Goal: Task Accomplishment & Management: Manage account settings

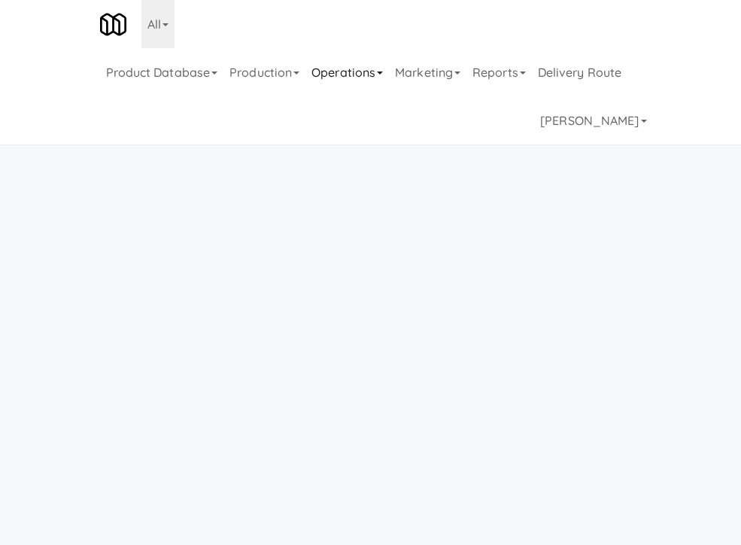
click at [335, 48] on link "Operations" at bounding box center [347, 72] width 84 height 48
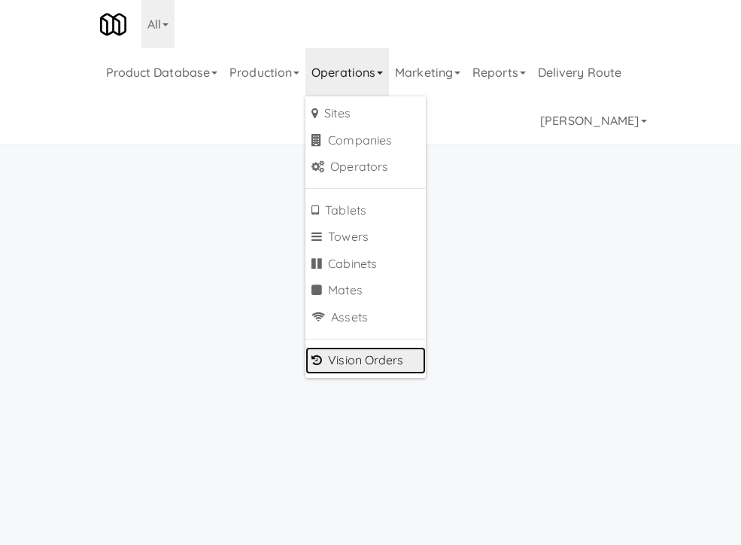
click at [392, 347] on link "Vision Orders" at bounding box center [365, 360] width 120 height 27
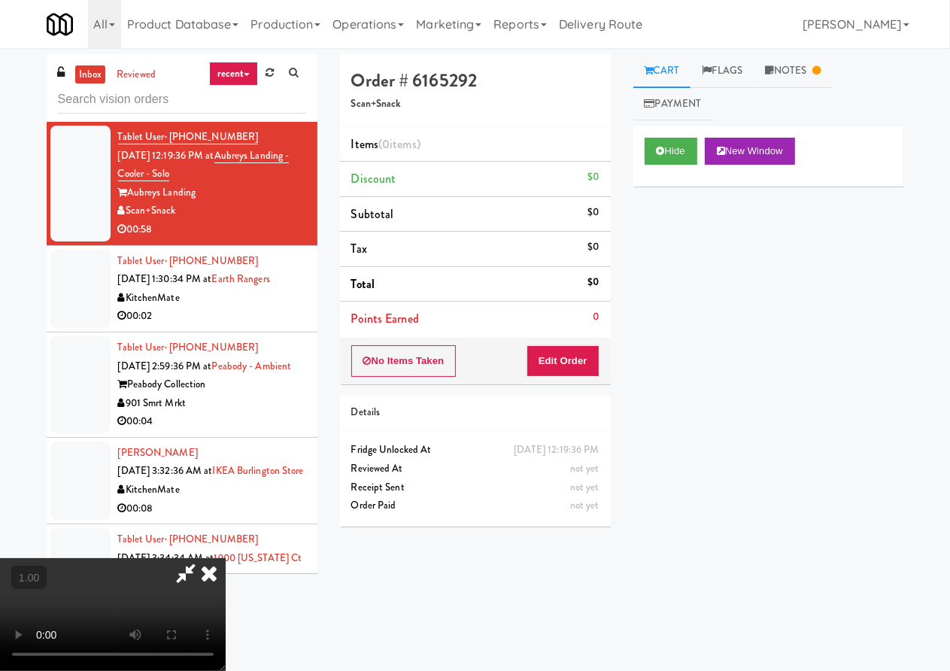
click at [226, 558] on icon at bounding box center [209, 573] width 33 height 30
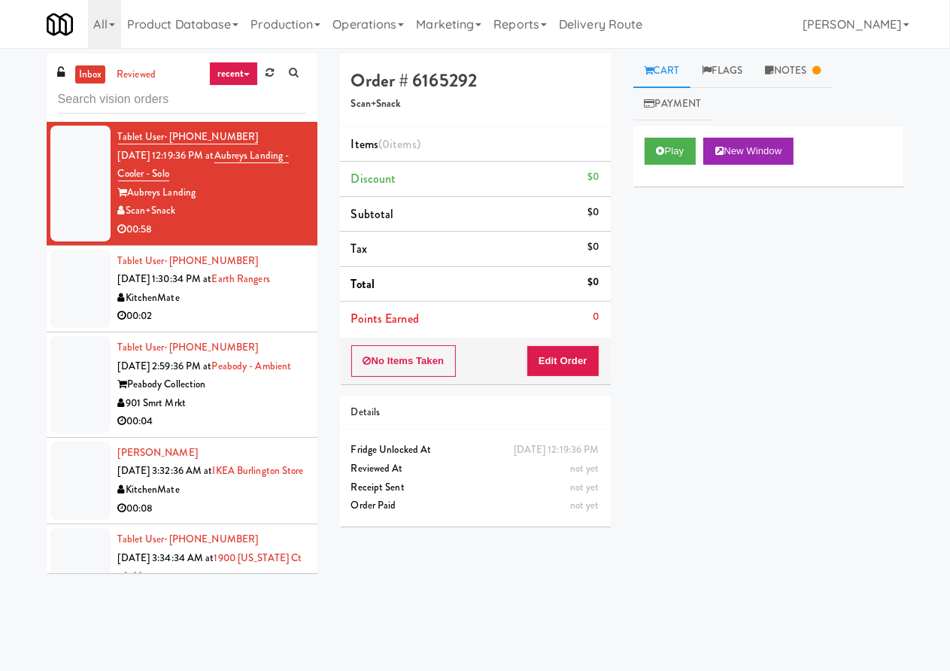
click at [279, 225] on div "00:58" at bounding box center [212, 229] width 188 height 19
click at [681, 157] on button "Play" at bounding box center [671, 151] width 52 height 27
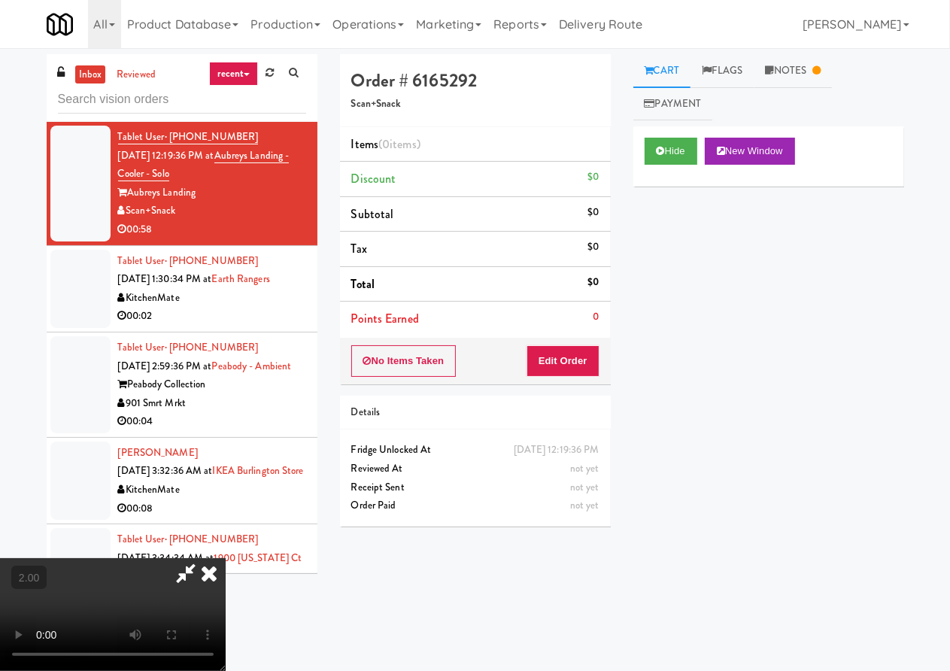
click at [226, 558] on icon at bounding box center [209, 573] width 33 height 30
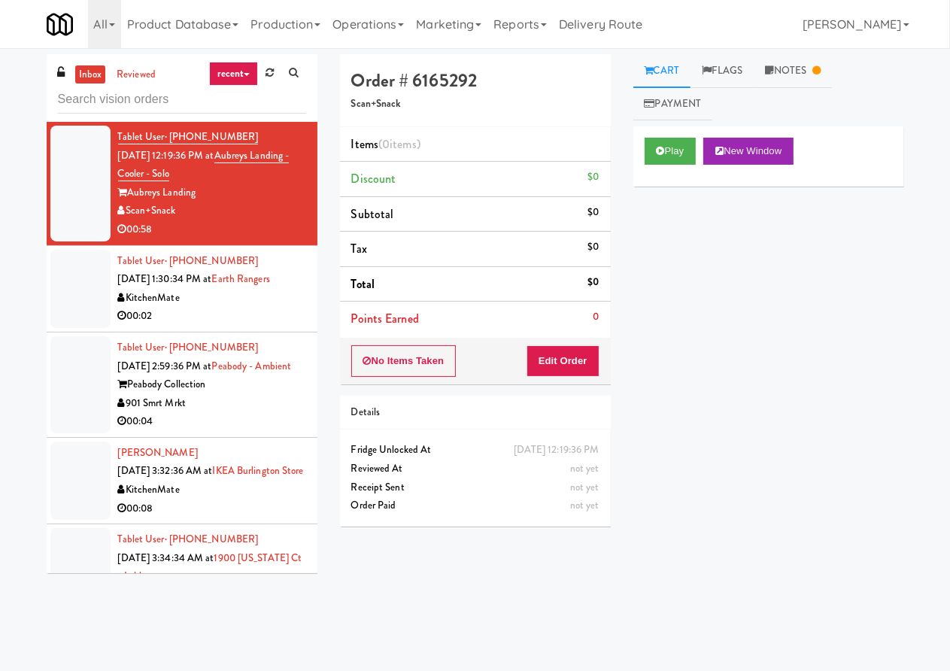
click at [278, 308] on div "00:02" at bounding box center [212, 316] width 188 height 19
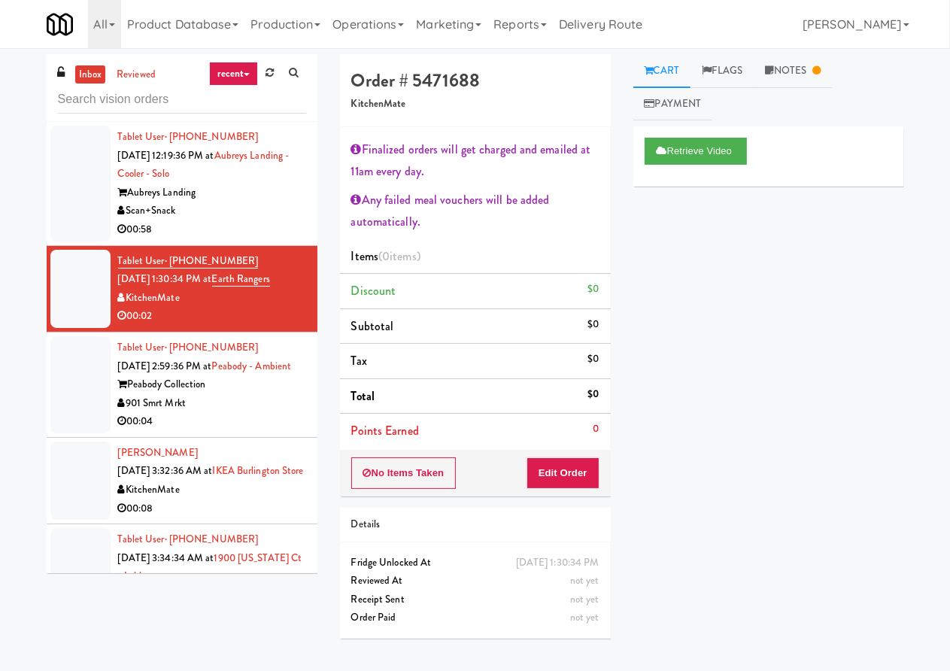
click at [260, 413] on div "901 Smrt Mrkt" at bounding box center [212, 403] width 188 height 19
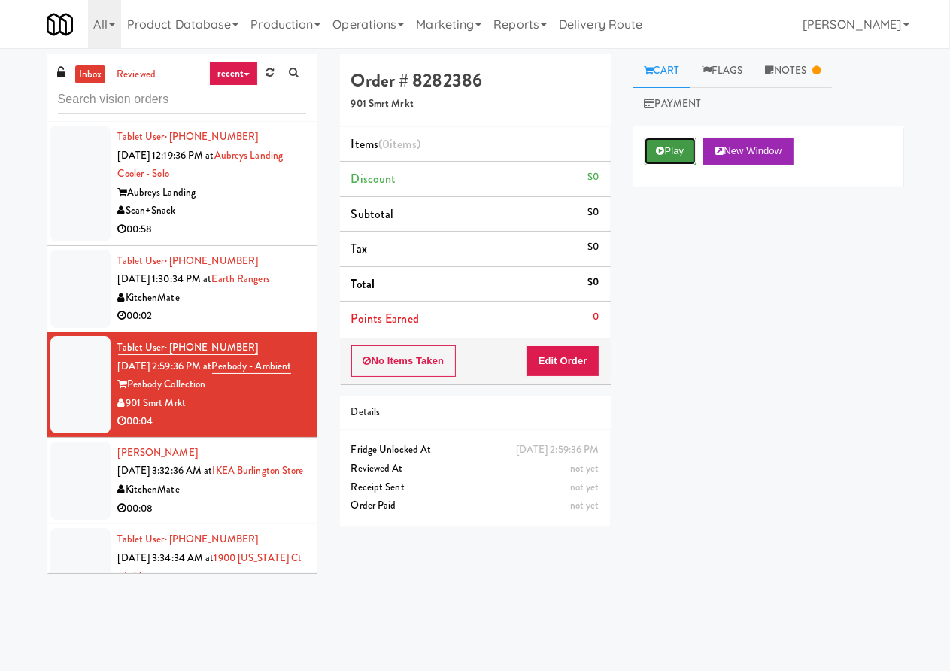
click at [670, 140] on button "Play" at bounding box center [671, 151] width 52 height 27
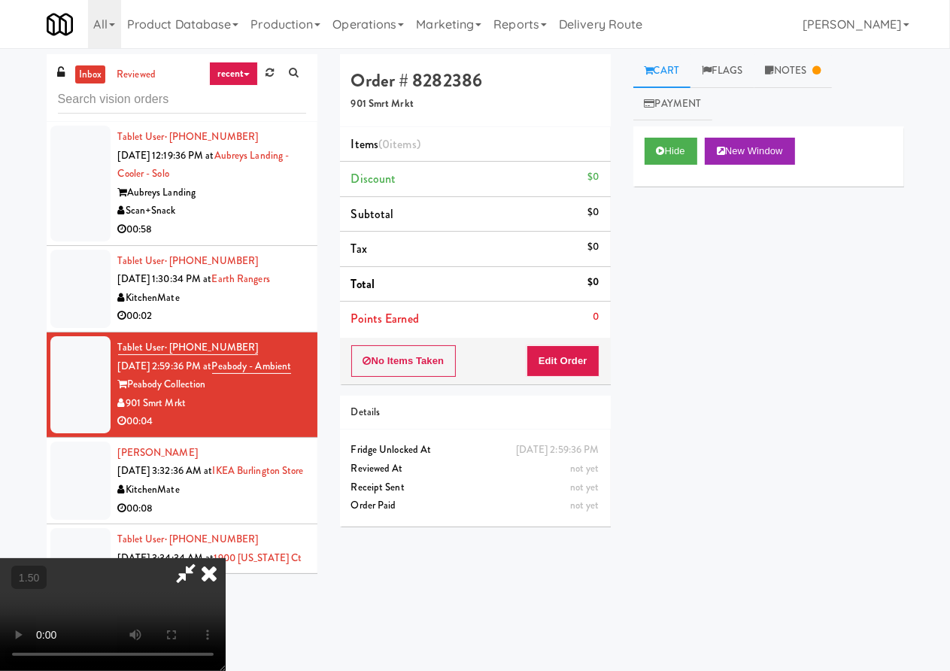
drag, startPoint x: 427, startPoint y: 569, endPoint x: 410, endPoint y: 592, distance: 28.6
click at [226, 592] on video at bounding box center [113, 614] width 226 height 113
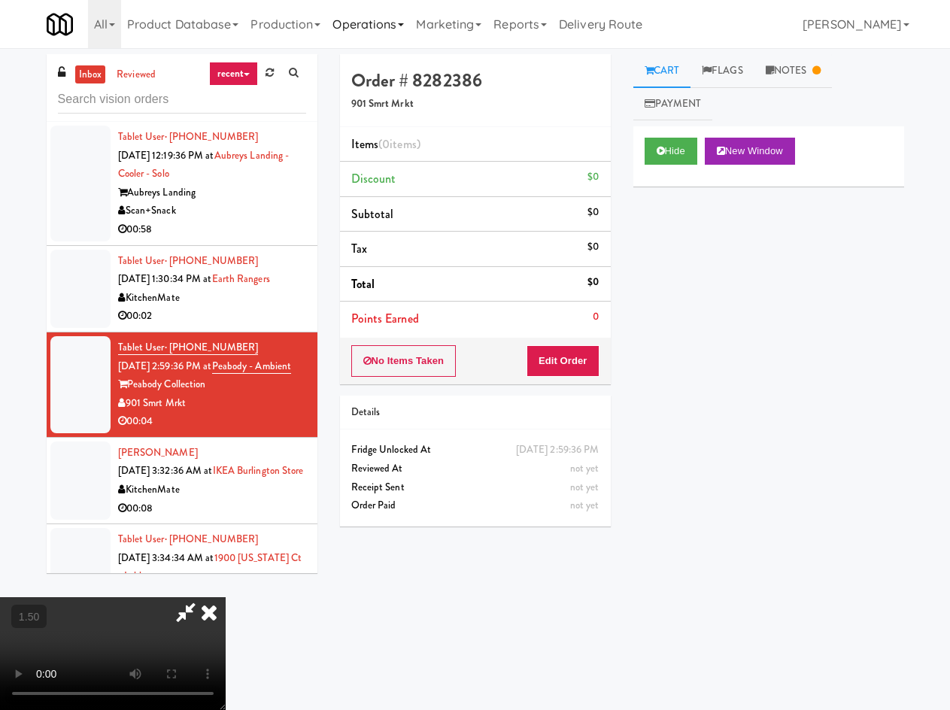
click at [363, 36] on link "Operations" at bounding box center [369, 24] width 84 height 48
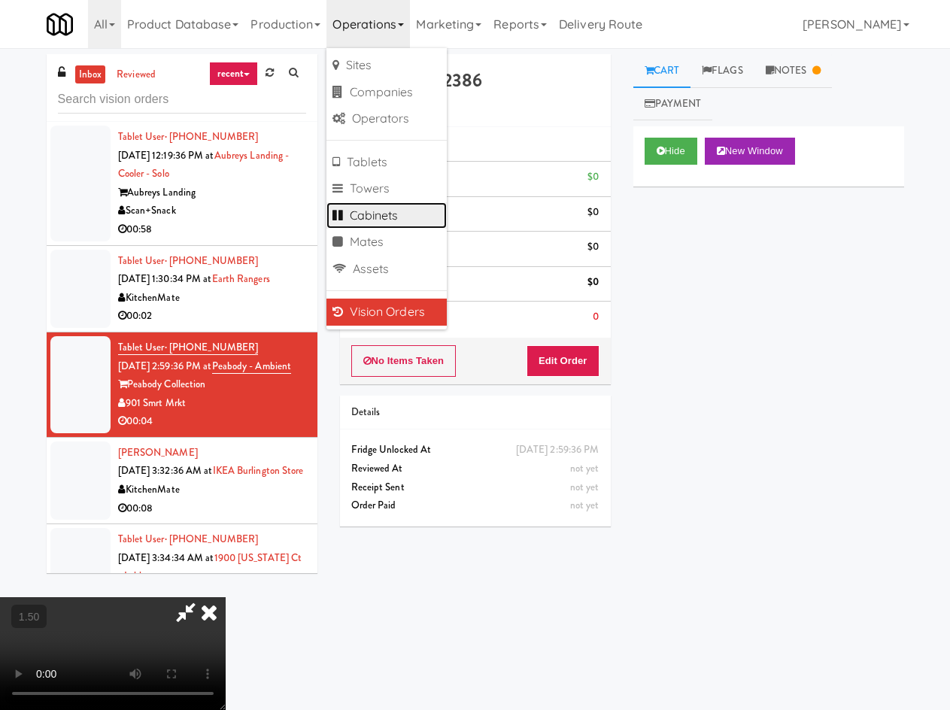
click at [415, 223] on link "Cabinets" at bounding box center [387, 215] width 120 height 27
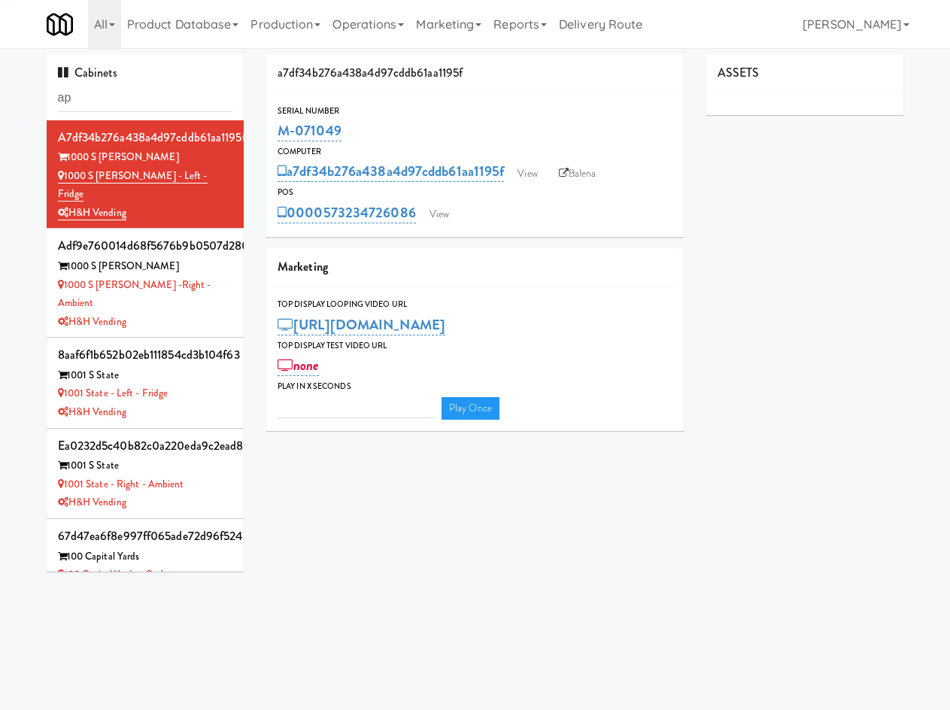
type input "ape"
type input "3"
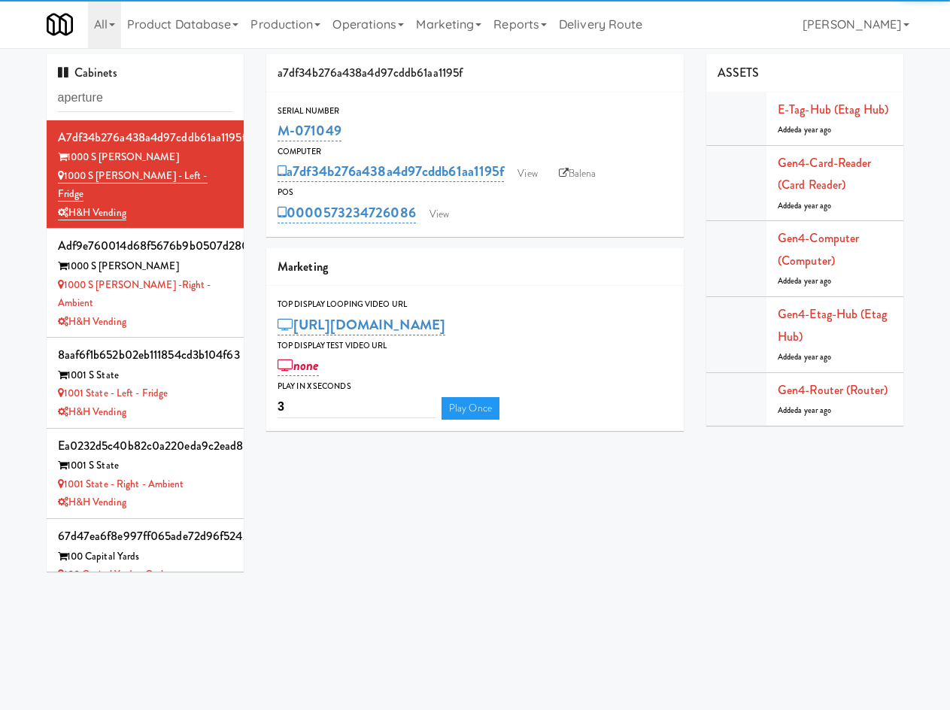
type input "aperture"
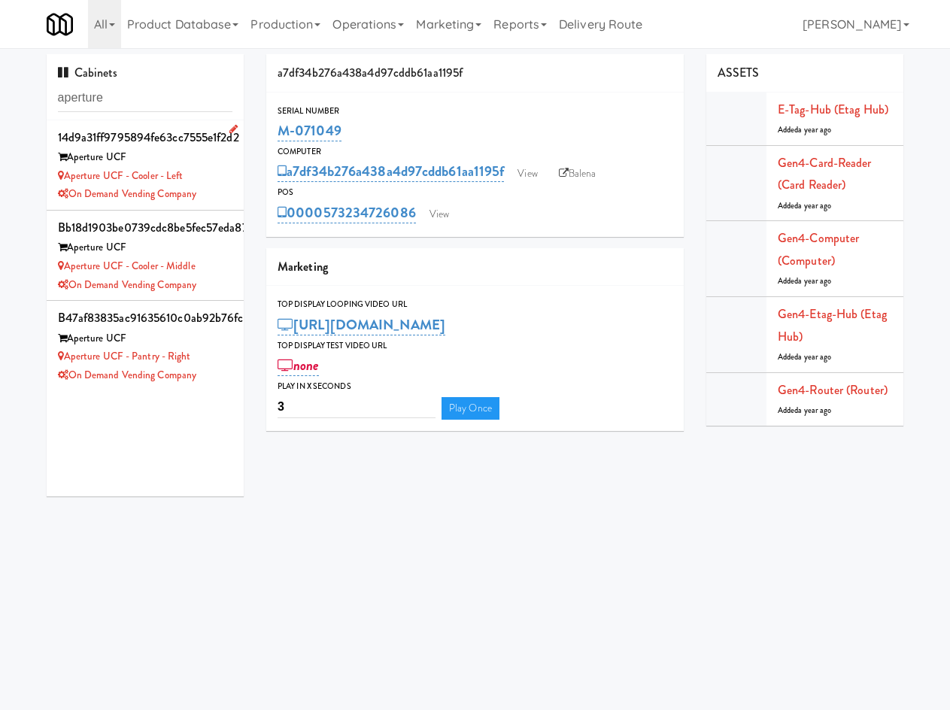
click at [178, 160] on div "Aperture UCF" at bounding box center [145, 157] width 175 height 19
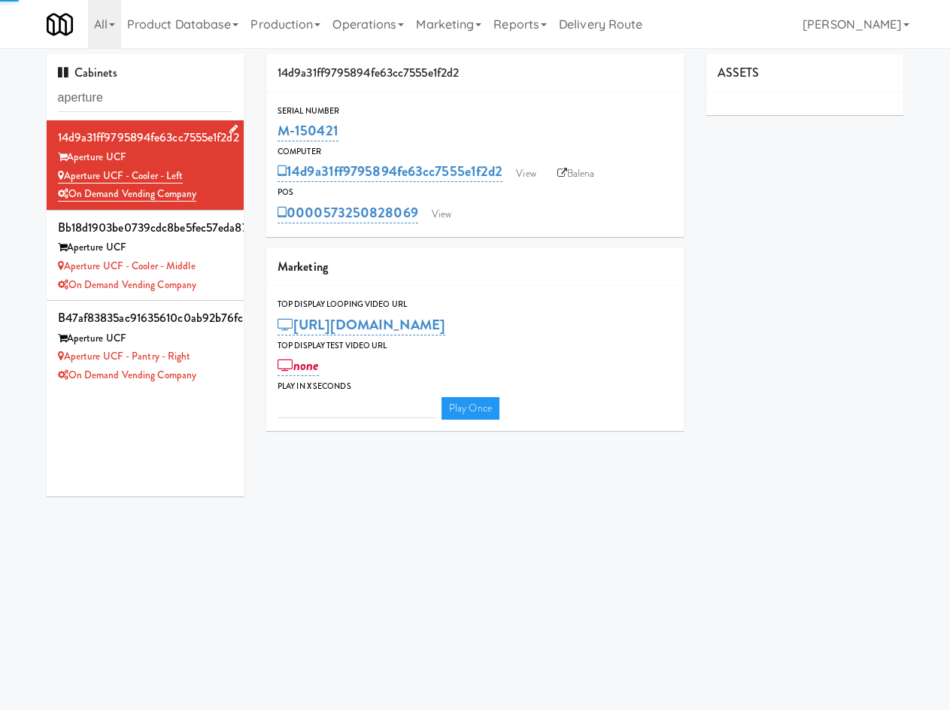
type input "3"
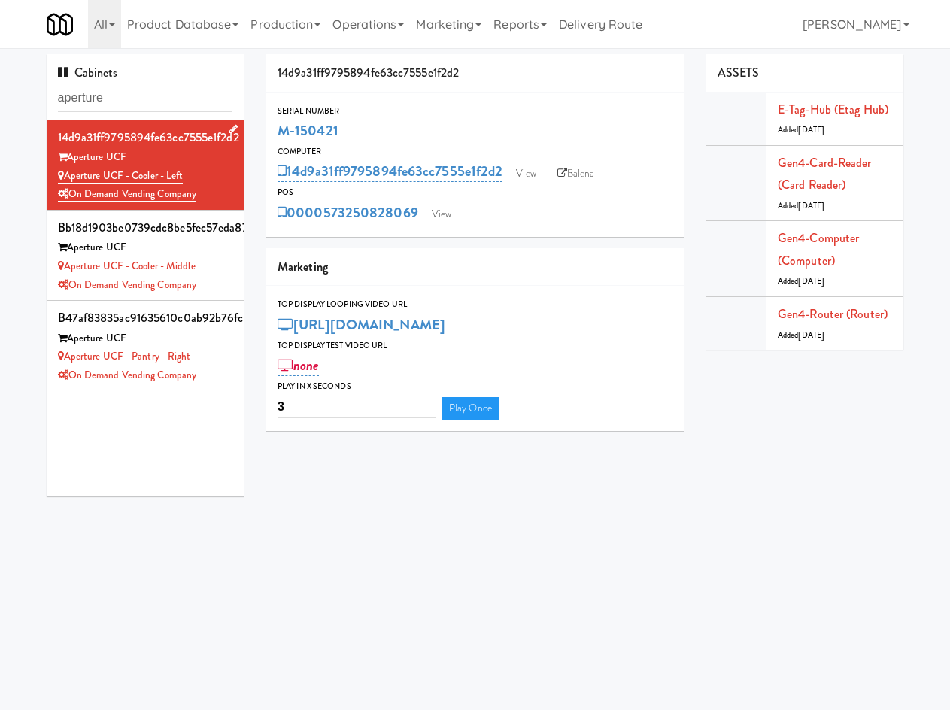
drag, startPoint x: 208, startPoint y: 198, endPoint x: 70, endPoint y: 205, distance: 137.9
click at [70, 205] on li "14d9a31ff9795894fe63cc7555e1f2d2 Aperture UCF Aperture UCF - Cooler - Left On D…" at bounding box center [146, 165] width 198 height 90
copy link "On Demand Vending Company"
click at [126, 96] on input "aperture" at bounding box center [145, 98] width 175 height 28
click at [126, 95] on input "aperture" at bounding box center [145, 98] width 175 height 28
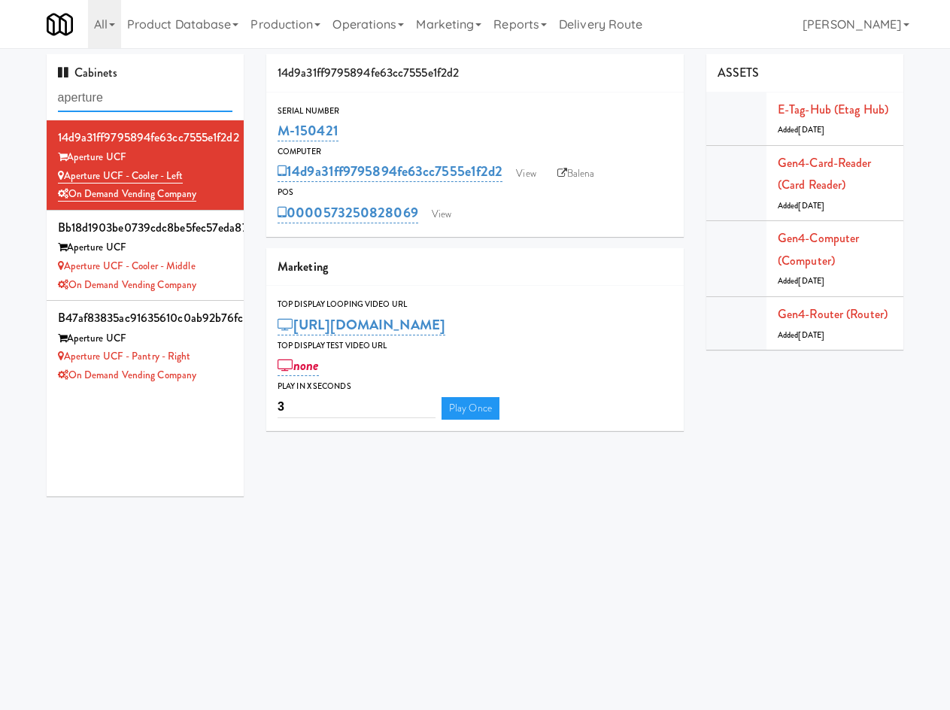
click at [126, 96] on input "aperture" at bounding box center [145, 98] width 175 height 28
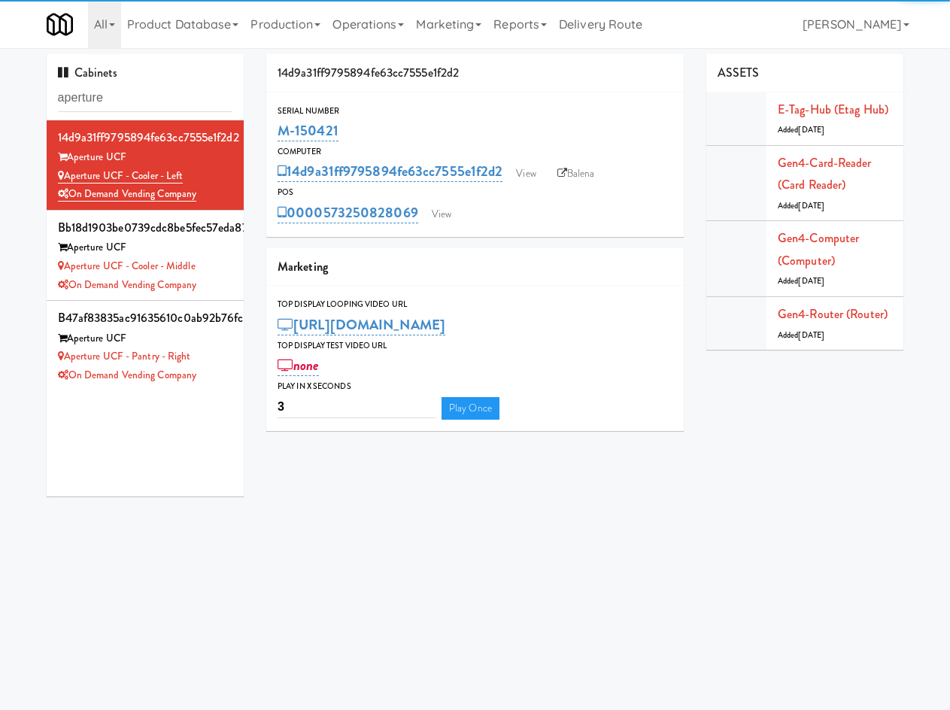
drag, startPoint x: 354, startPoint y: 25, endPoint x: 351, endPoint y: 60, distance: 35.4
click at [351, 43] on link "Operations" at bounding box center [369, 24] width 84 height 48
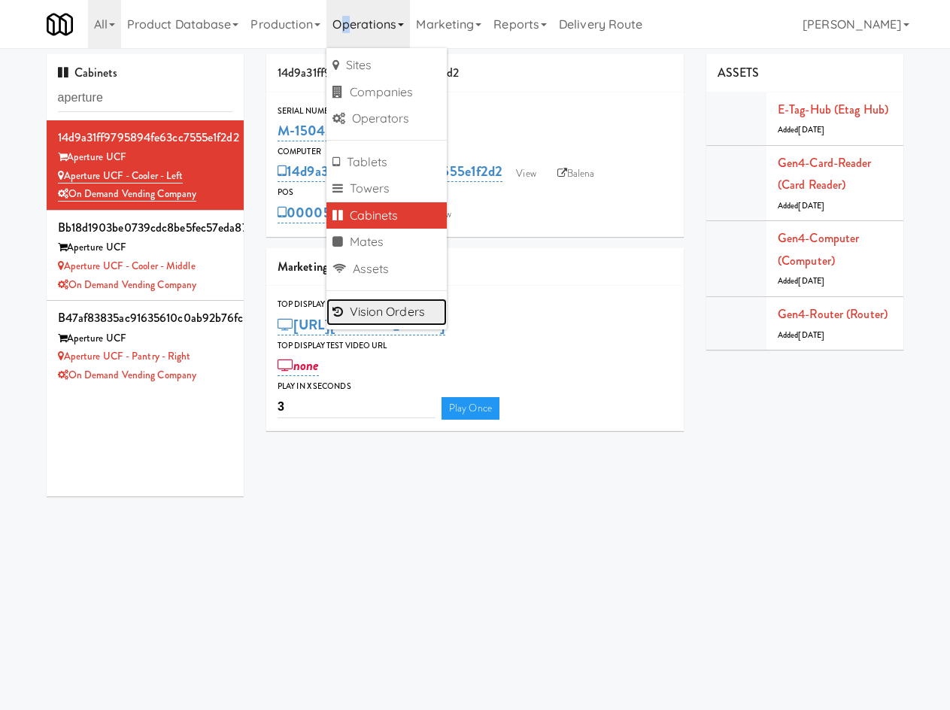
click at [414, 310] on link "Vision Orders" at bounding box center [387, 312] width 120 height 27
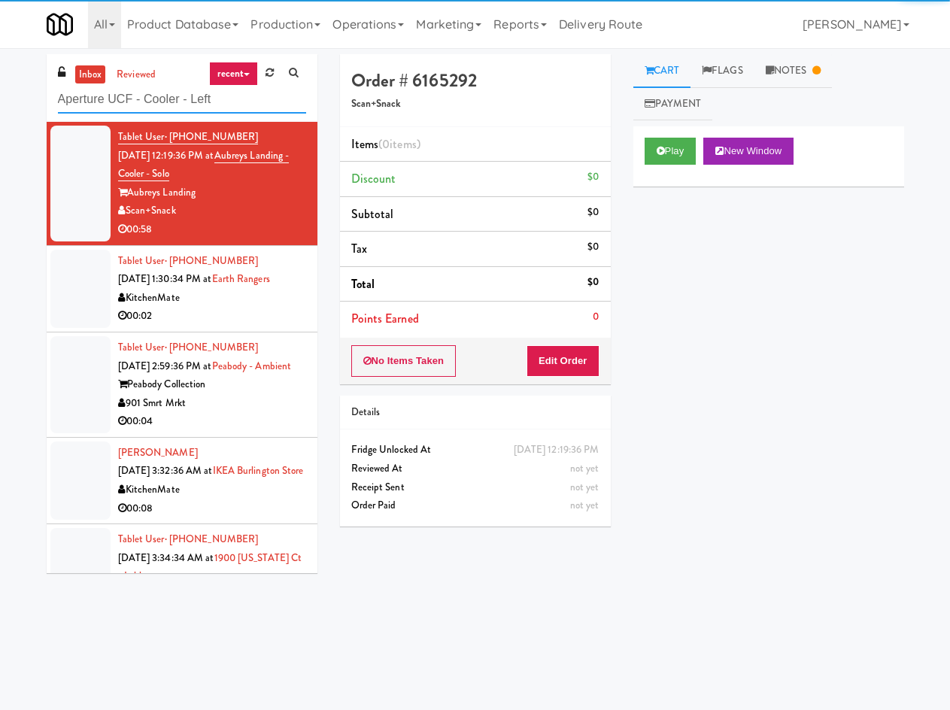
type input "Aperture UCF - Cooler - Left"
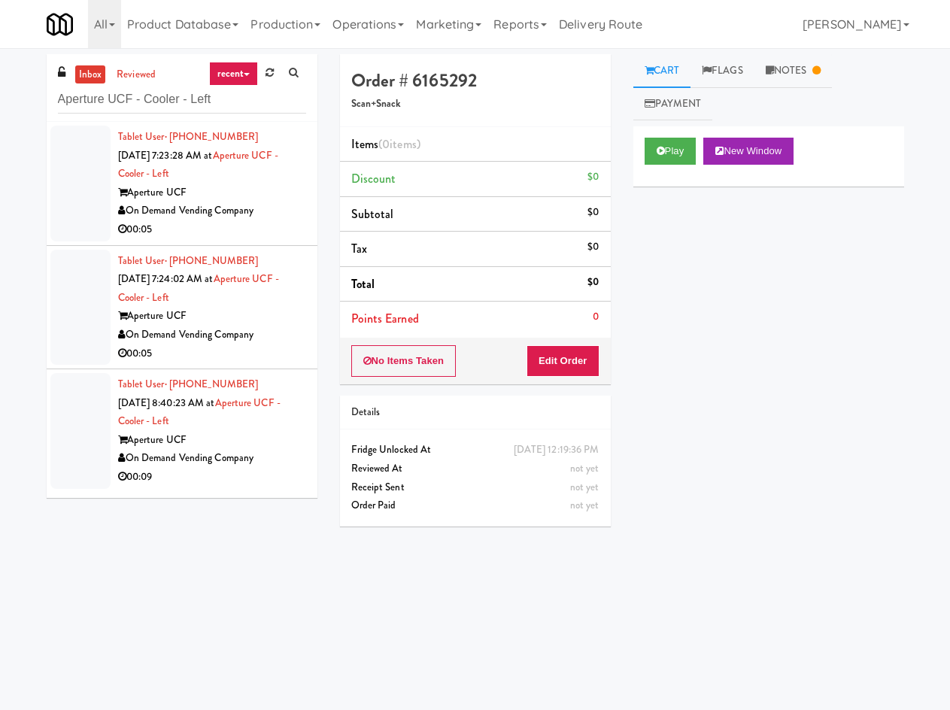
click at [262, 226] on div "00:05" at bounding box center [212, 229] width 188 height 19
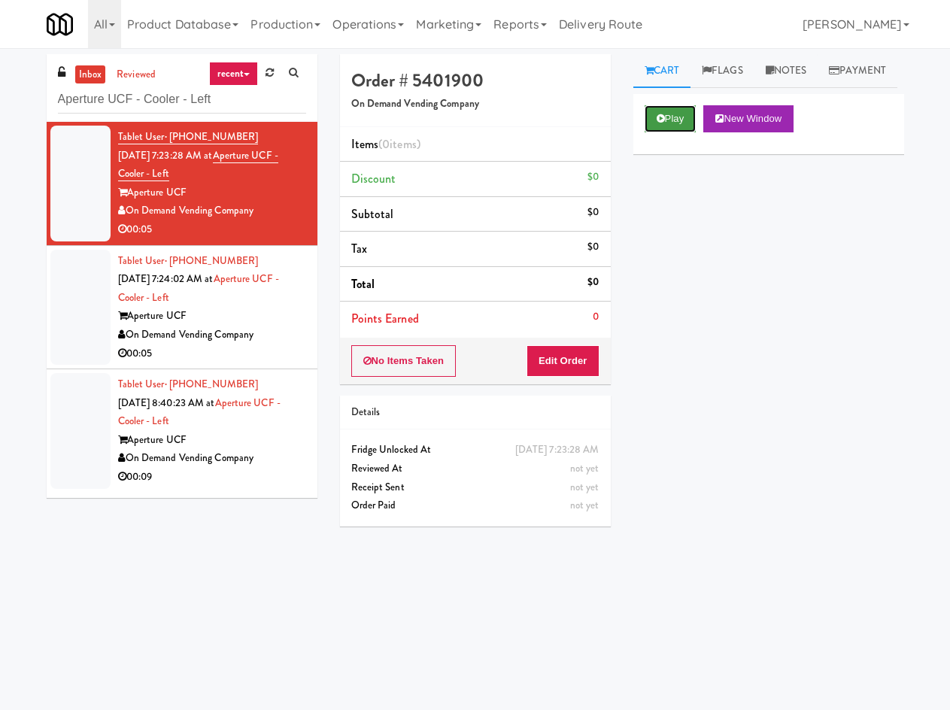
click at [657, 123] on icon at bounding box center [661, 119] width 8 height 10
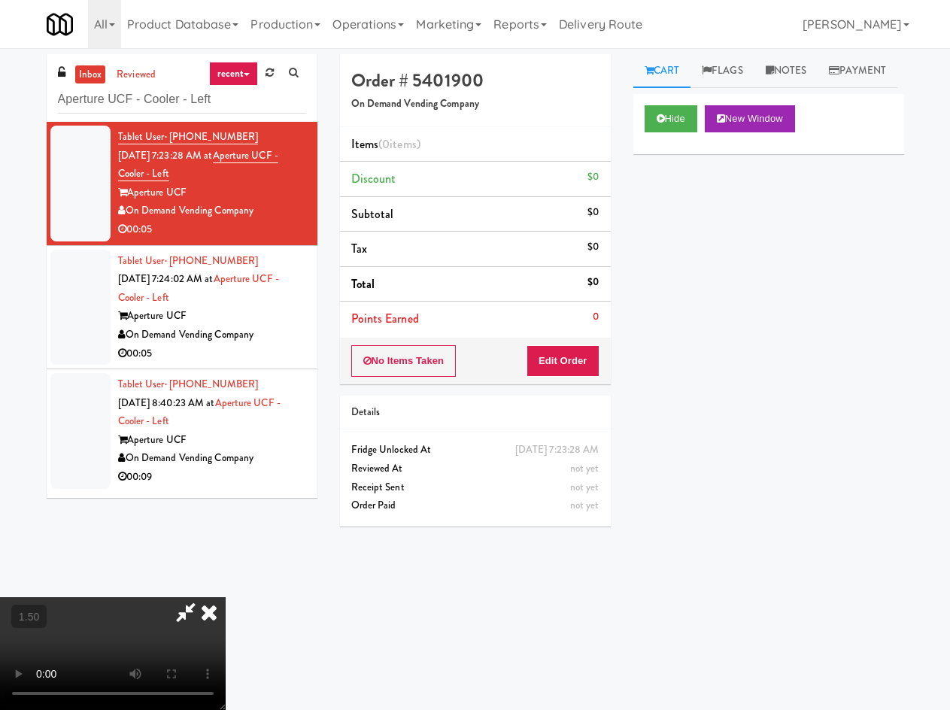
click at [226, 597] on icon at bounding box center [209, 612] width 33 height 30
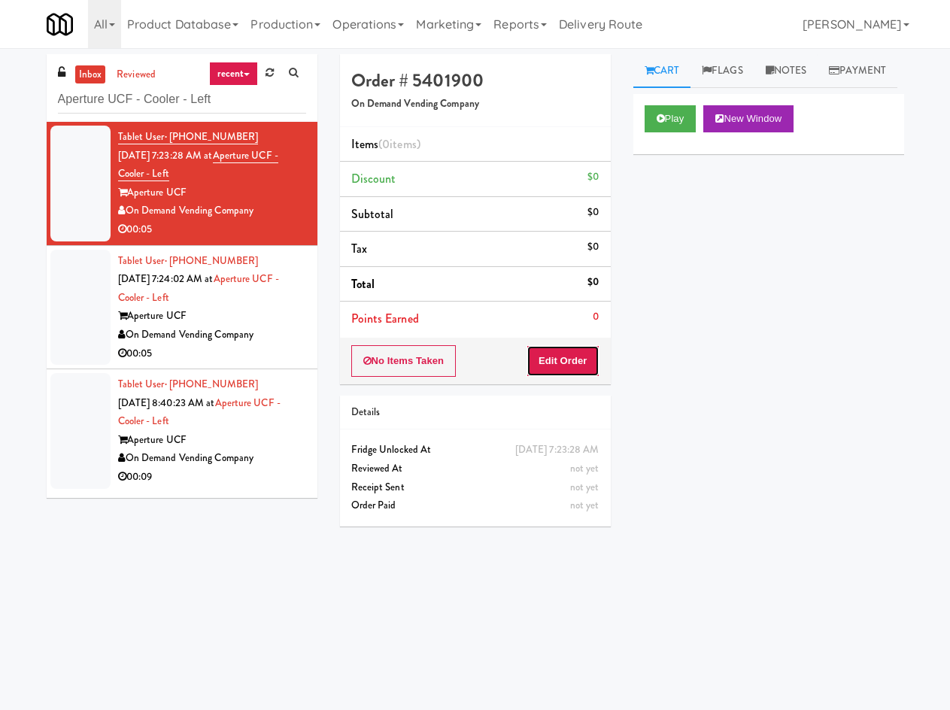
click at [567, 364] on button "Edit Order" at bounding box center [563, 361] width 73 height 32
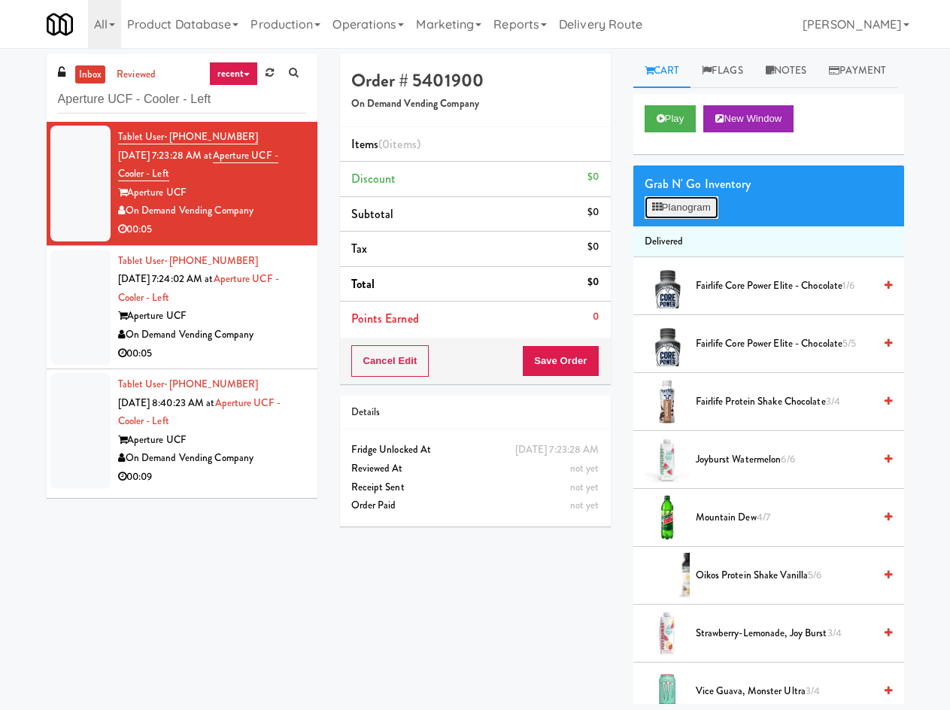
click at [696, 219] on button "Planogram" at bounding box center [682, 207] width 74 height 23
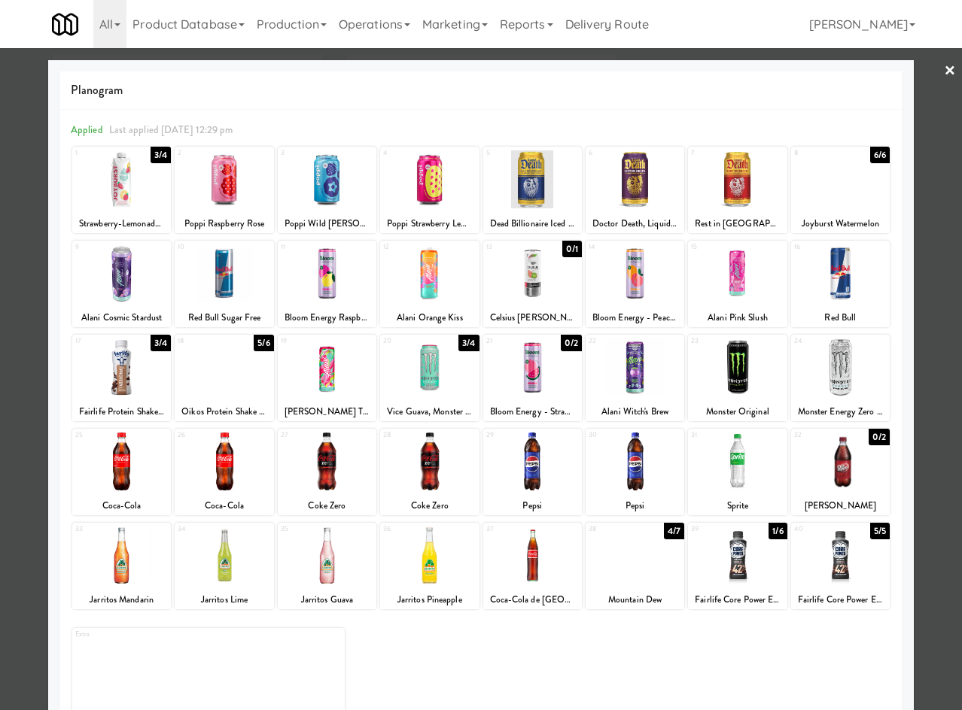
click at [527, 552] on div at bounding box center [532, 556] width 99 height 58
click at [944, 69] on div at bounding box center [481, 355] width 962 height 710
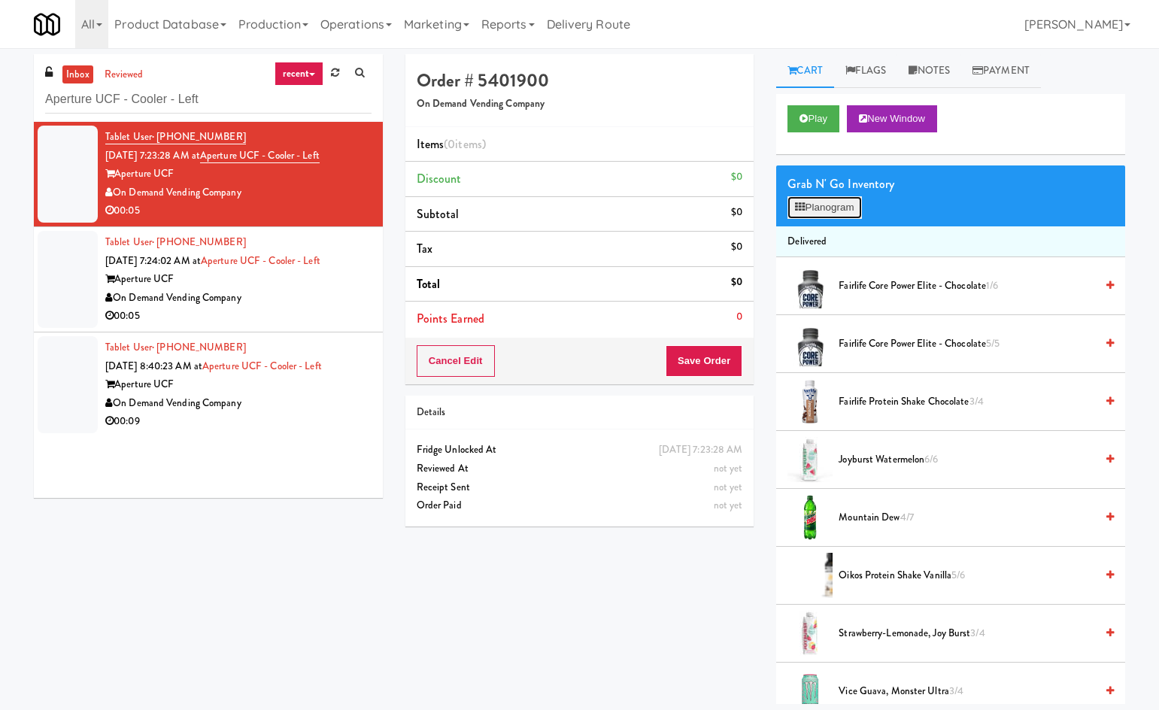
click at [810, 205] on button "Planogram" at bounding box center [825, 207] width 74 height 23
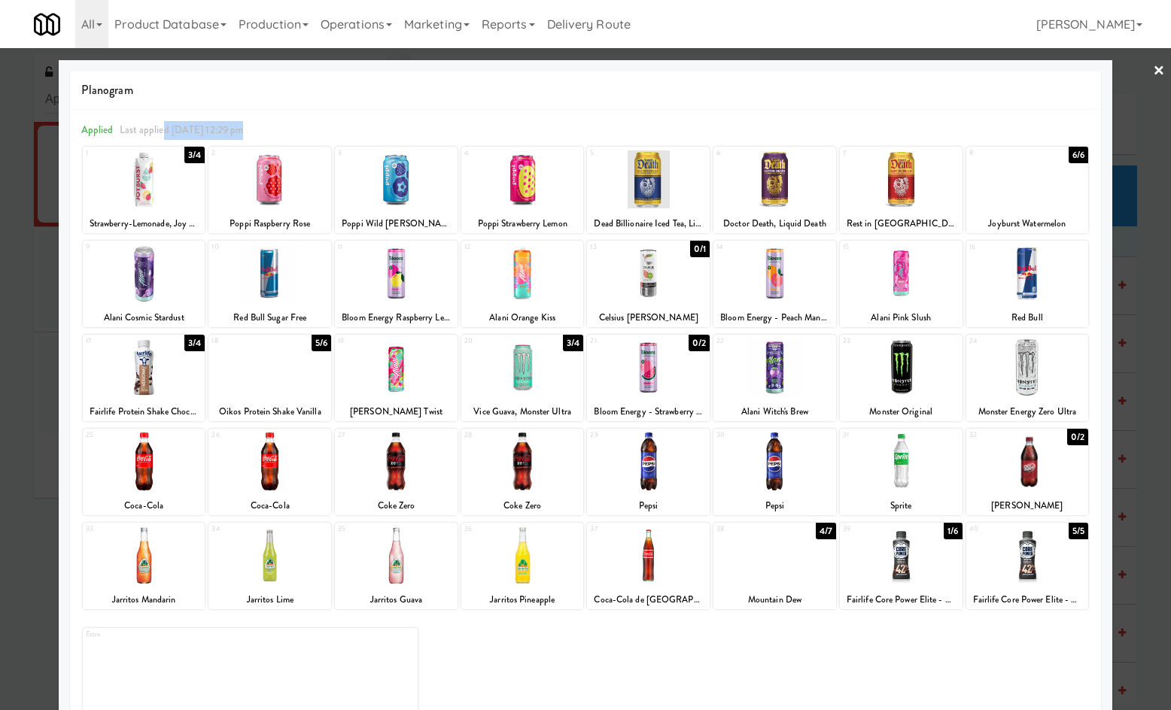
drag, startPoint x: 236, startPoint y: 132, endPoint x: 292, endPoint y: 147, distance: 58.4
click at [263, 131] on div "Applied Last applied Monday 12:29 pm" at bounding box center [585, 130] width 1008 height 19
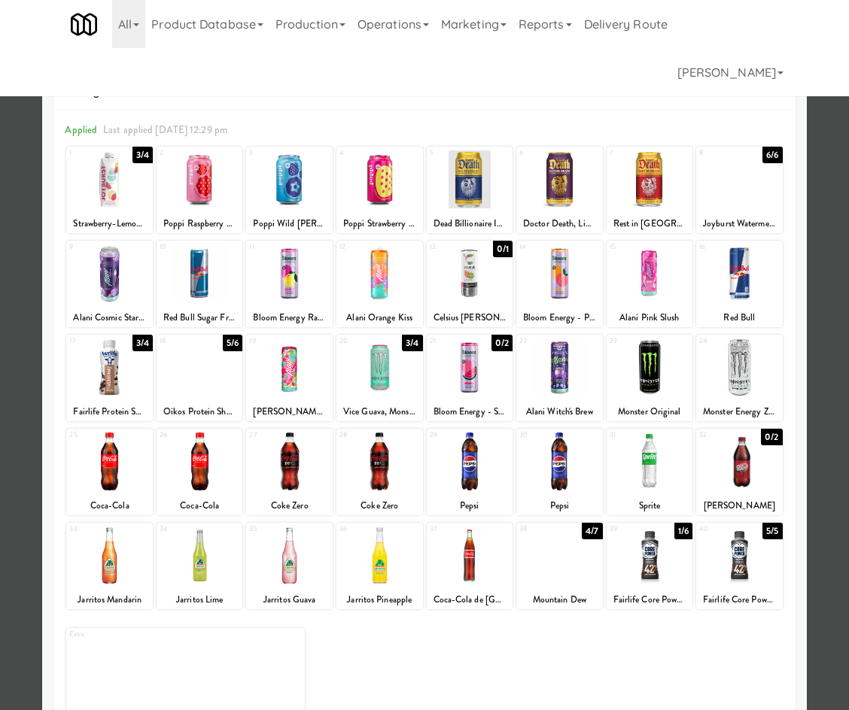
click at [831, 73] on link "×" at bounding box center [837, 71] width 12 height 47
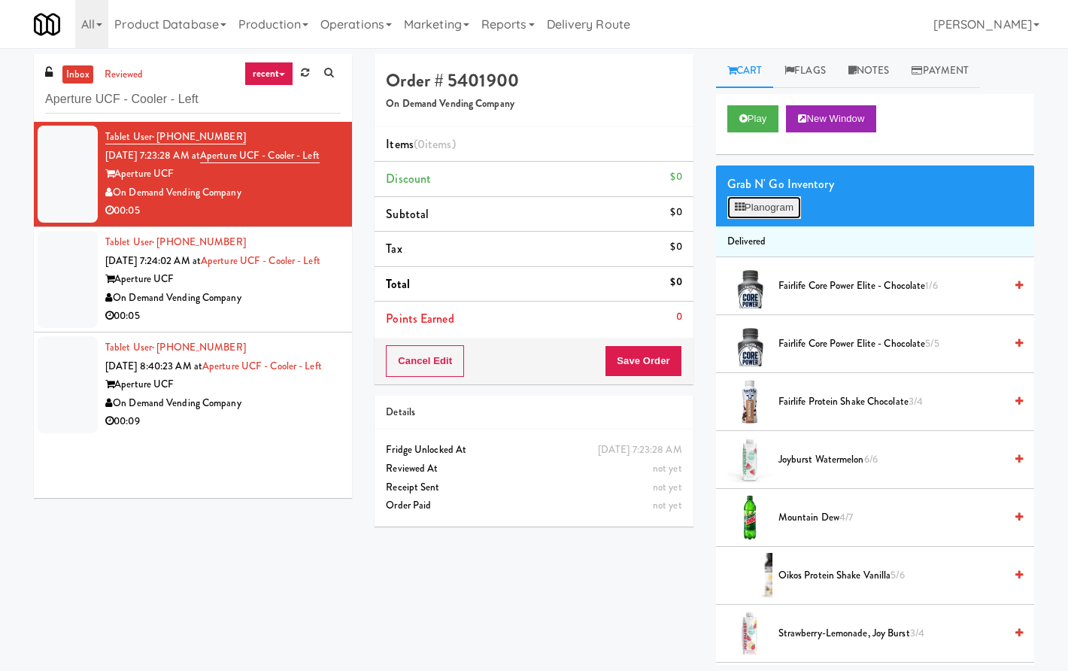
click at [754, 208] on button "Planogram" at bounding box center [765, 207] width 74 height 23
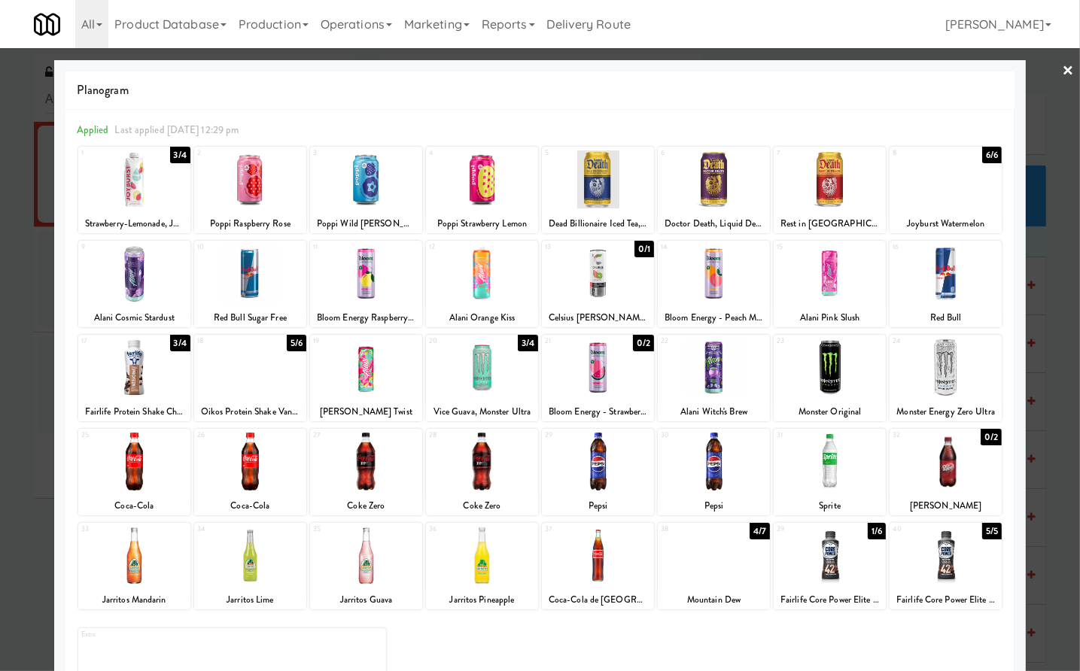
click at [1062, 70] on link "×" at bounding box center [1068, 71] width 12 height 47
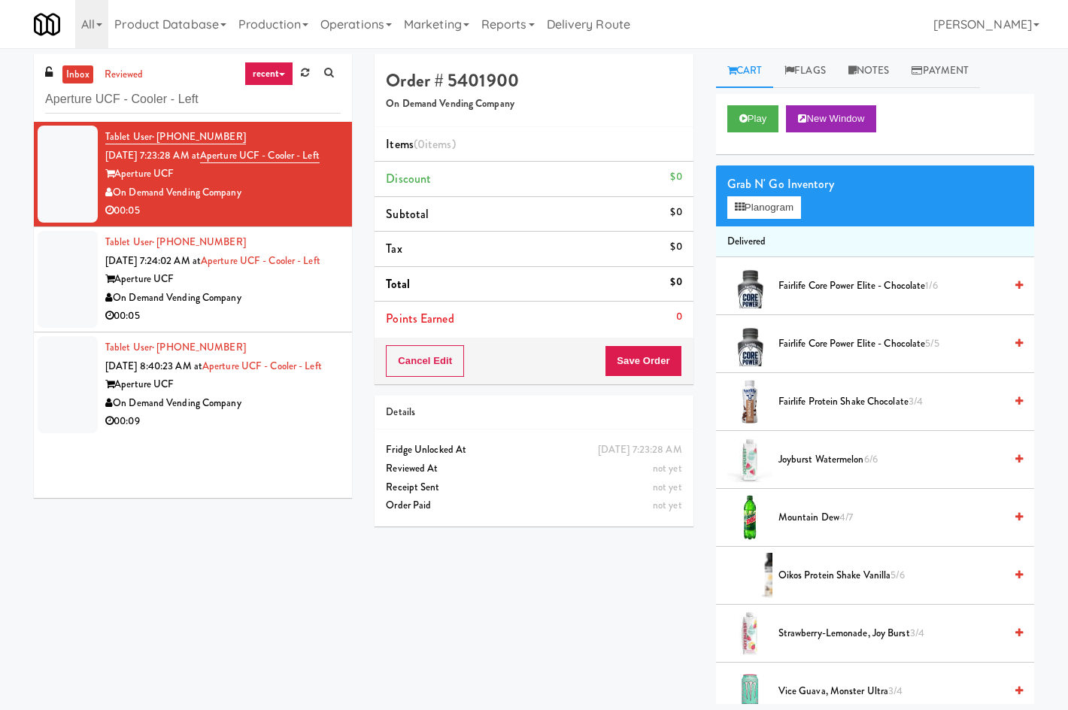
click at [1062, 139] on div "inbox reviewed recent all unclear take inventory issue suspicious failed recent…" at bounding box center [534, 379] width 1068 height 650
click at [232, 96] on input "Aperture UCF - Cooler - Left" at bounding box center [193, 100] width 296 height 28
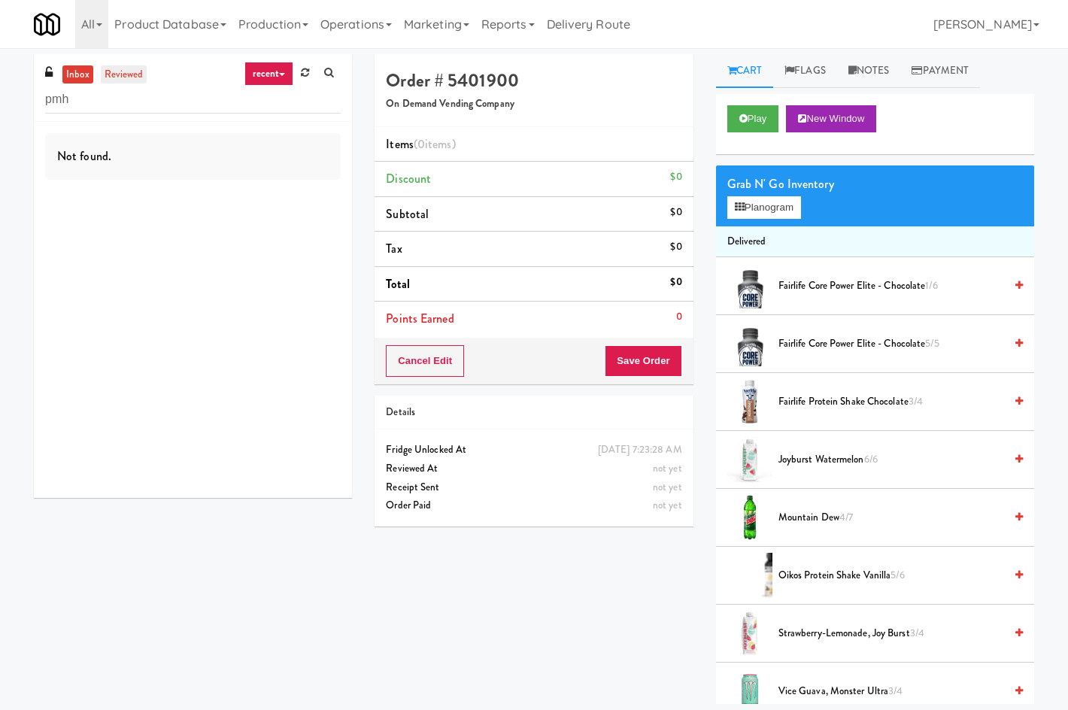
click at [141, 77] on link "reviewed" at bounding box center [124, 74] width 47 height 19
click at [239, 106] on input "pmh" at bounding box center [193, 100] width 296 height 28
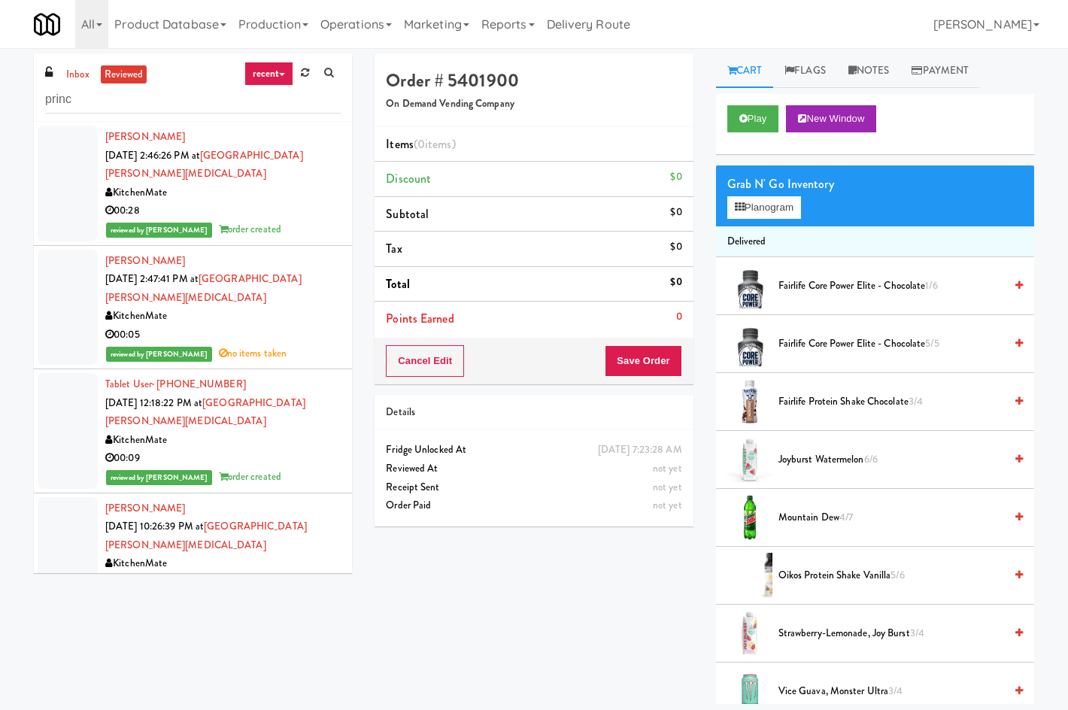
click at [287, 184] on div "KitchenMate" at bounding box center [223, 193] width 236 height 19
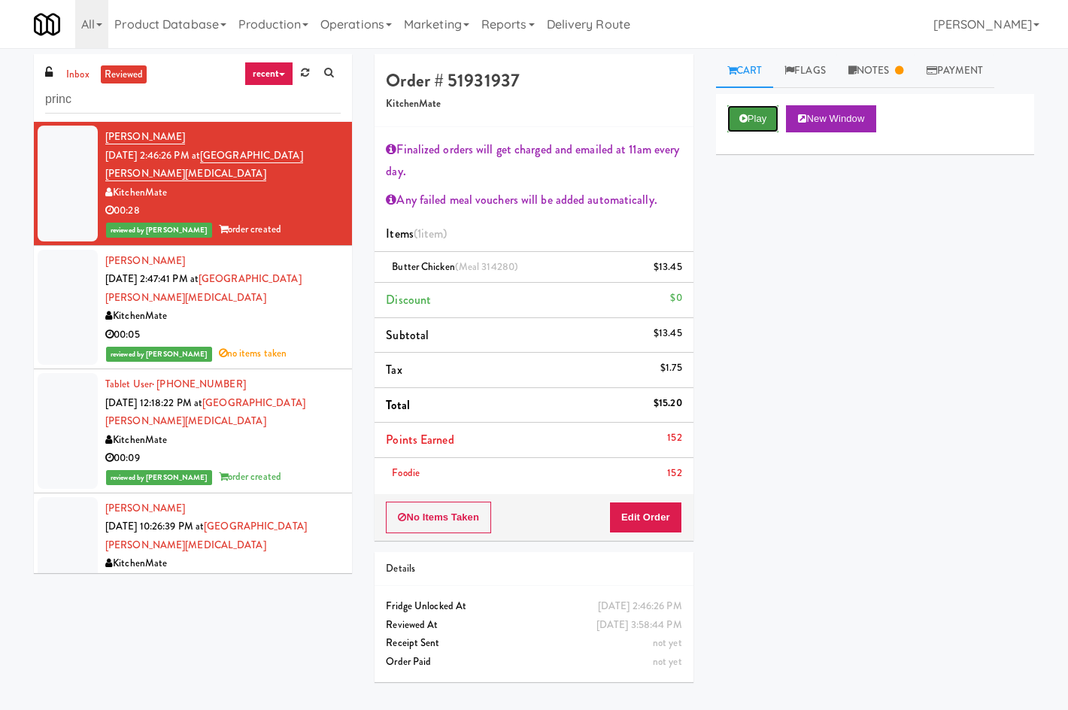
click at [764, 124] on button "Play" at bounding box center [754, 118] width 52 height 27
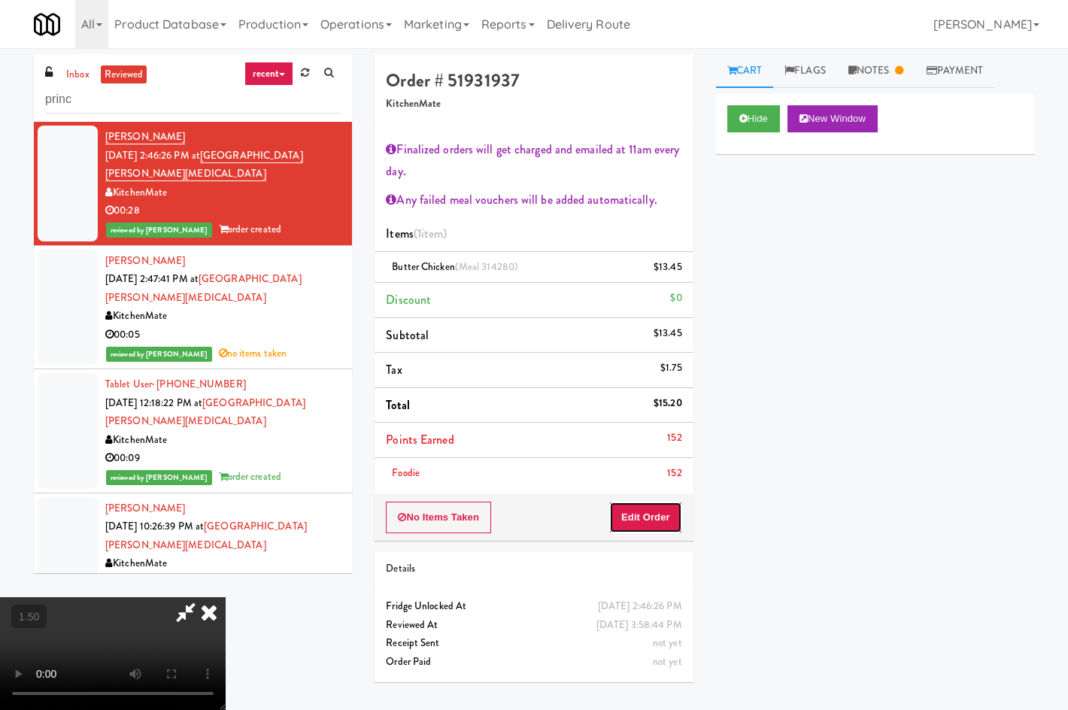
click at [636, 523] on button "Edit Order" at bounding box center [645, 518] width 73 height 32
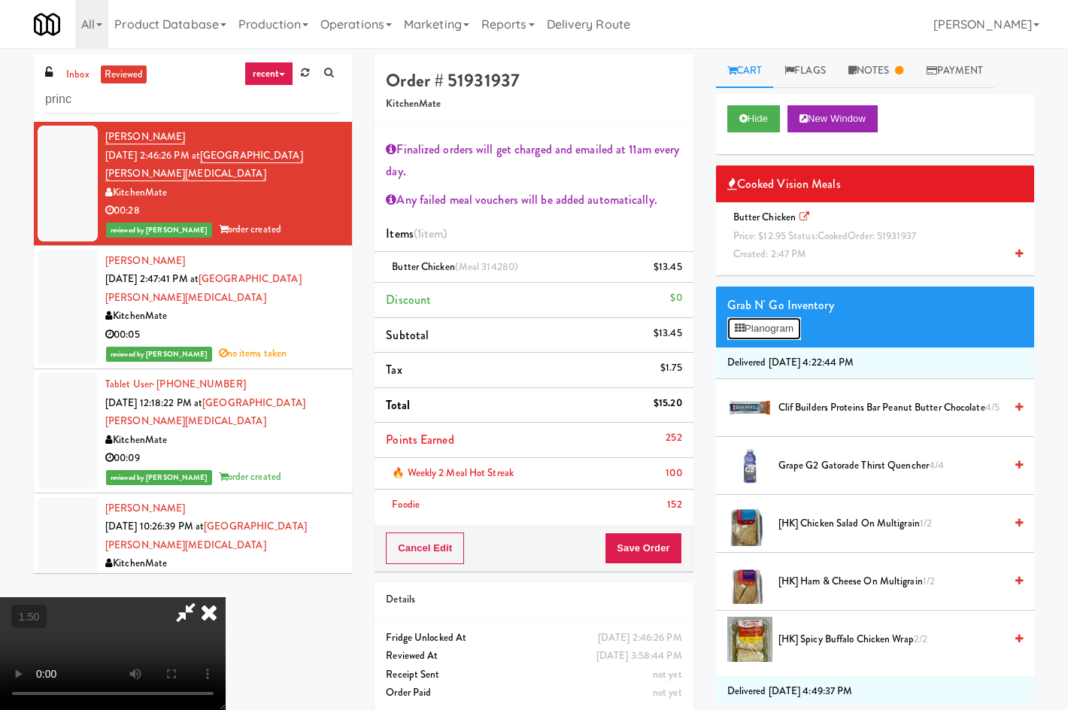
drag, startPoint x: 784, startPoint y: 336, endPoint x: 1060, endPoint y: 345, distance: 276.3
click at [1060, 345] on div "inbox reviewed recent all unclear take inventory issue suspicious failed recent…" at bounding box center [534, 389] width 1068 height 671
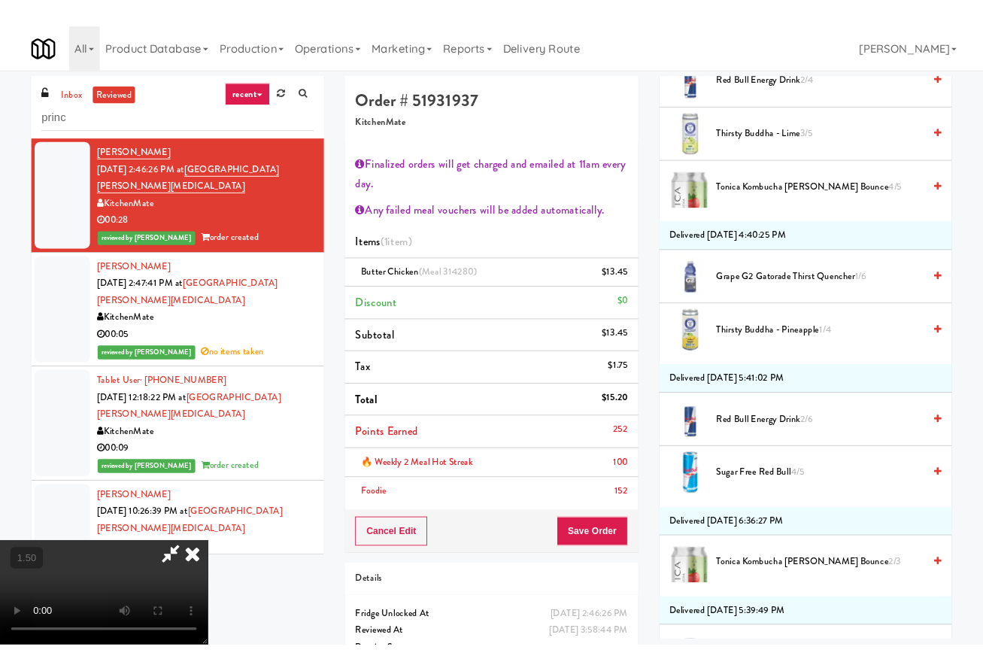
scroll to position [1053, 0]
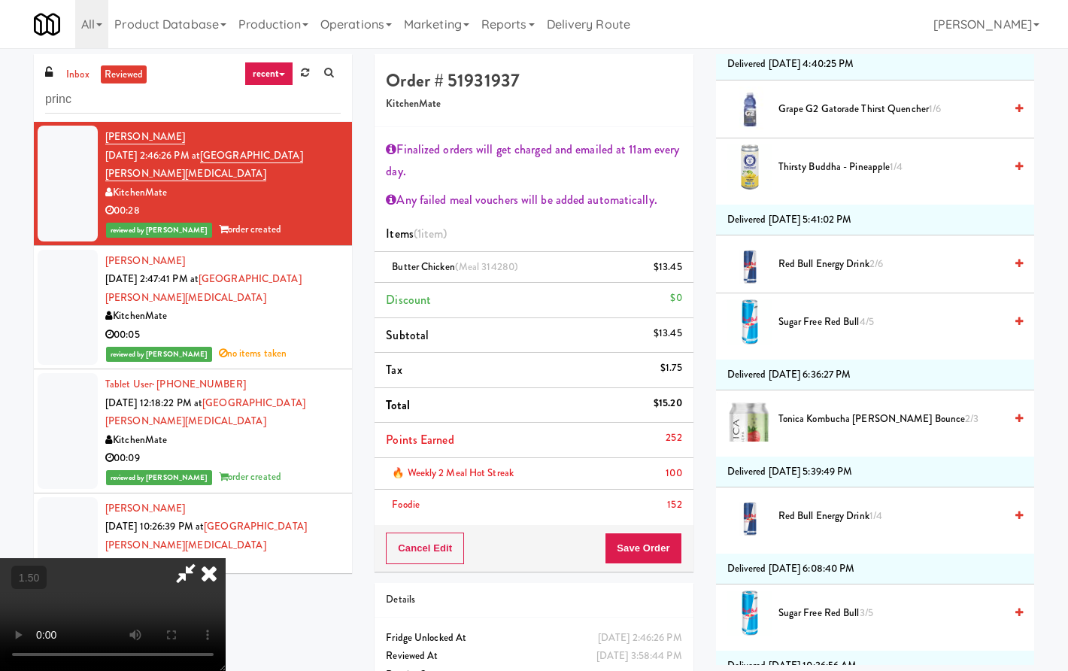
click at [226, 558] on icon at bounding box center [209, 573] width 33 height 30
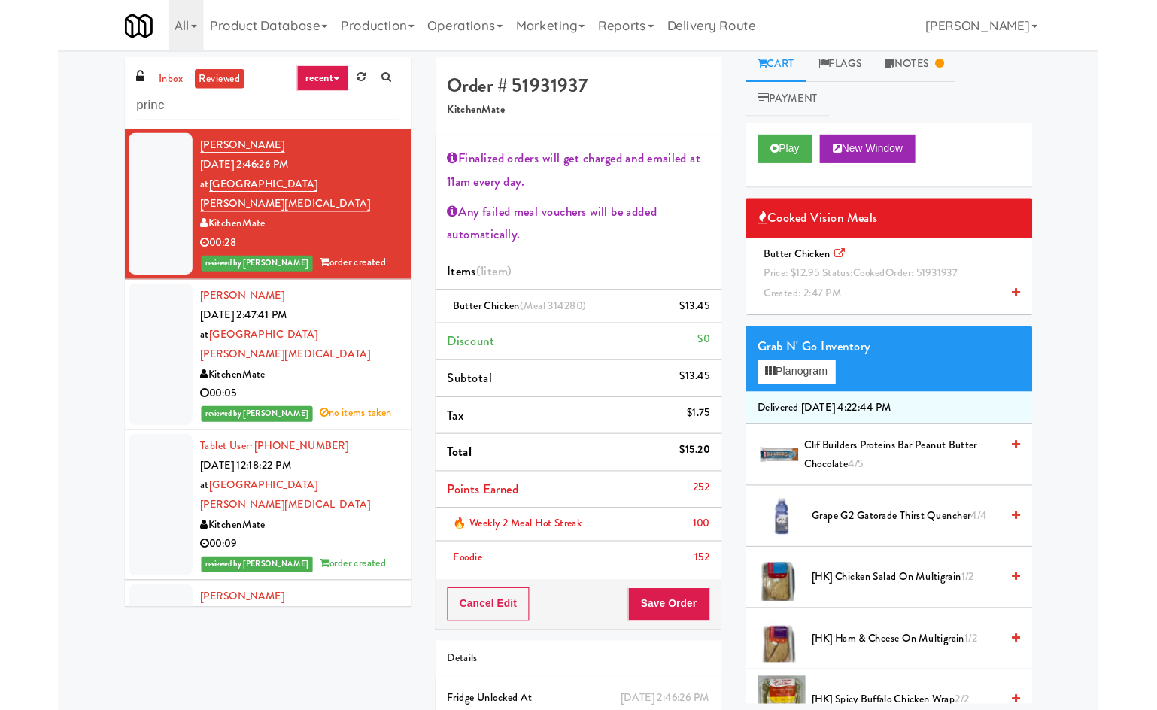
scroll to position [0, 0]
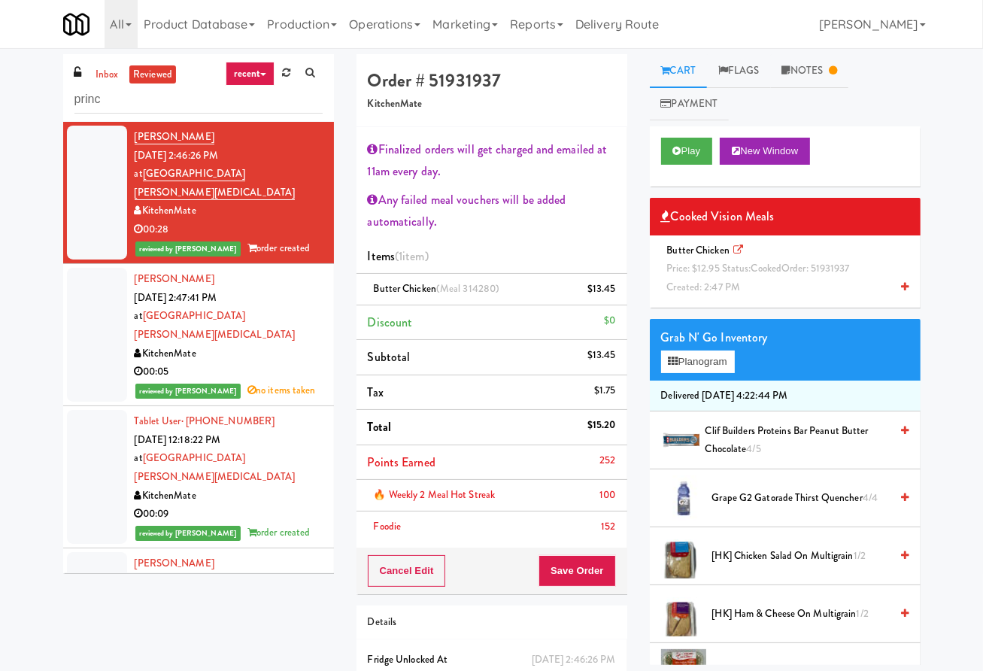
click at [267, 325] on div "Michael Micalizzi Sep 18, 2025 2:47:41 PM at Princess Margaret Cancer Centre Ki…" at bounding box center [229, 334] width 188 height 129
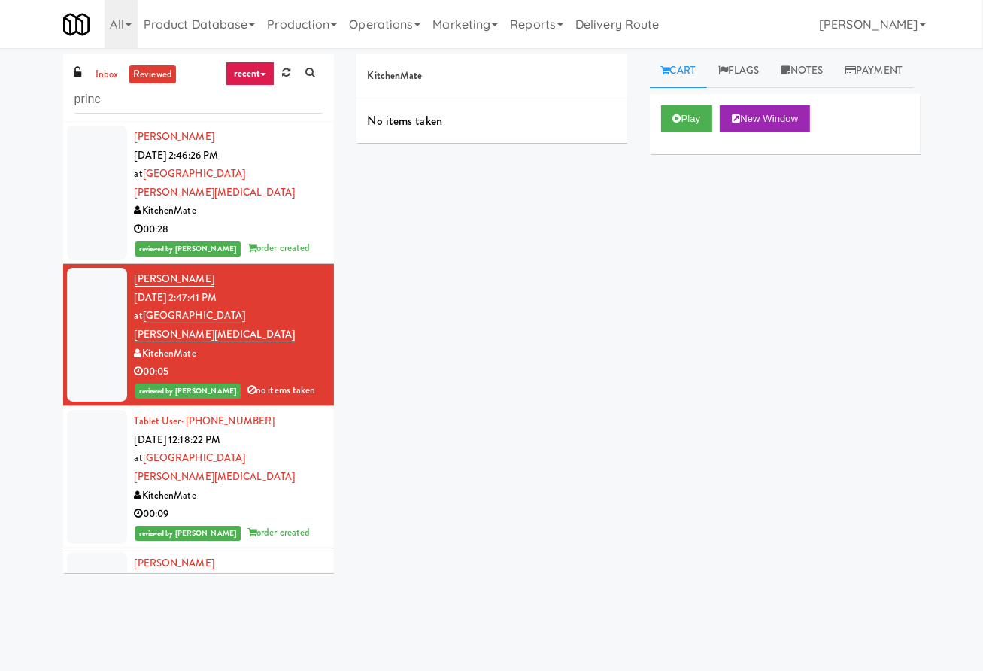
click at [278, 202] on div "KitchenMate" at bounding box center [229, 211] width 188 height 19
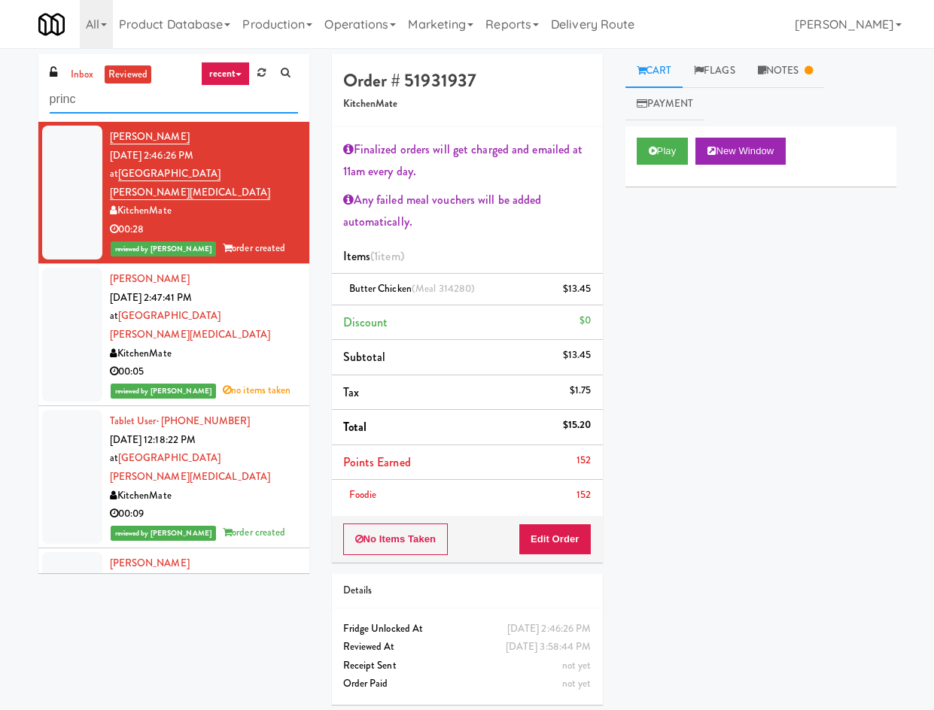
click at [245, 99] on input "princ" at bounding box center [174, 100] width 248 height 28
click at [244, 99] on input "princ" at bounding box center [174, 100] width 248 height 28
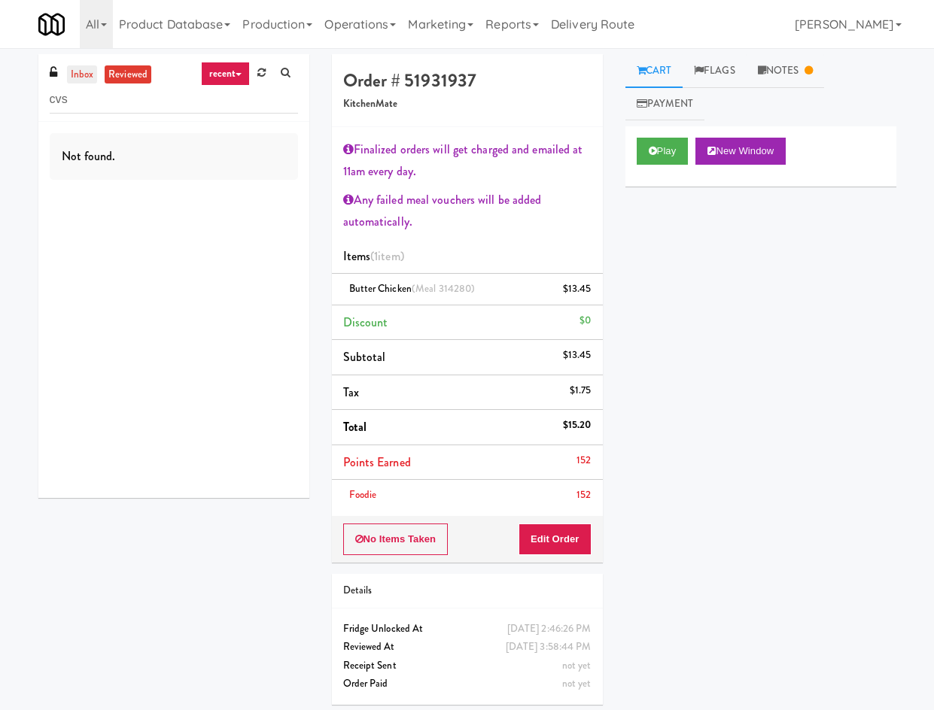
click at [85, 77] on link "inbox" at bounding box center [82, 74] width 31 height 19
click at [138, 83] on link "reviewed" at bounding box center [128, 74] width 47 height 19
click at [130, 107] on input "cvs" at bounding box center [174, 100] width 248 height 28
click at [169, 96] on input "cvs" at bounding box center [174, 100] width 248 height 28
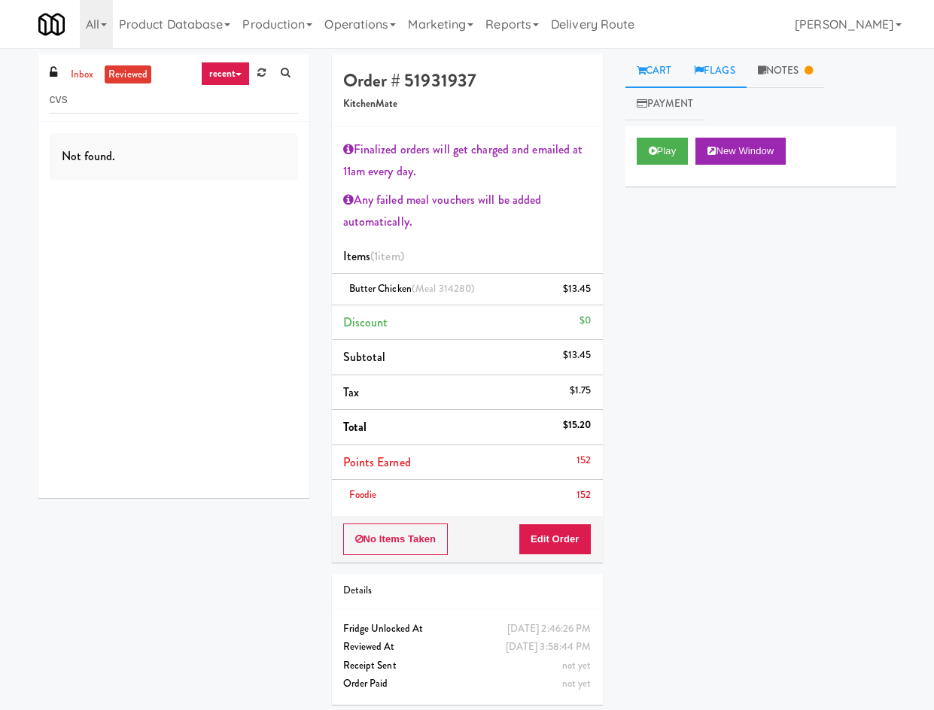
click at [720, 59] on link "Flags" at bounding box center [714, 71] width 64 height 34
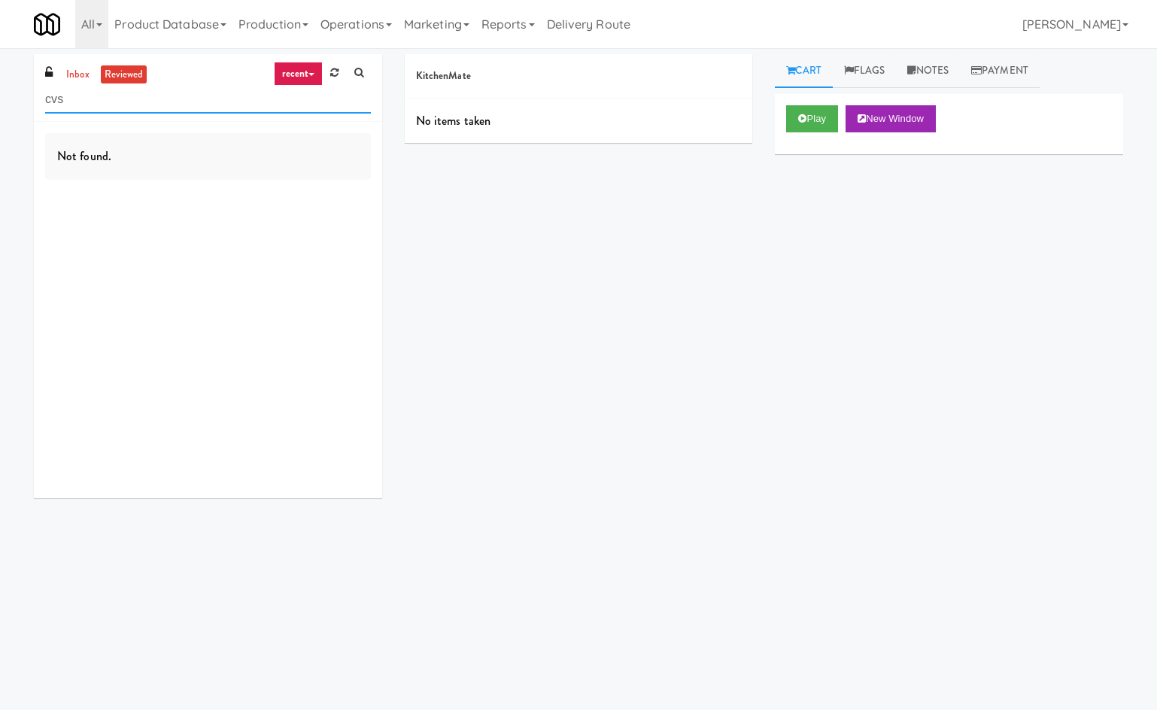
click at [141, 107] on input "cvs" at bounding box center [208, 100] width 326 height 28
paste input "Aperture UCF - Cooler - Left"
type input "Aperture UCF - Cooler - Left"
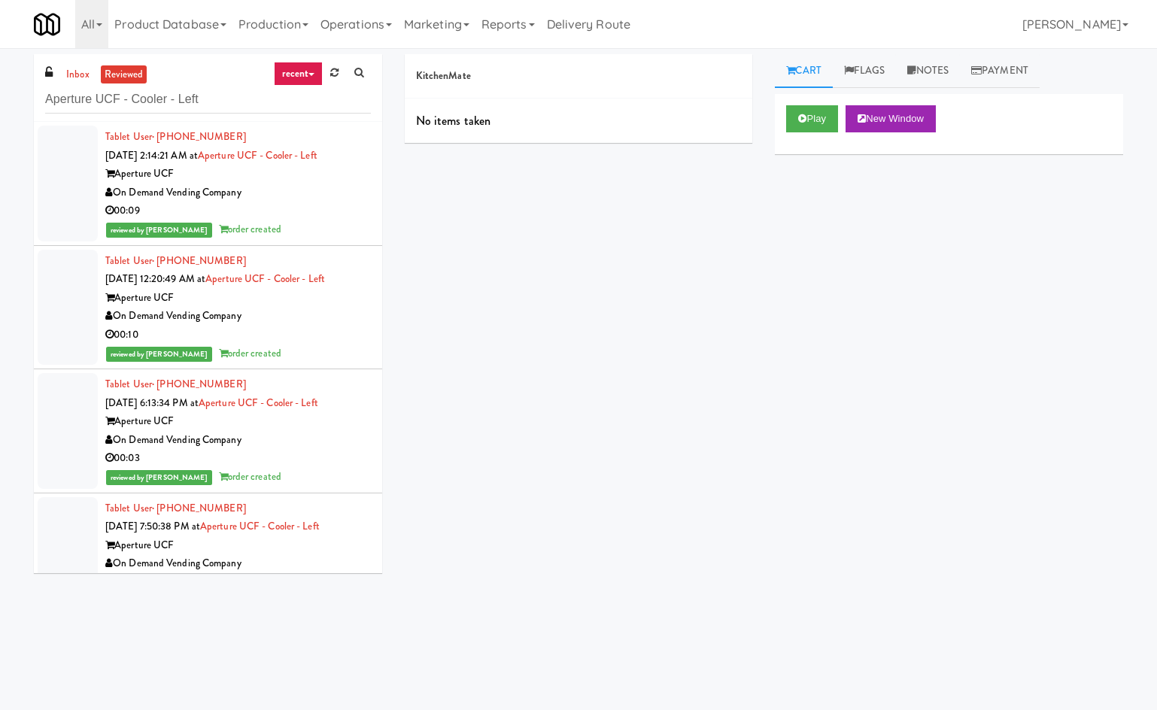
click at [273, 211] on div "00:09" at bounding box center [238, 211] width 266 height 19
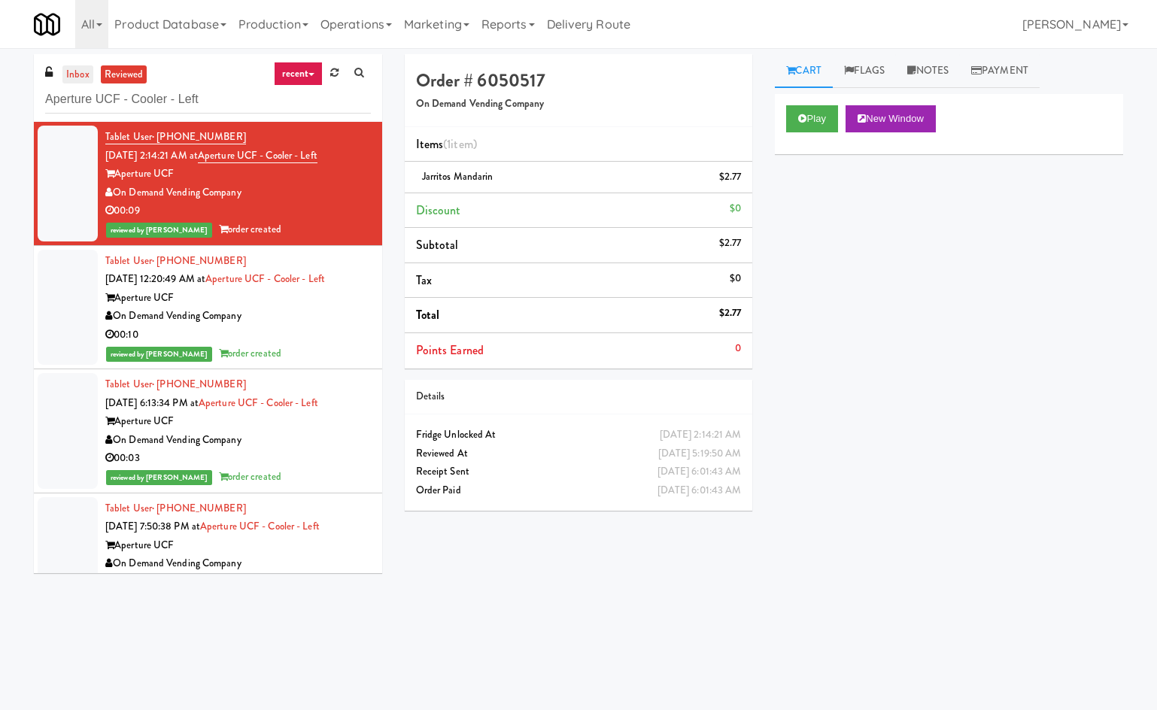
click at [76, 74] on link "inbox" at bounding box center [77, 74] width 31 height 19
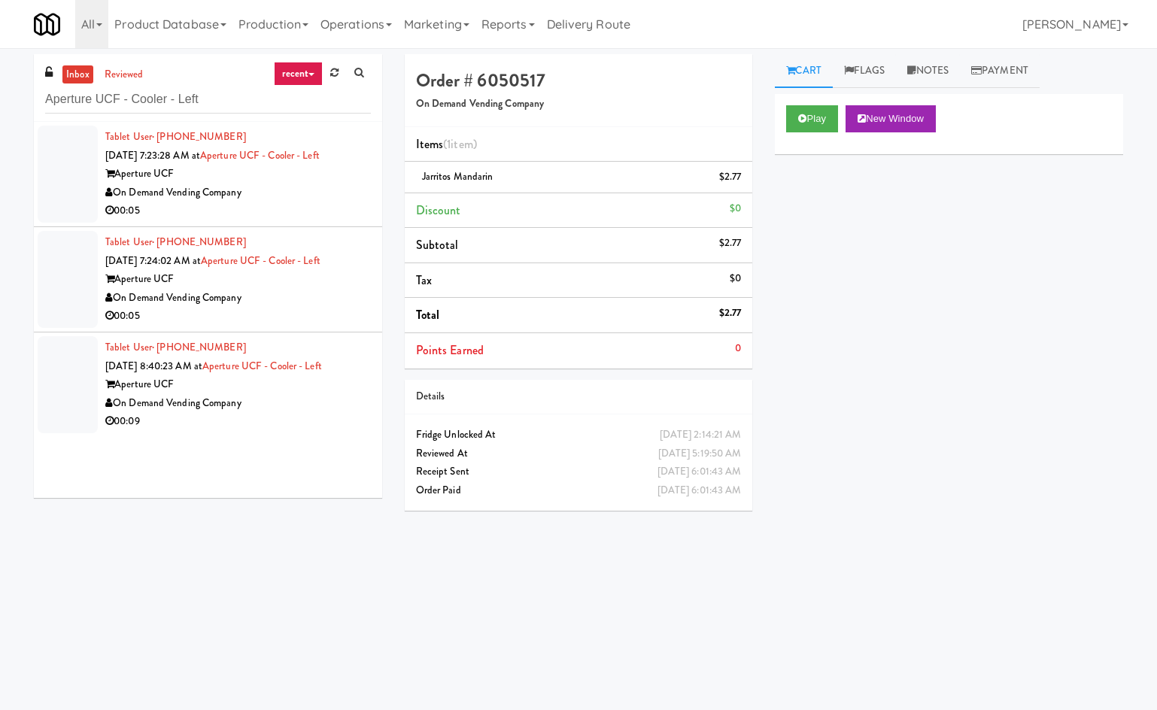
click at [304, 197] on div "On Demand Vending Company" at bounding box center [238, 193] width 266 height 19
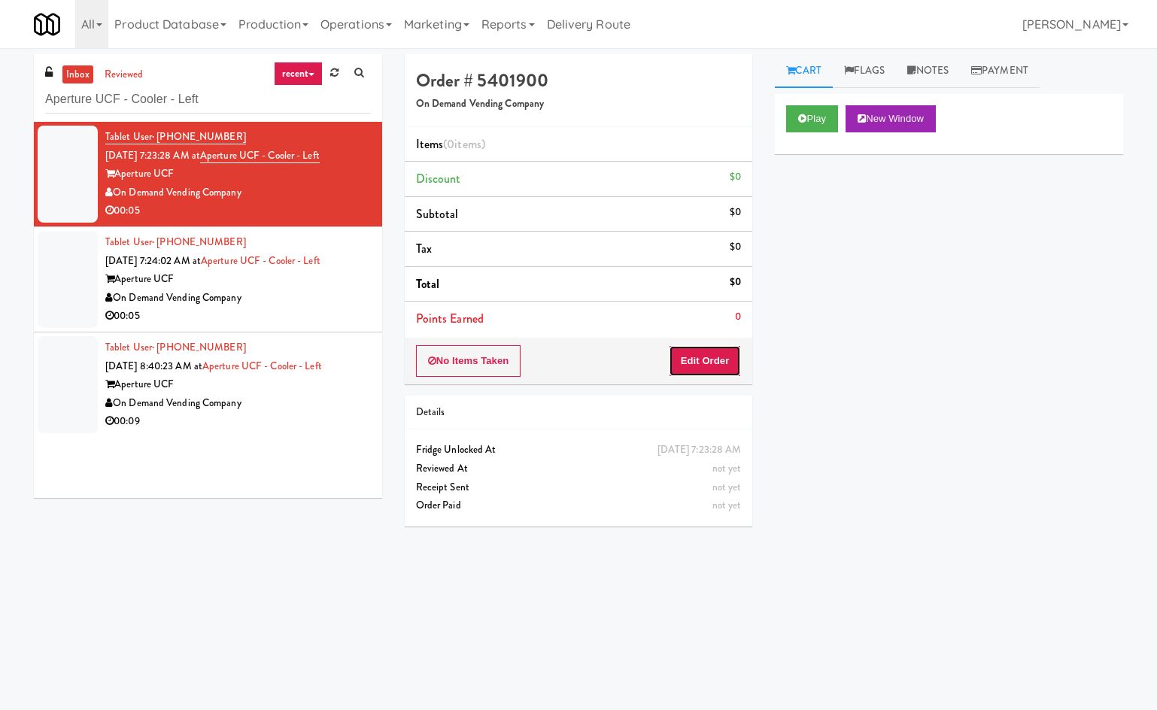
click at [703, 372] on button "Edit Order" at bounding box center [705, 361] width 73 height 32
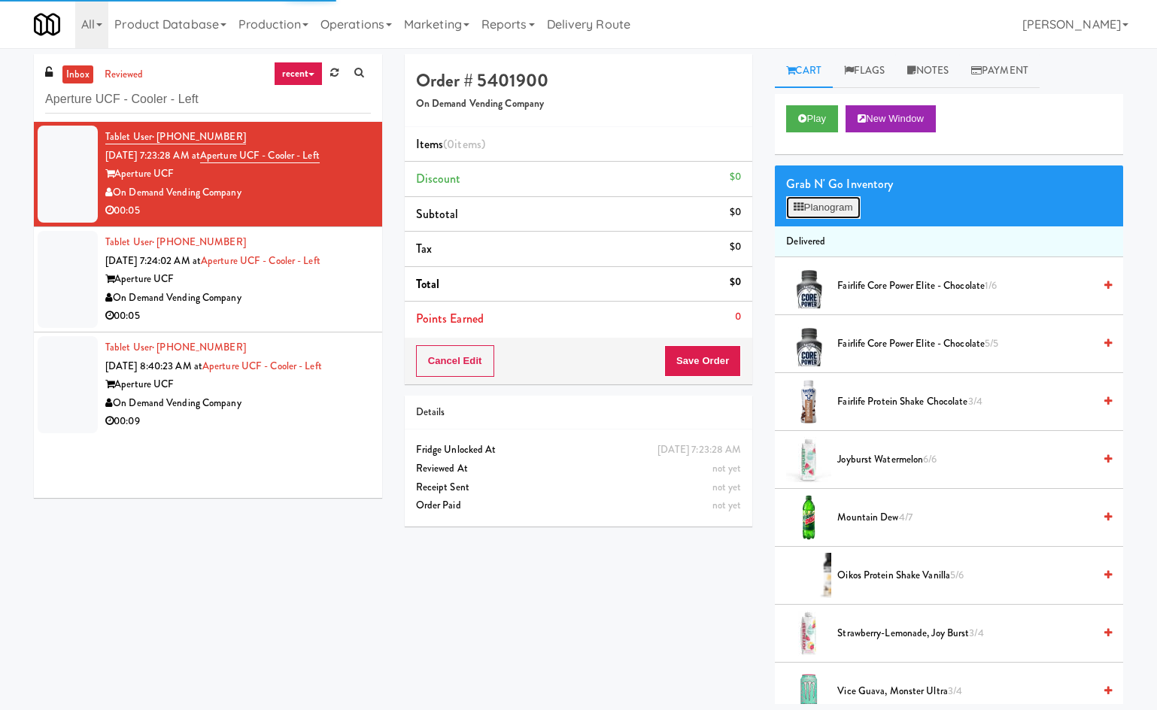
click at [806, 211] on button "Planogram" at bounding box center [823, 207] width 74 height 23
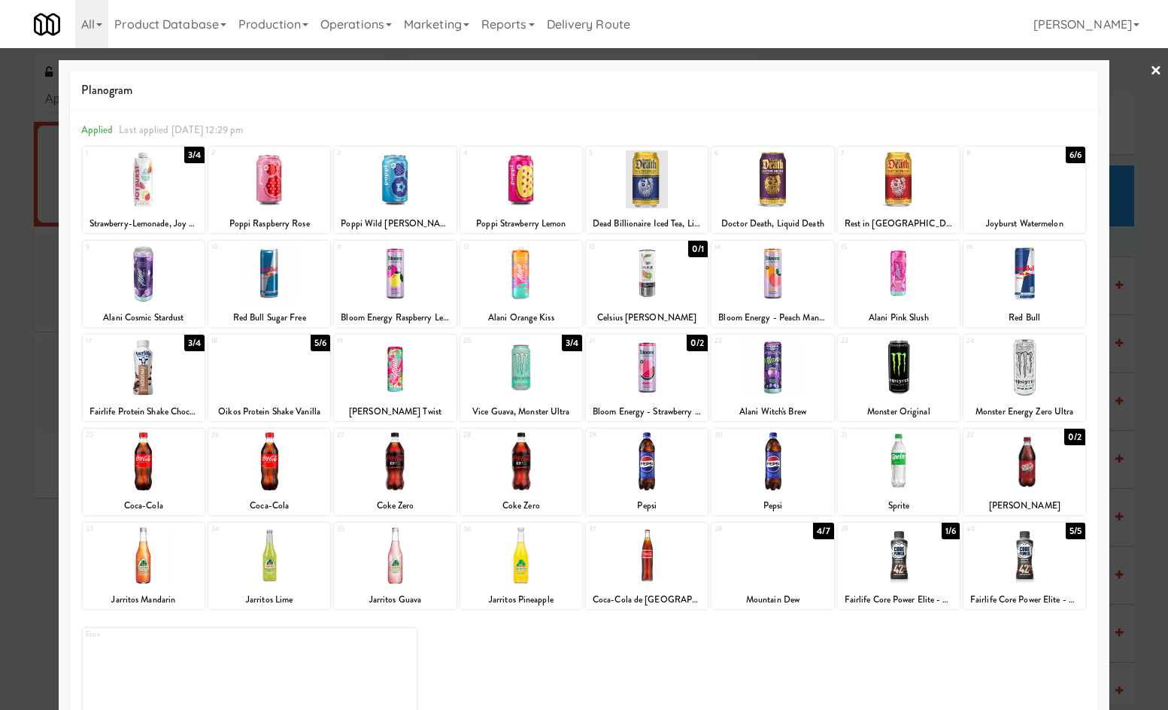
click at [41, 463] on div at bounding box center [584, 355] width 1168 height 710
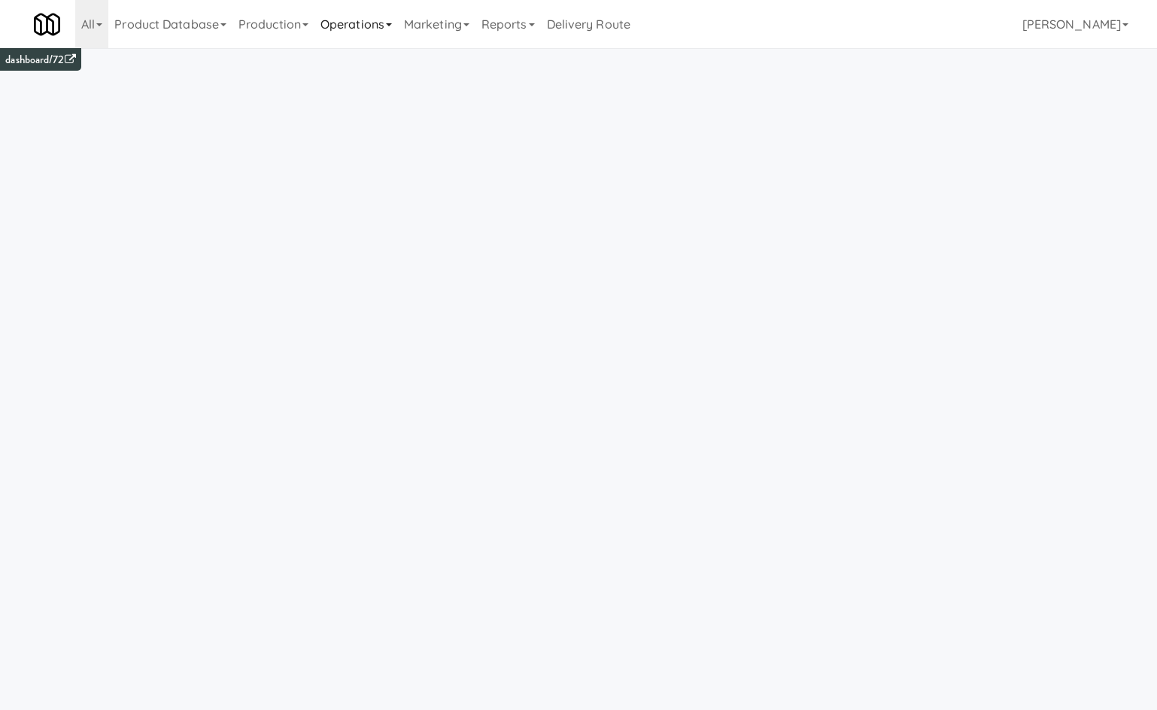
click at [381, 45] on link "Operations" at bounding box center [357, 24] width 84 height 48
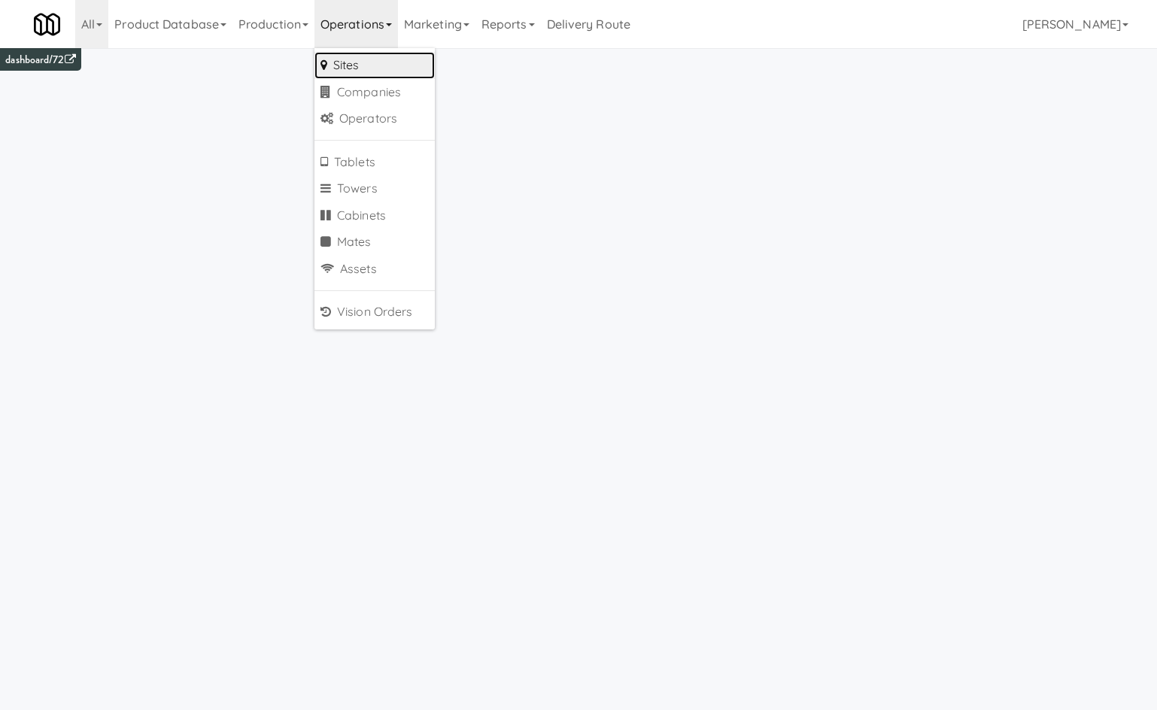
click at [385, 63] on link "Sites" at bounding box center [375, 65] width 120 height 27
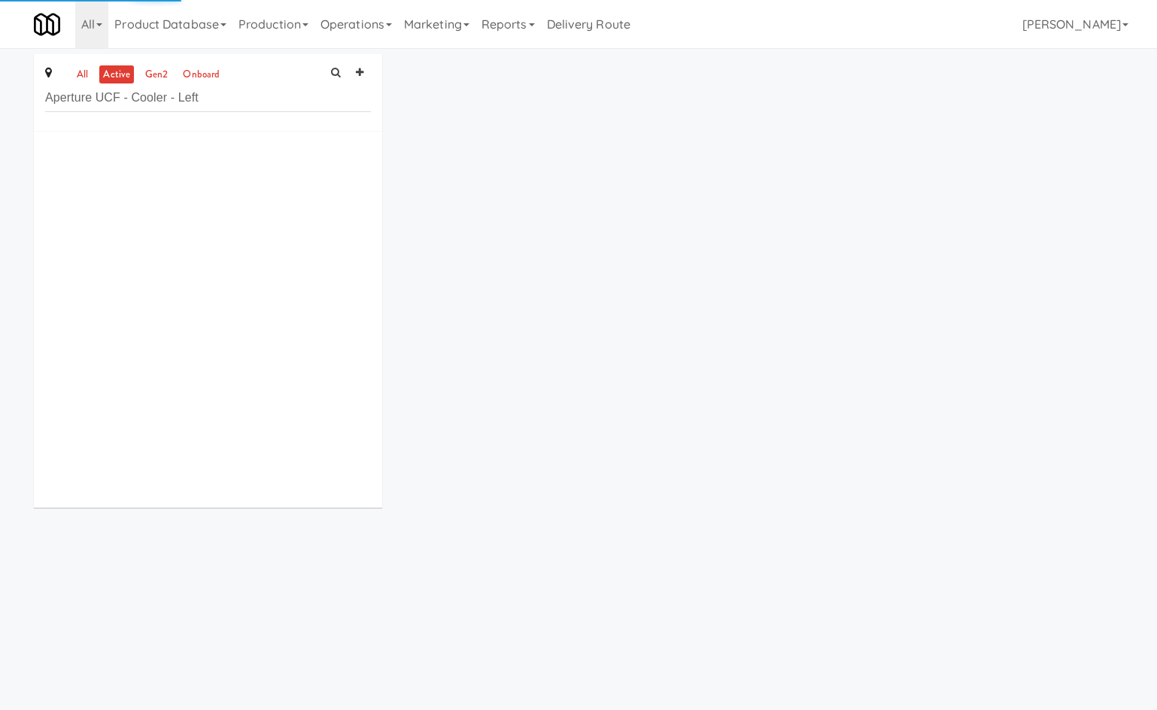
type input "Aperture UCF - Cooler - Left"
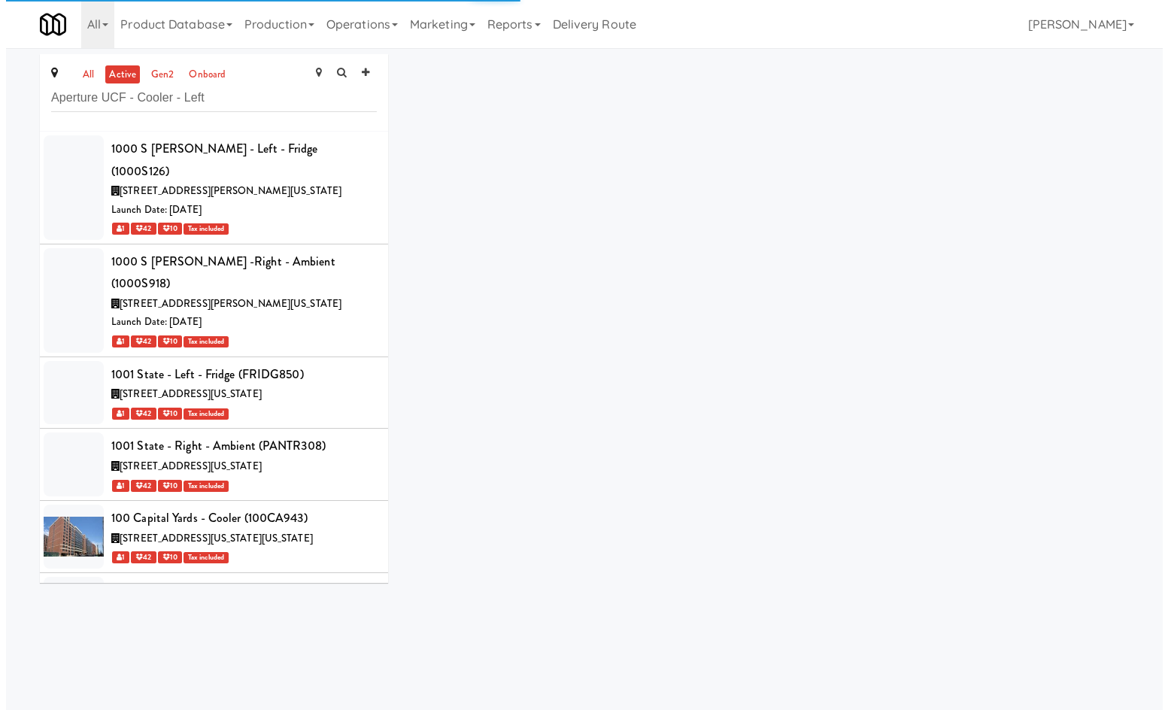
scroll to position [12861, 0]
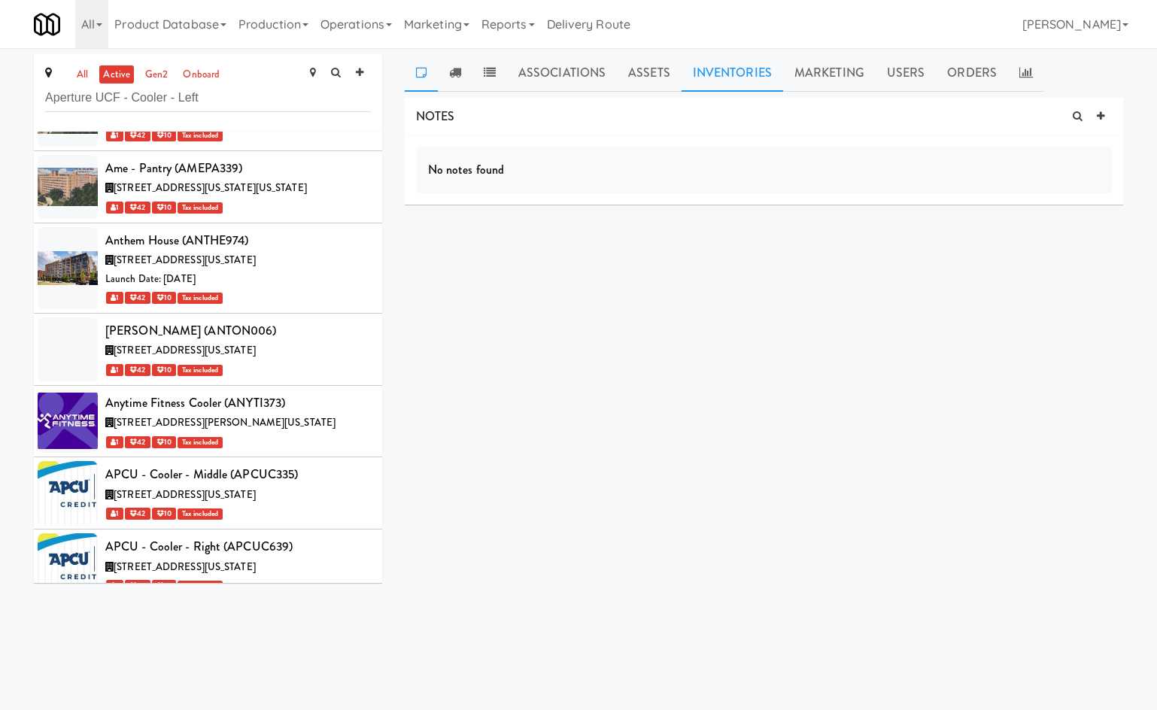
click at [719, 68] on link "Inventories" at bounding box center [733, 73] width 102 height 38
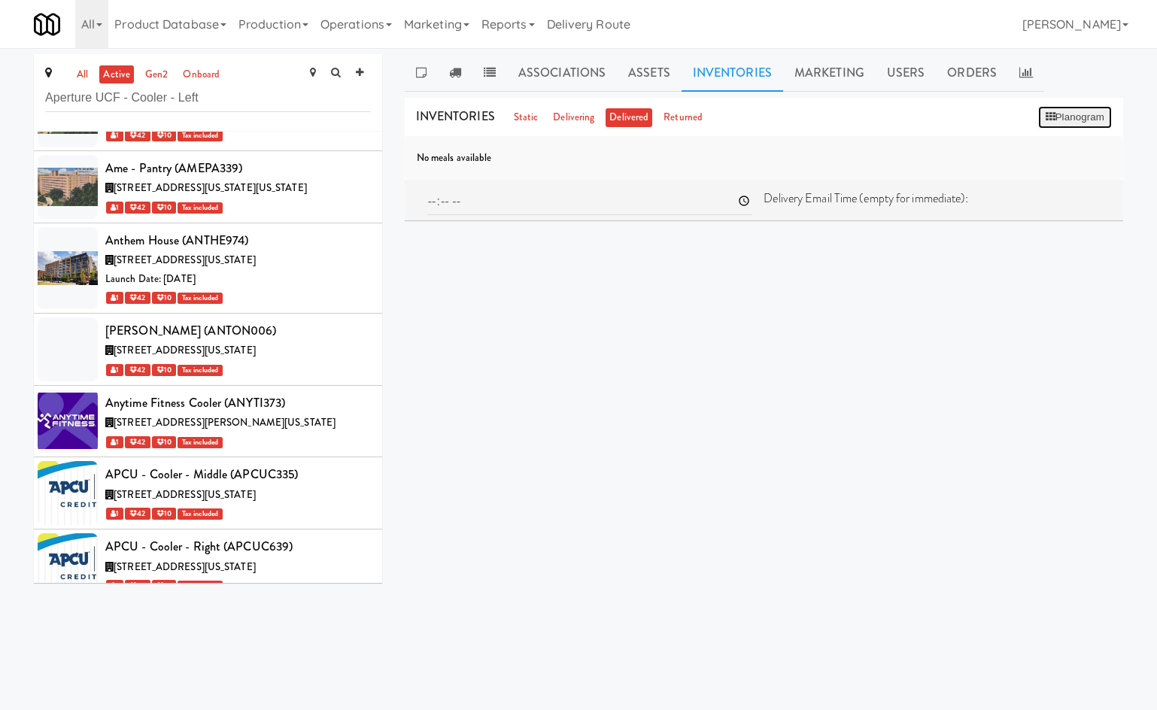
click at [875, 120] on icon at bounding box center [1051, 117] width 10 height 10
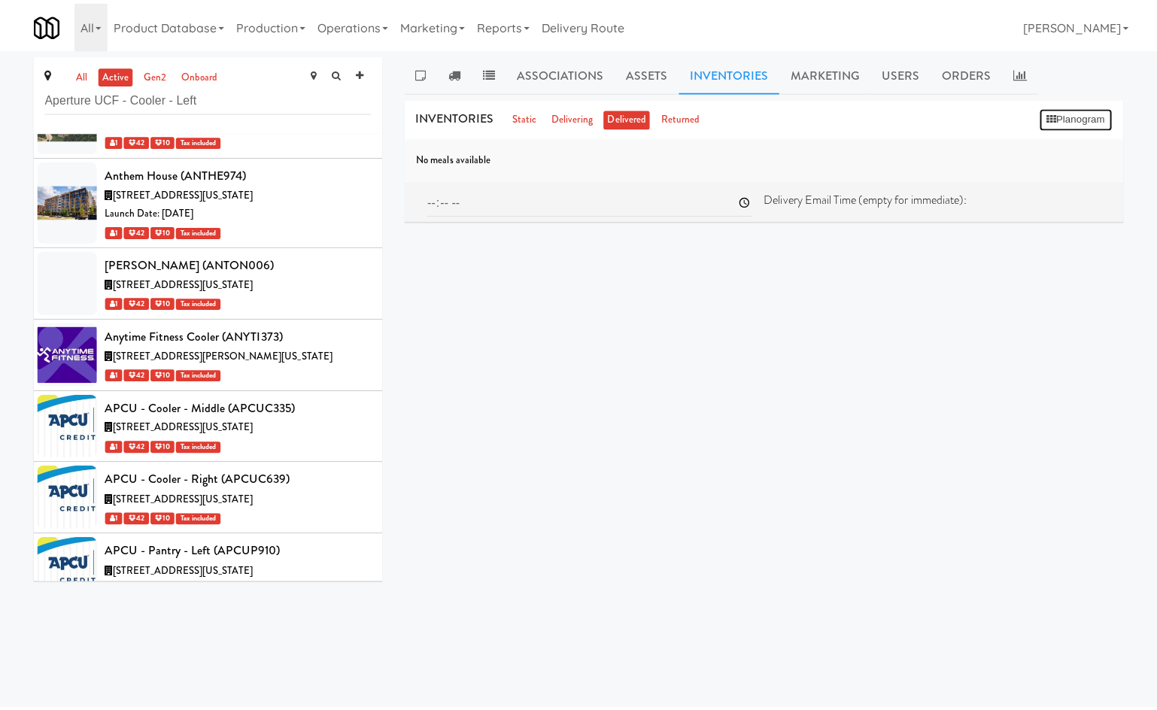
scroll to position [12838, 0]
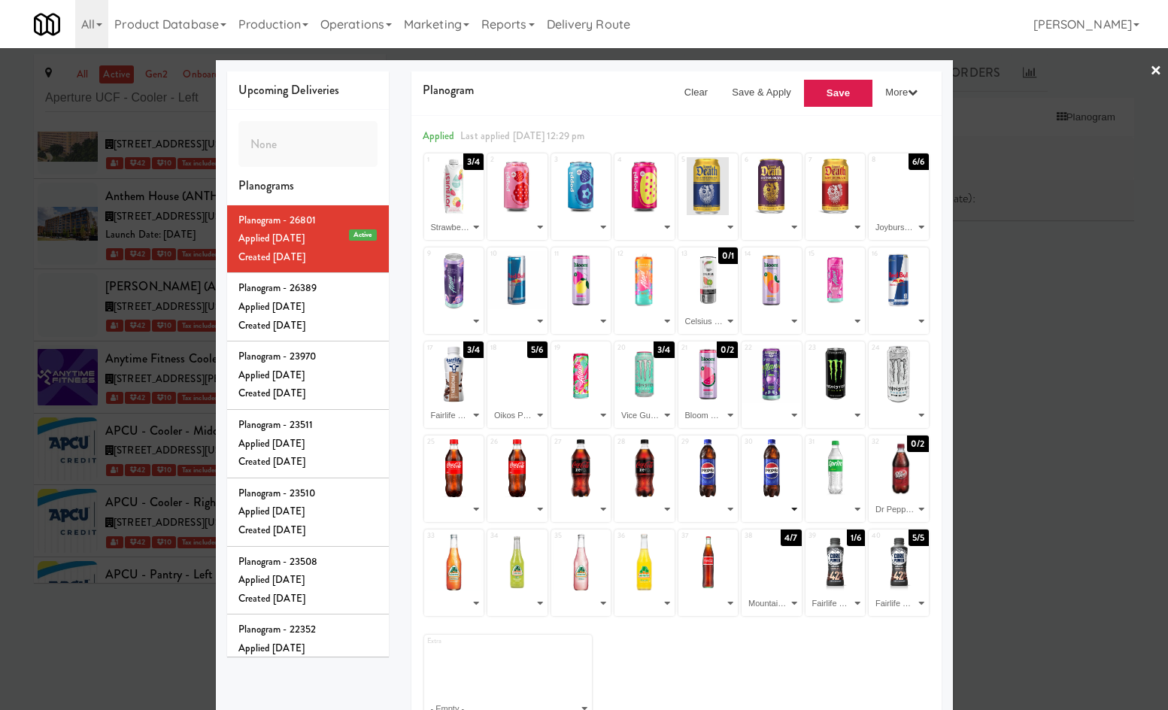
click at [761, 518] on select "- Empty - Fairlife Core Power Elite - Chocolate (1/6) Fairlife Core Power Elite…" at bounding box center [772, 509] width 56 height 25
click at [708, 509] on select "- Empty - Fairlife Core Power Elite - Chocolate (1/6) Fairlife Core Power Elite…" at bounding box center [709, 509] width 56 height 25
click at [643, 515] on select "- Empty - Fairlife Core Power Elite - Chocolate (1/6) Fairlife Core Power Elite…" at bounding box center [645, 509] width 56 height 25
click at [53, 463] on div at bounding box center [584, 355] width 1168 height 710
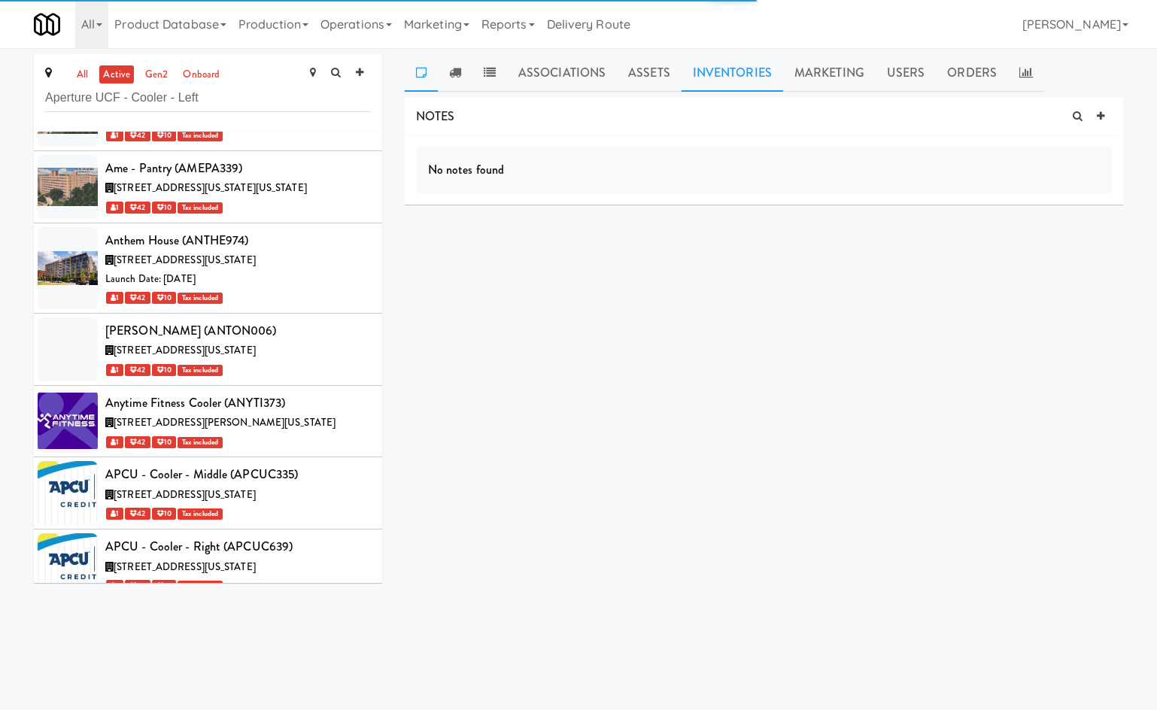
click at [719, 62] on link "Inventories" at bounding box center [733, 73] width 102 height 38
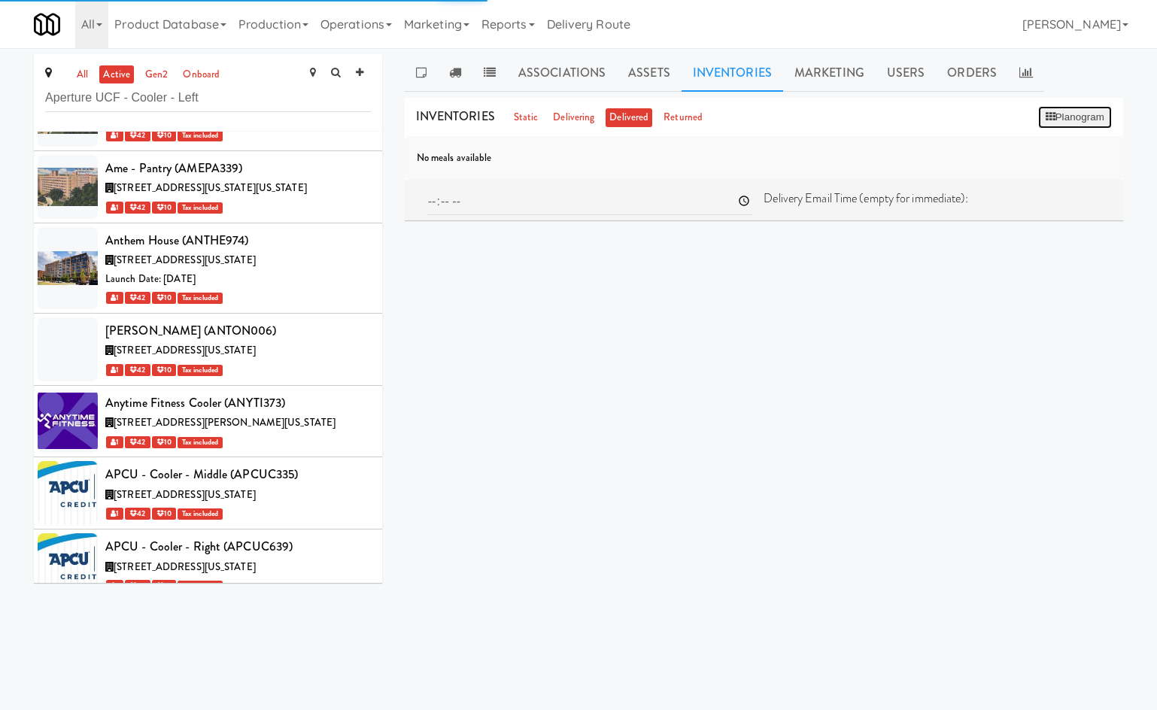
click at [875, 122] on icon at bounding box center [1051, 117] width 10 height 10
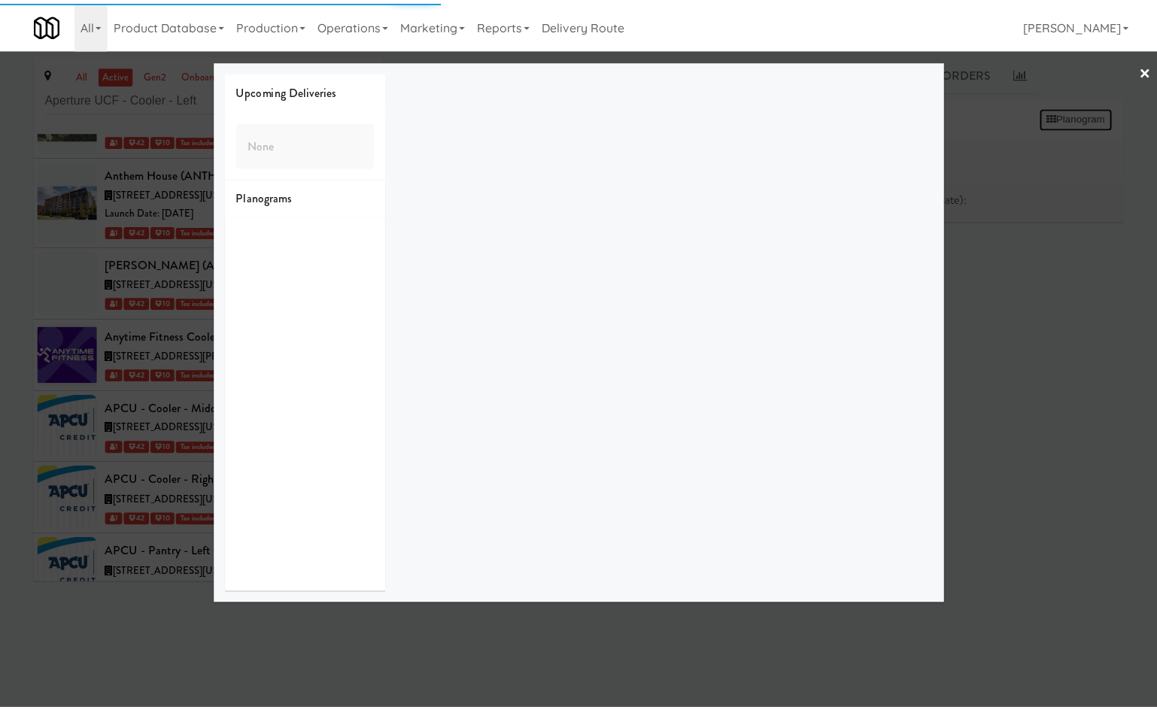
scroll to position [12838, 0]
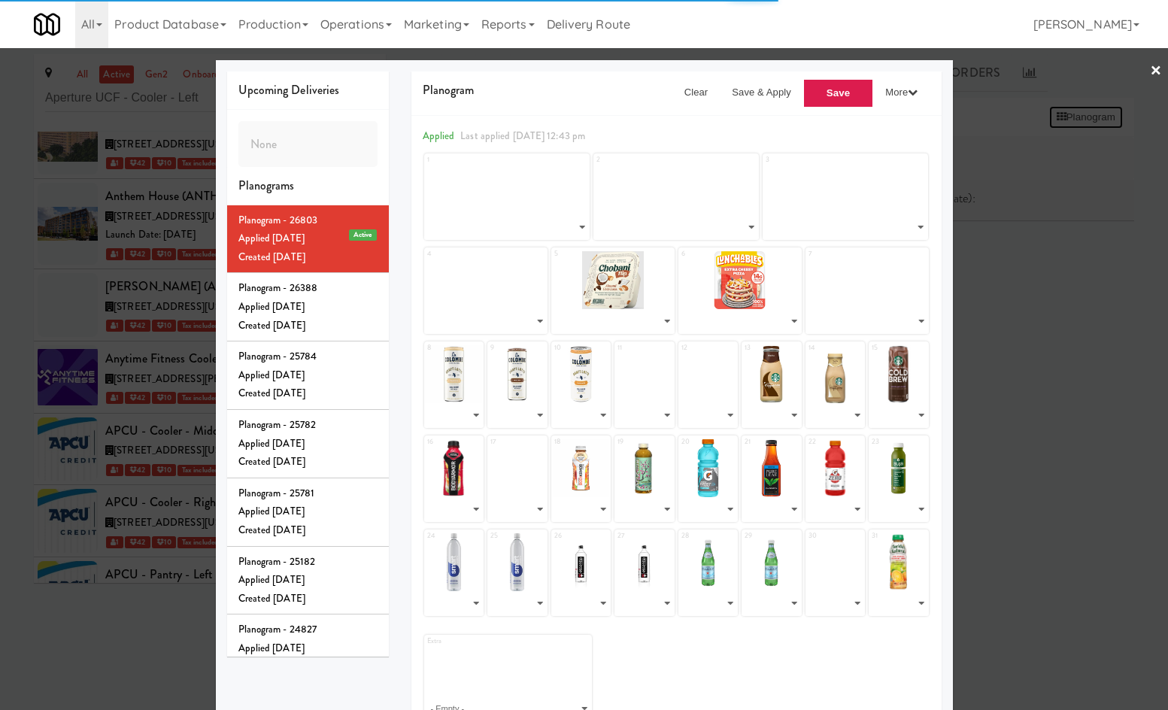
select select "number:285025"
select select "number:285030"
select select "number:285029"
select select "number:278946"
select select "number:268870"
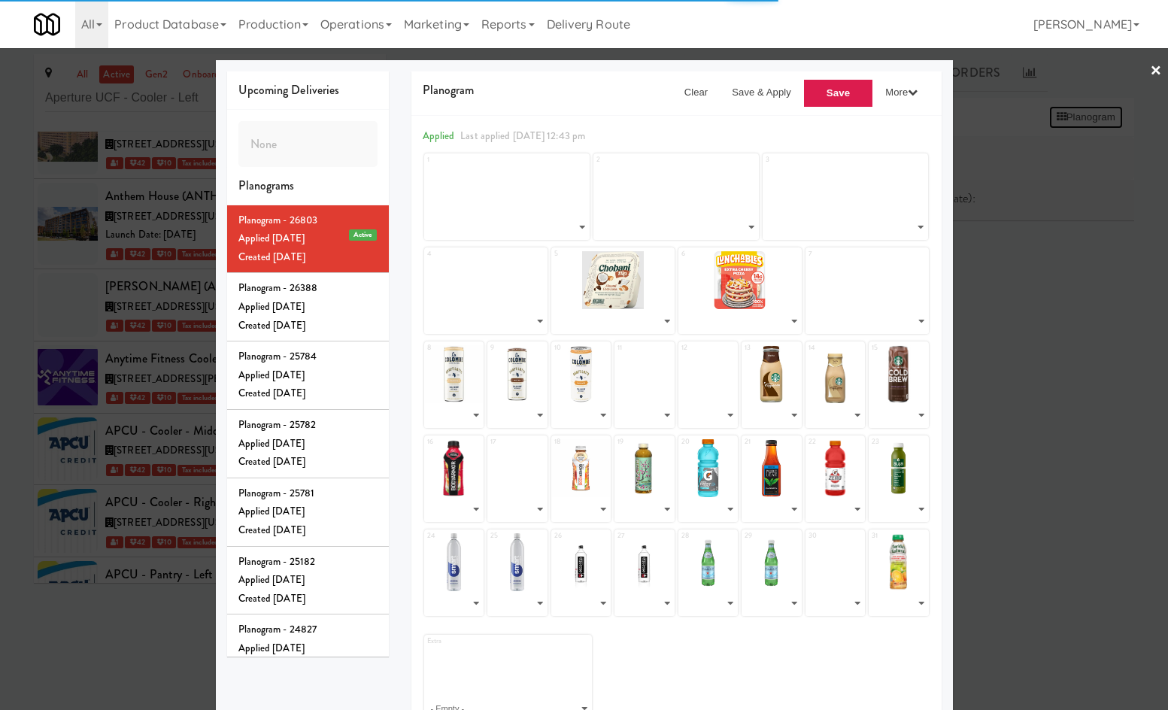
select select "number:285028"
select select "number:278951"
select select "number:261664"
select select "number:261665"
select select "number:278956"
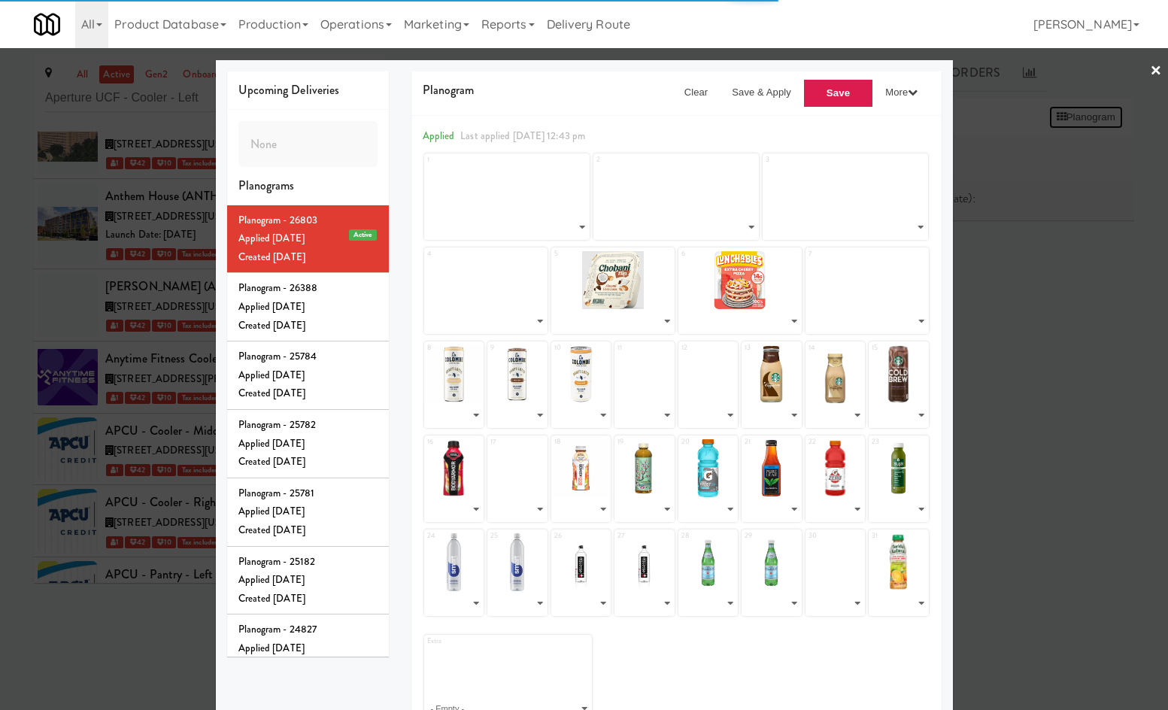
select select "number:278948"
select select "number:278950"
select select "number:261669"
select select "number:261671"
select select "number:278949"
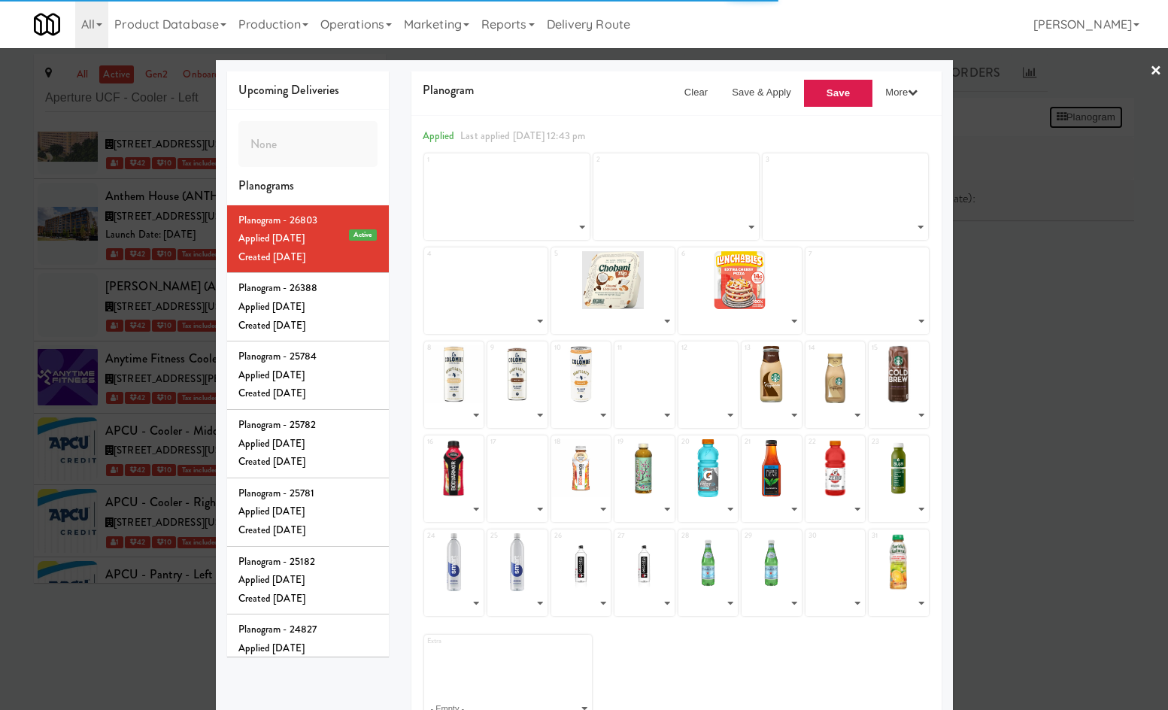
select select "number:265938"
select select "number:261654"
select select "number:265921"
select select "number:285027"
select select "number:265920"
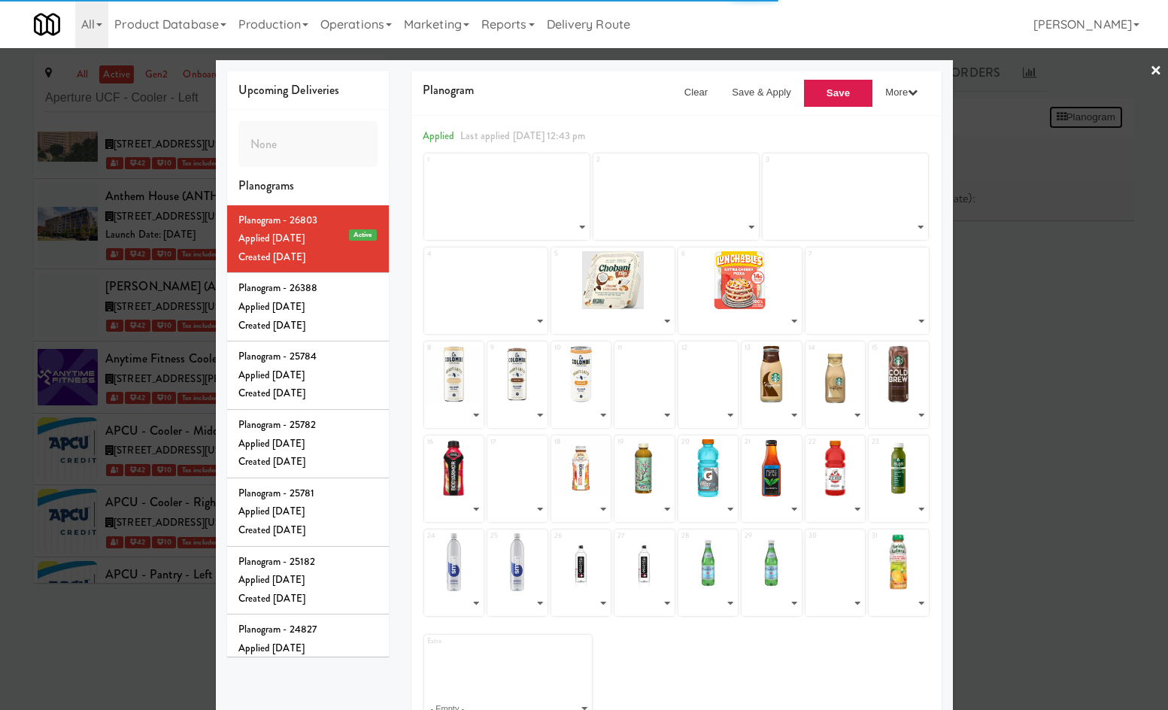
select select "number:285026"
select select "number:265935"
select select "number:261662"
select select "number:261646"
select select "number:261647"
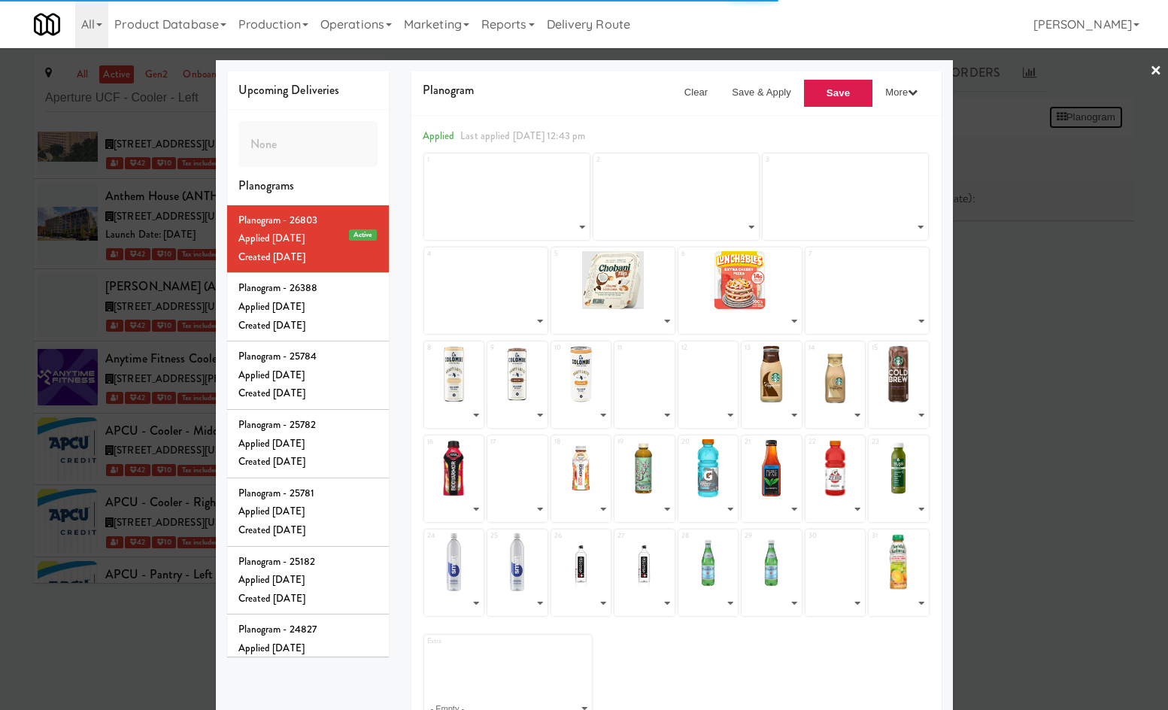
select select "number:261641"
select select "number:261640"
select select "number:261642"
select select "number:261643"
select select "number:282305"
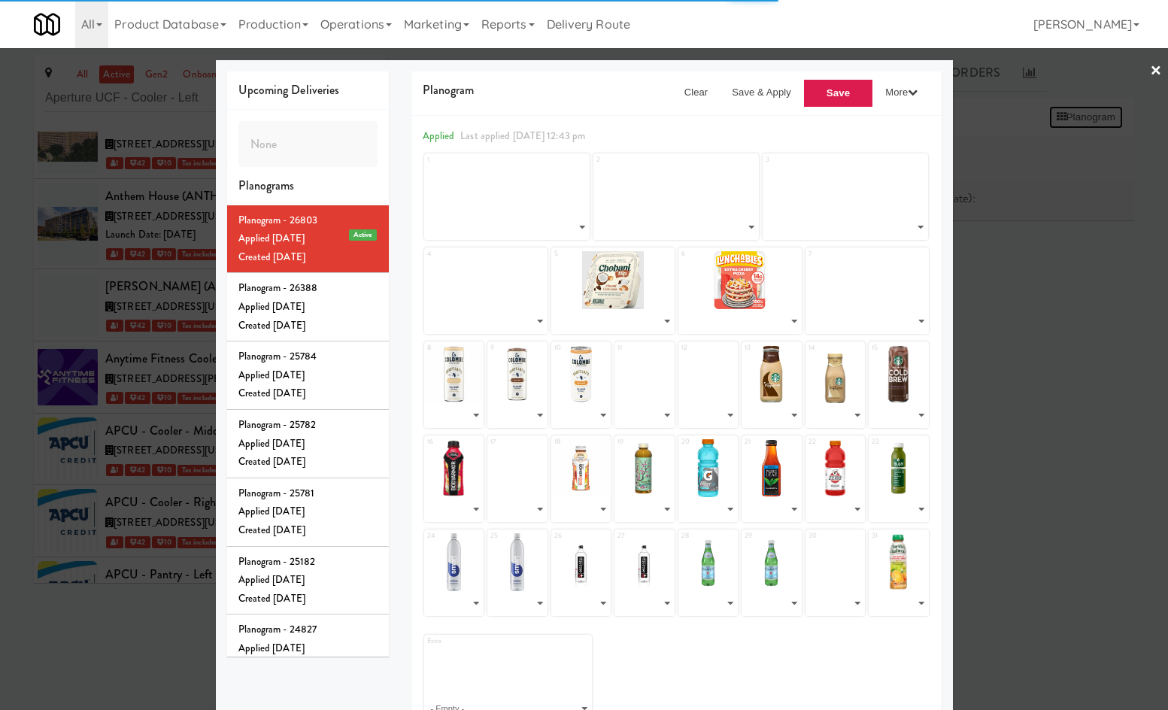
select select "number:261663"
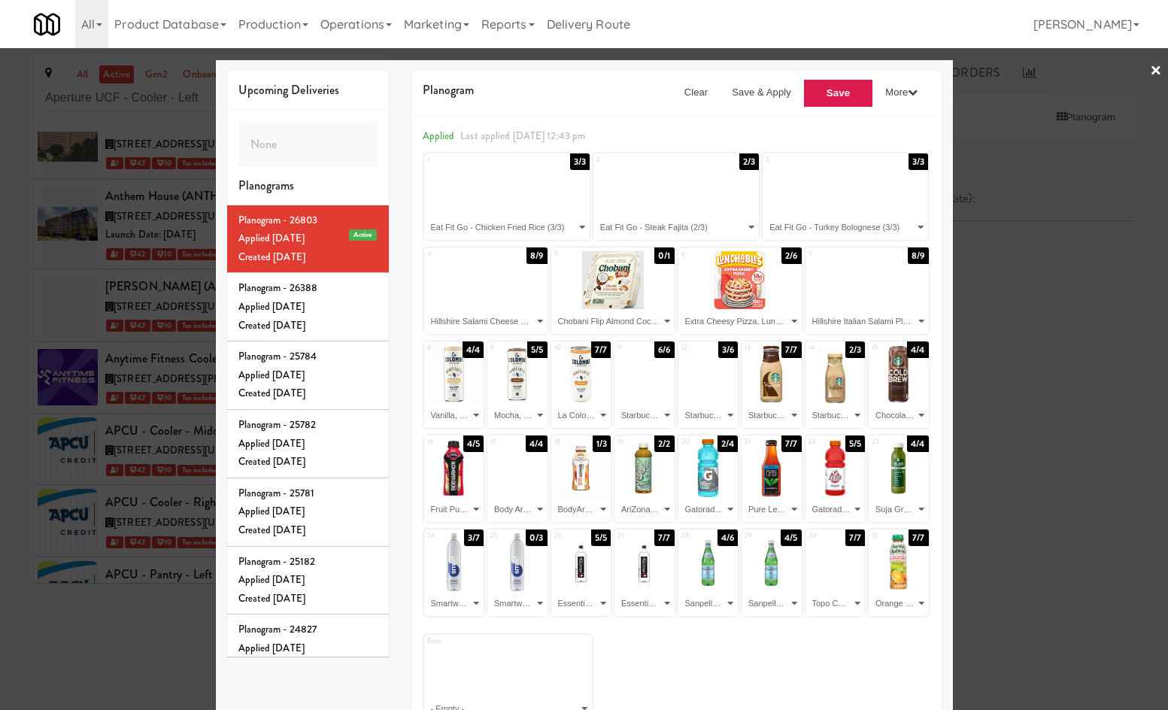
click at [71, 369] on div at bounding box center [584, 355] width 1168 height 710
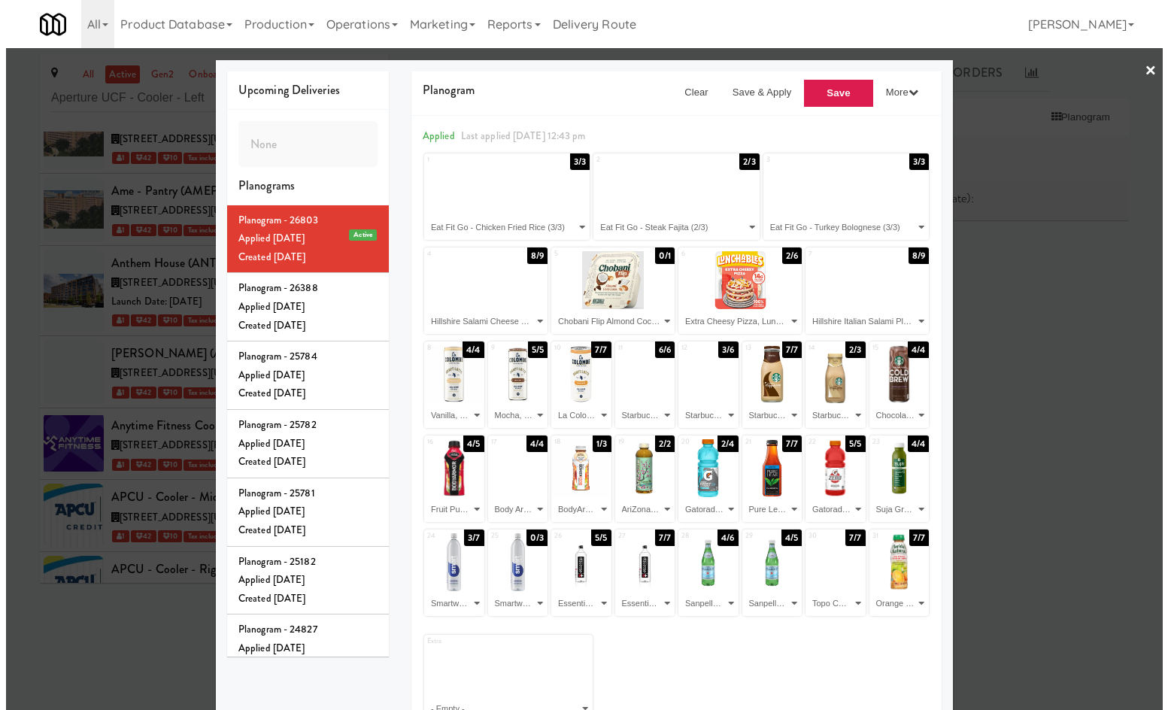
scroll to position [12861, 0]
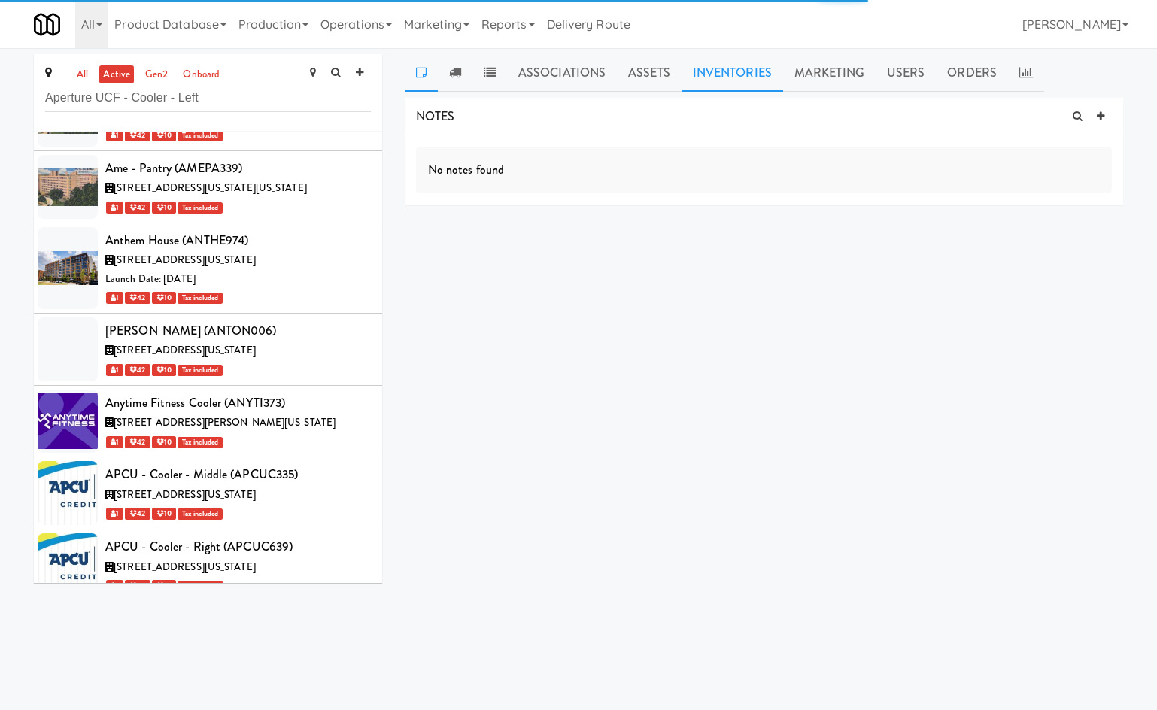
click at [707, 83] on link "Inventories" at bounding box center [733, 73] width 102 height 38
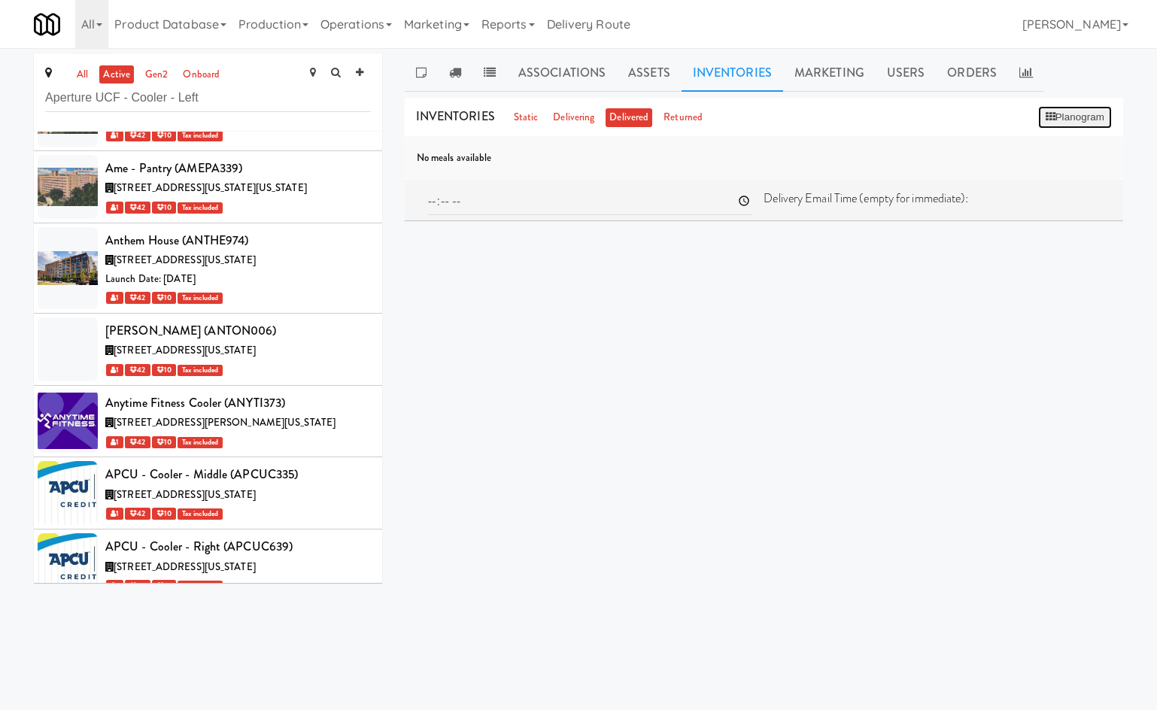
click at [875, 117] on button "Planogram" at bounding box center [1075, 117] width 74 height 23
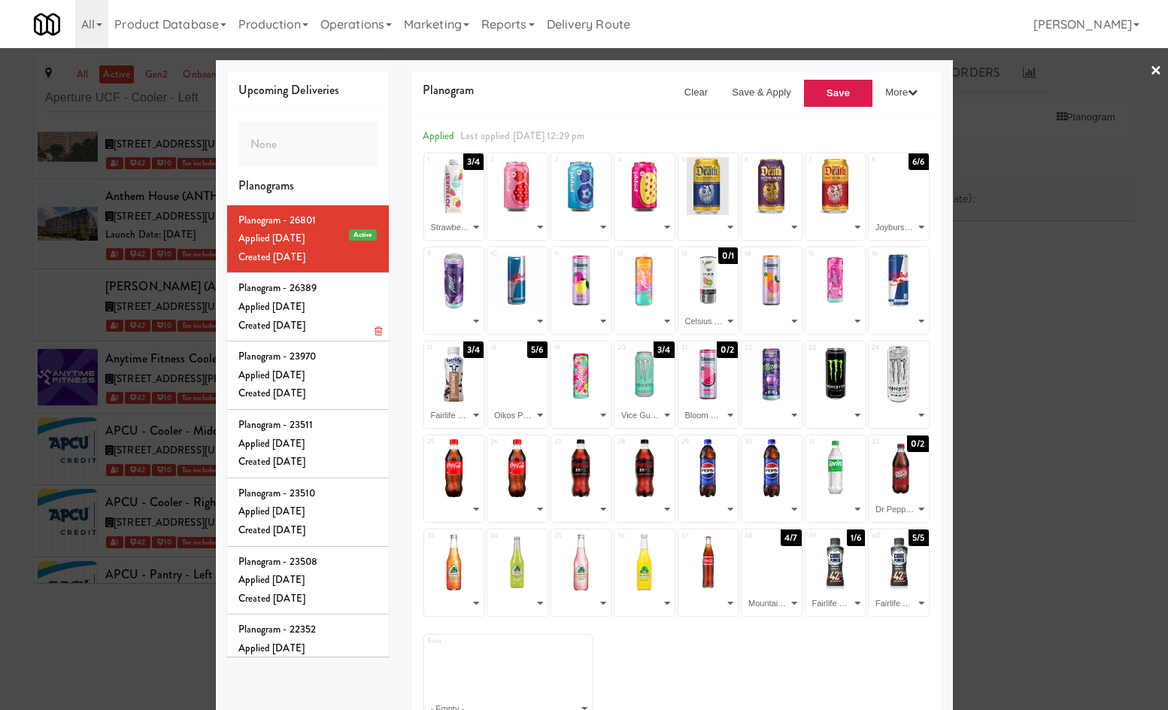
click at [288, 317] on div "Applied [DATE]" at bounding box center [308, 307] width 139 height 19
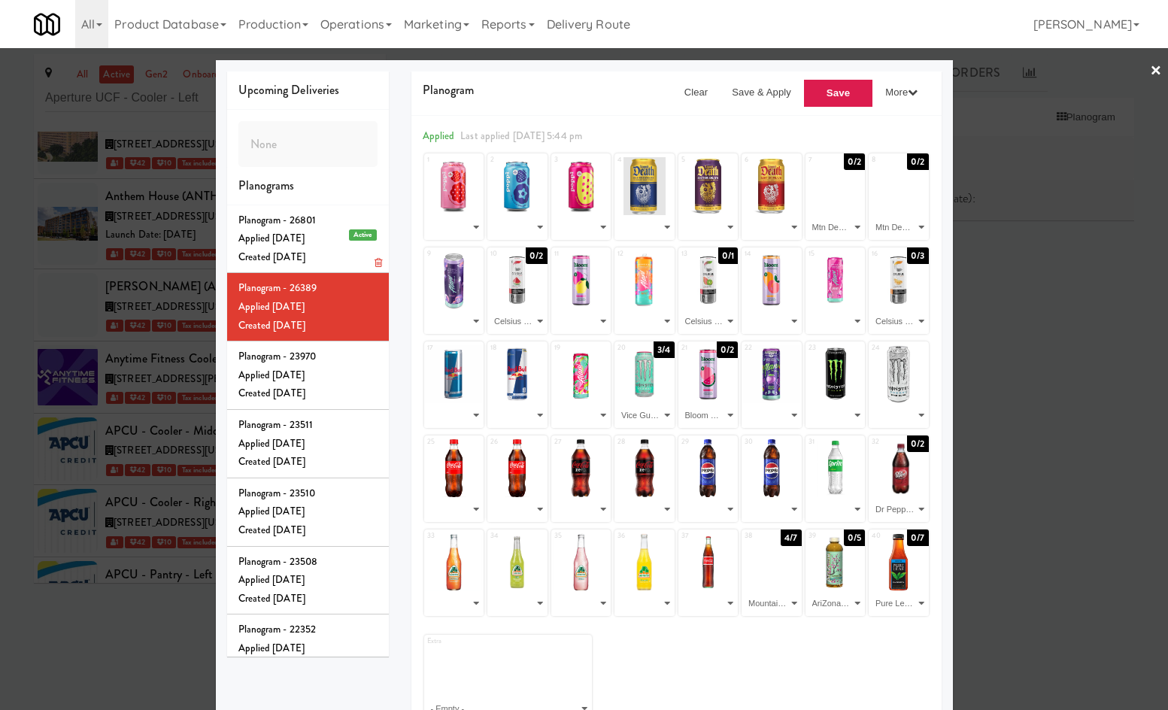
click at [276, 248] on div "Applied [DATE]" at bounding box center [308, 238] width 139 height 19
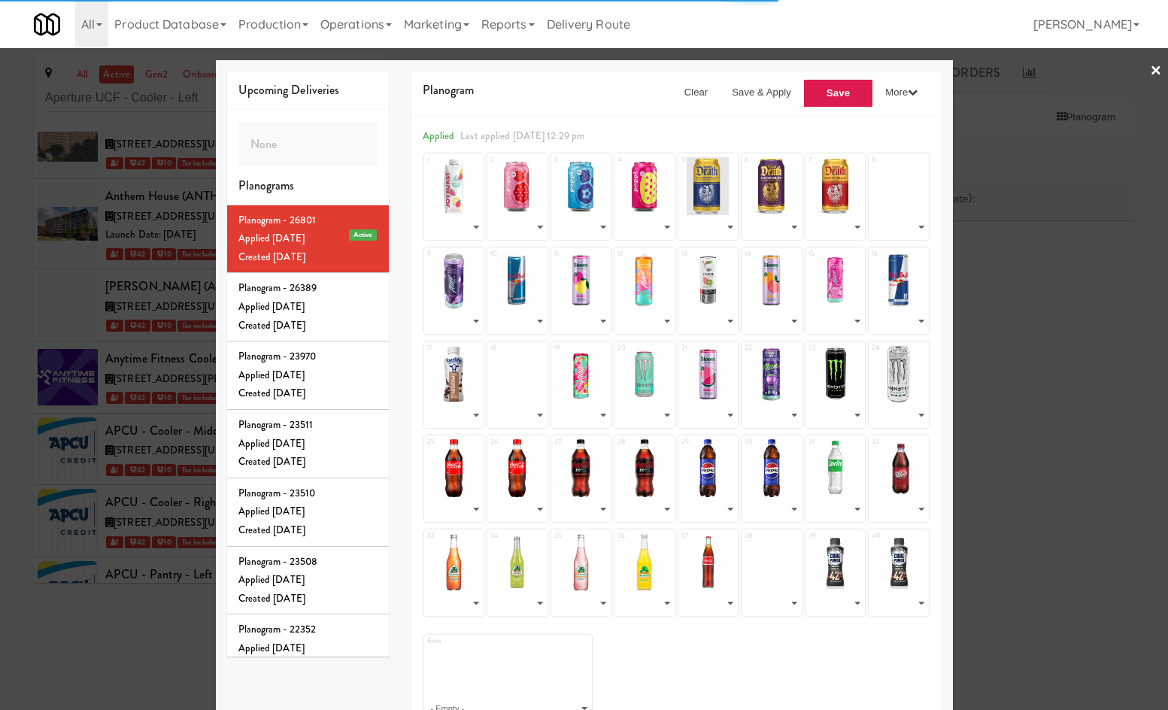
select select "number:285016"
select select "number:285021"
select select "number:265917"
select select "number:285020"
select select "number:285019"
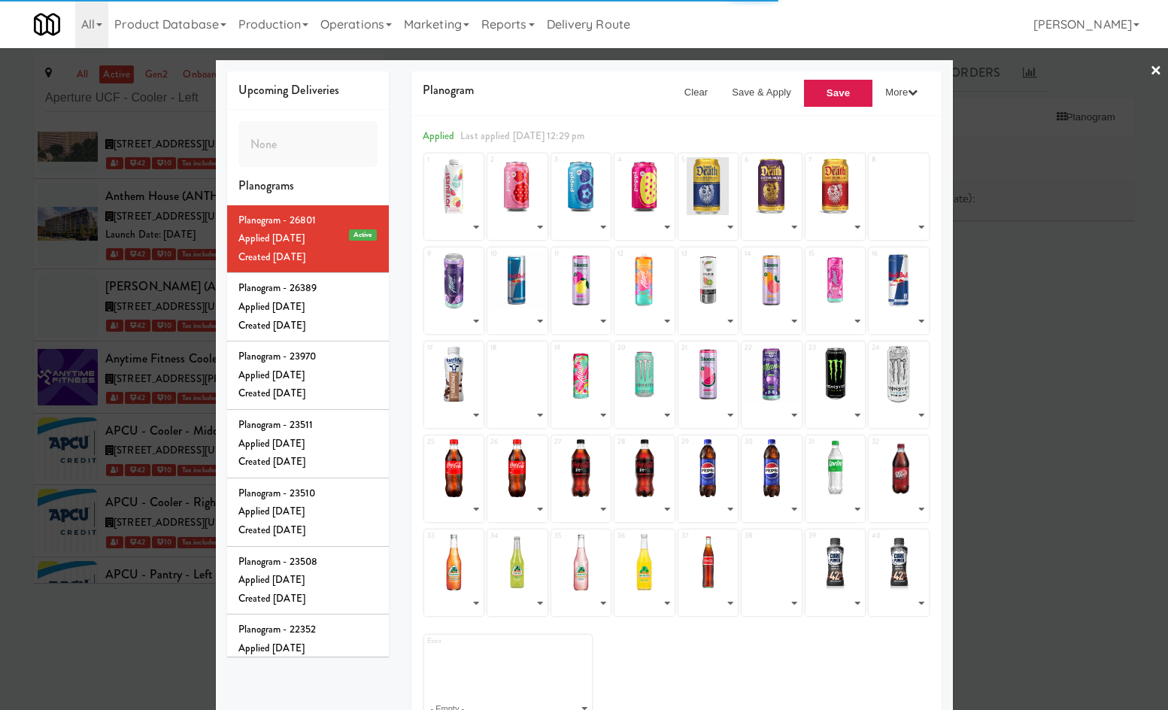
select select "number:282308"
select select "number:265927"
select select "number:265914"
select select "number:268934"
select select "number:285018"
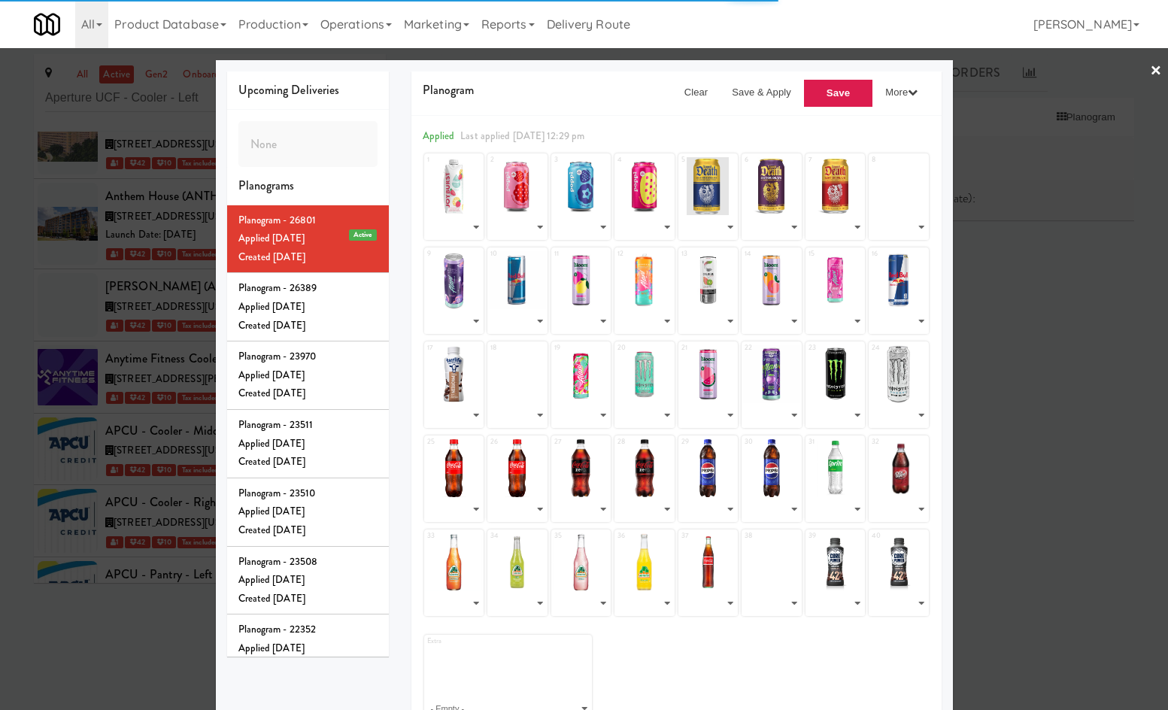
select select "number:285017"
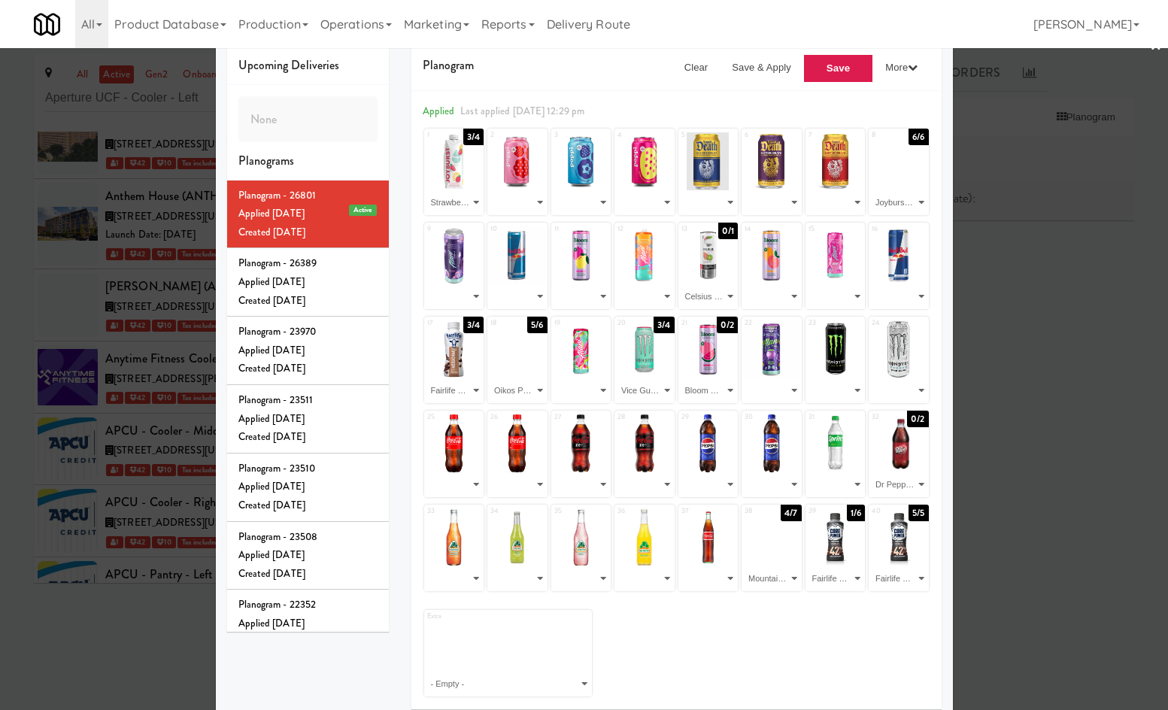
scroll to position [35, 0]
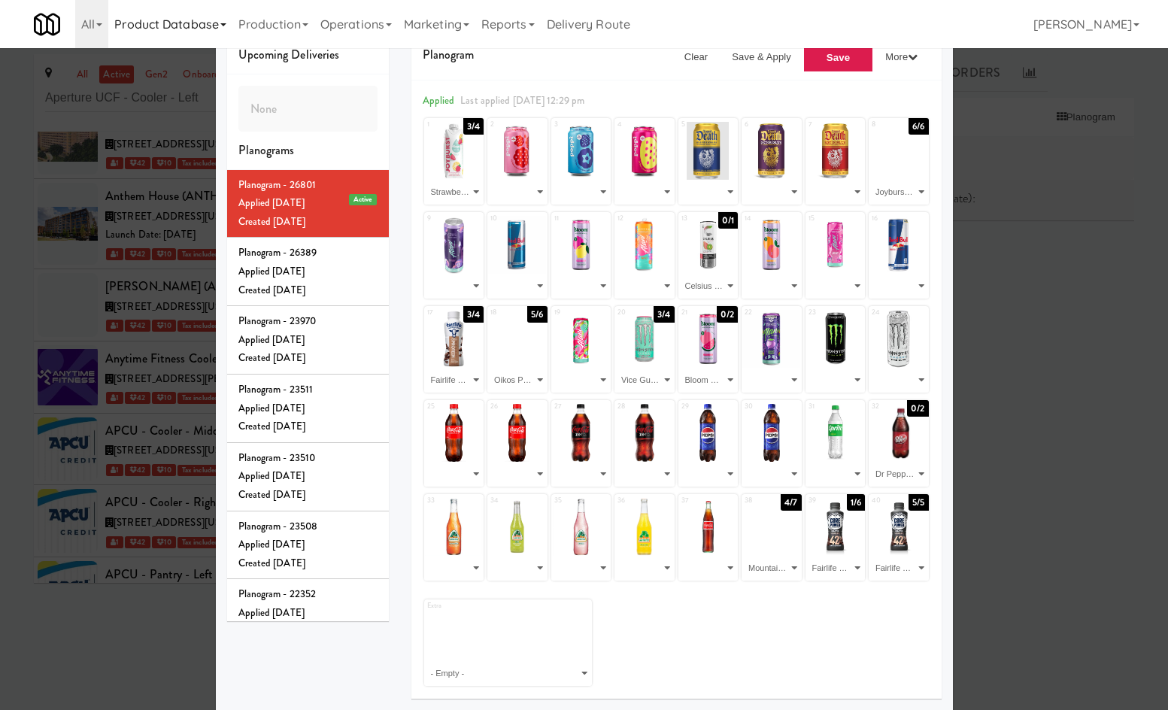
click at [215, 30] on link "Product Database" at bounding box center [170, 24] width 124 height 48
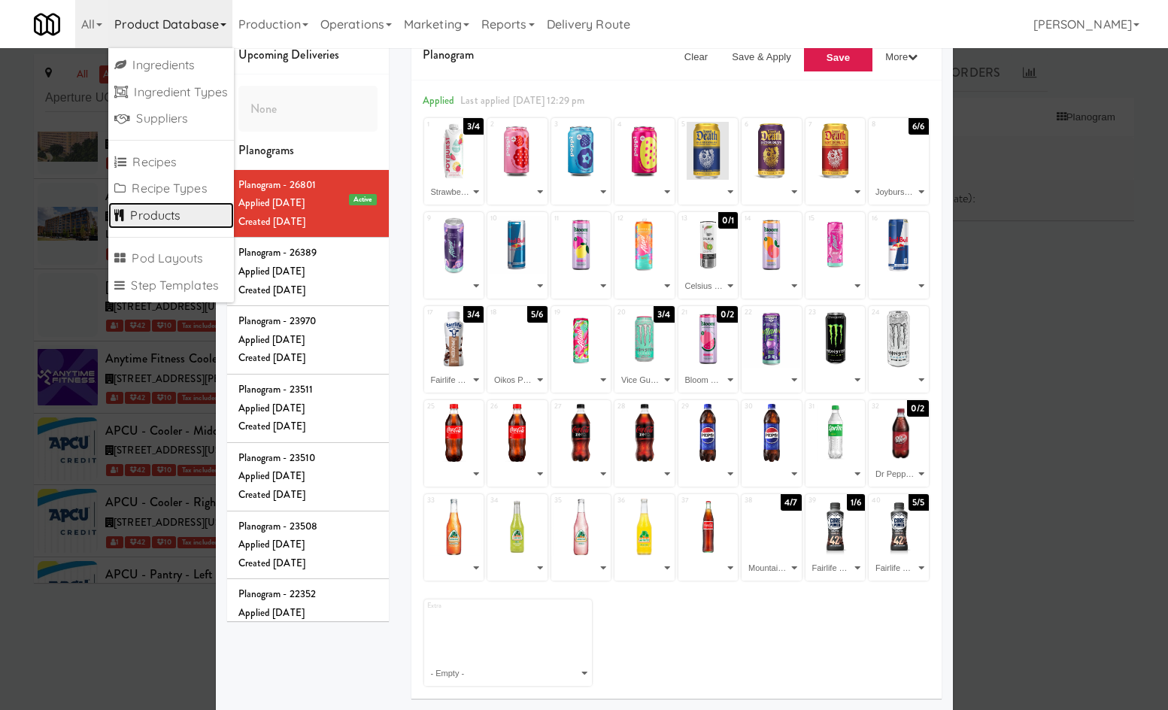
click at [175, 221] on link "Products" at bounding box center [171, 215] width 126 height 27
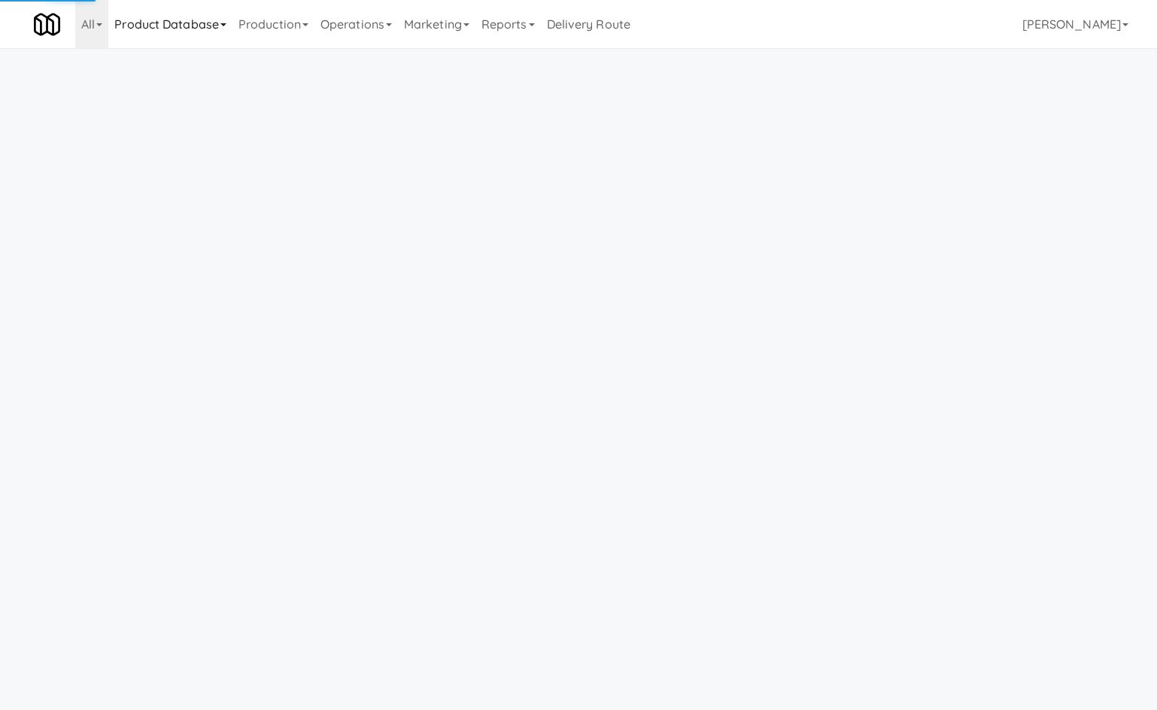
click at [190, 17] on link "Product Database" at bounding box center [170, 24] width 124 height 48
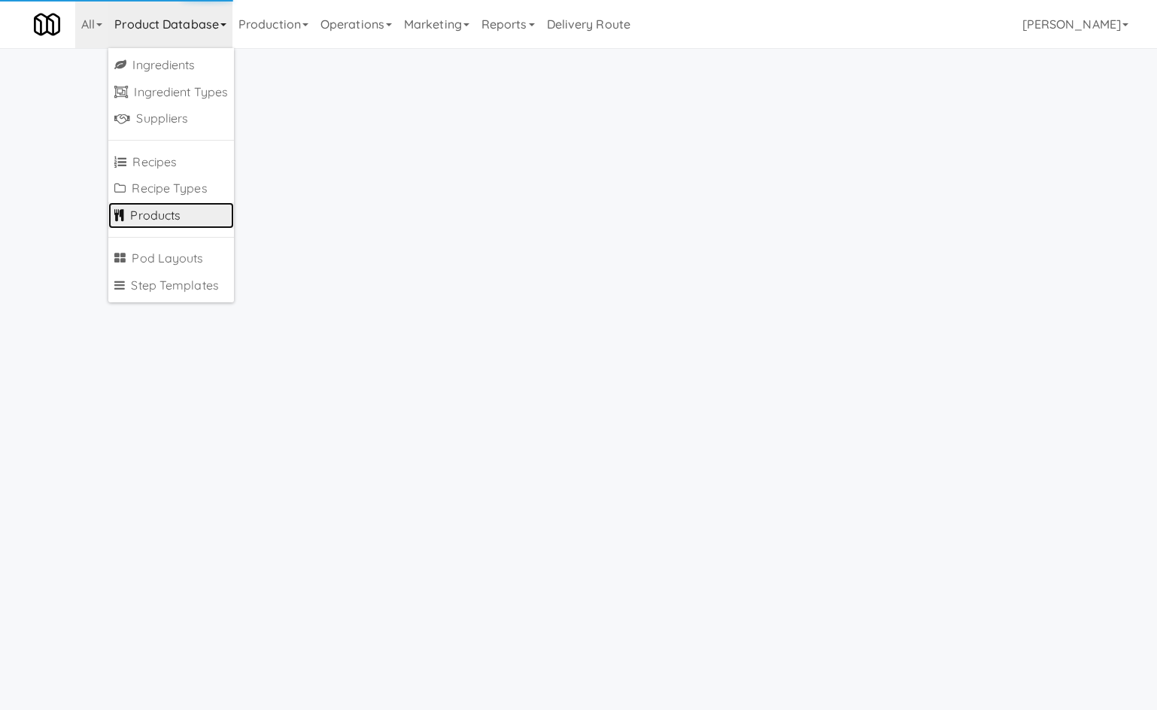
click at [187, 214] on link "Products" at bounding box center [171, 215] width 126 height 27
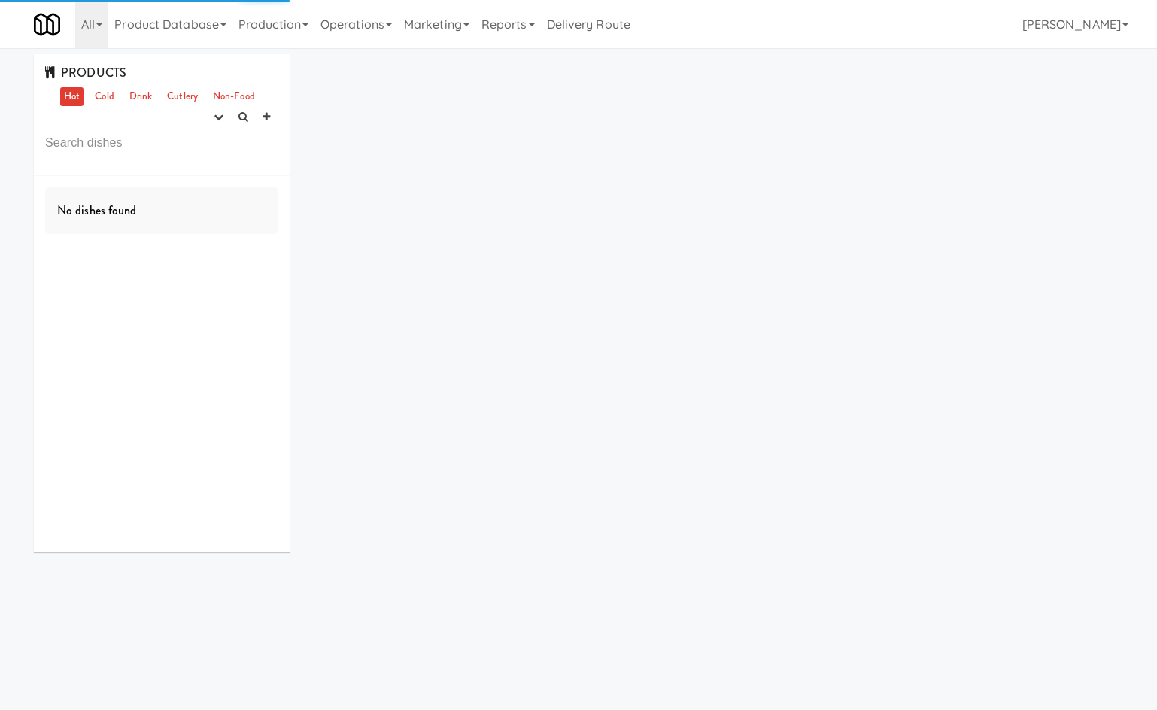
click at [160, 153] on input "text" at bounding box center [161, 143] width 233 height 28
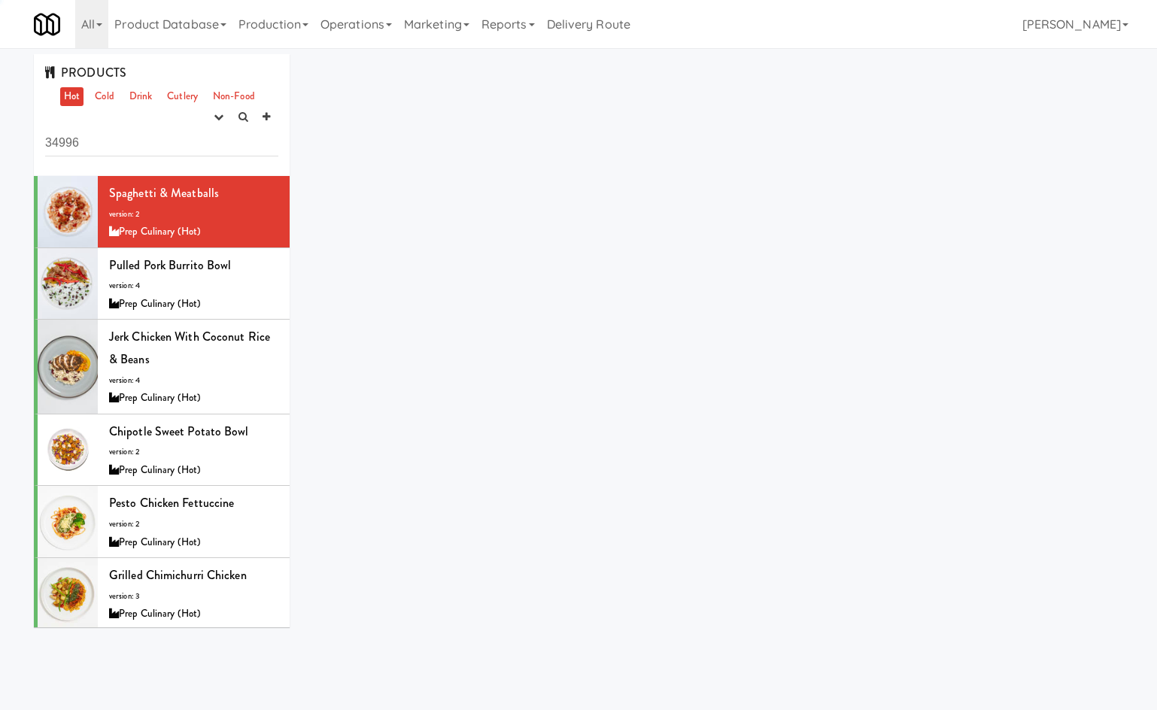
type input "34996"
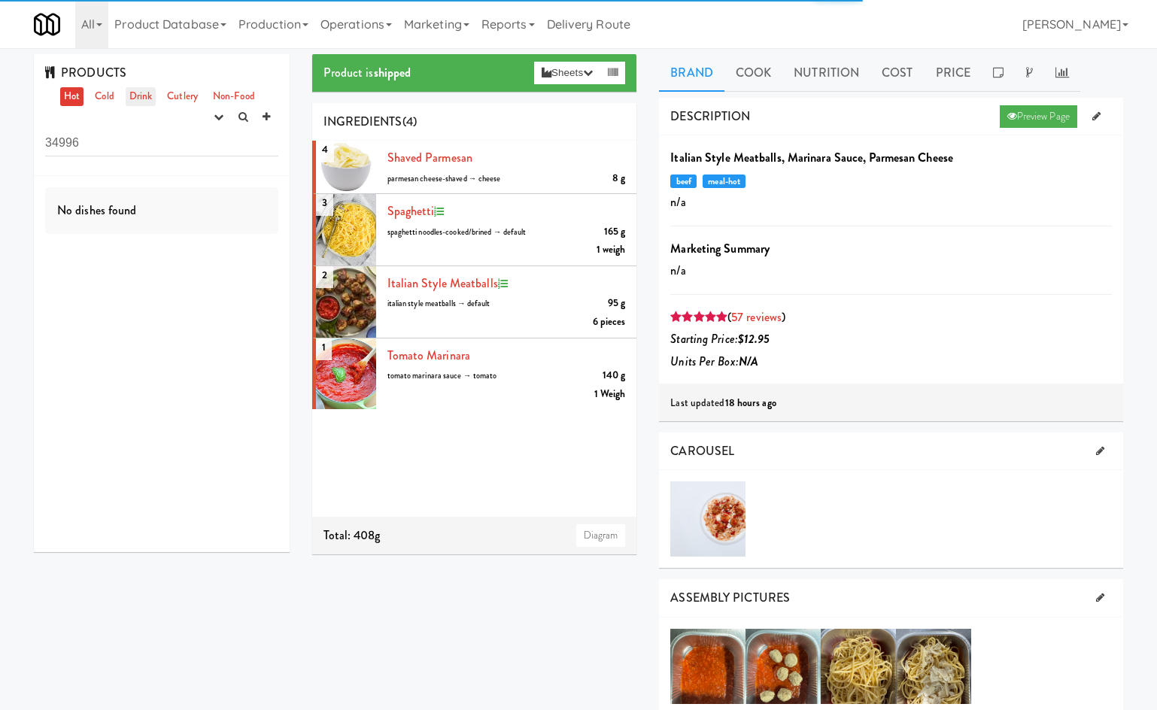
click at [135, 100] on link "Drink" at bounding box center [141, 96] width 31 height 19
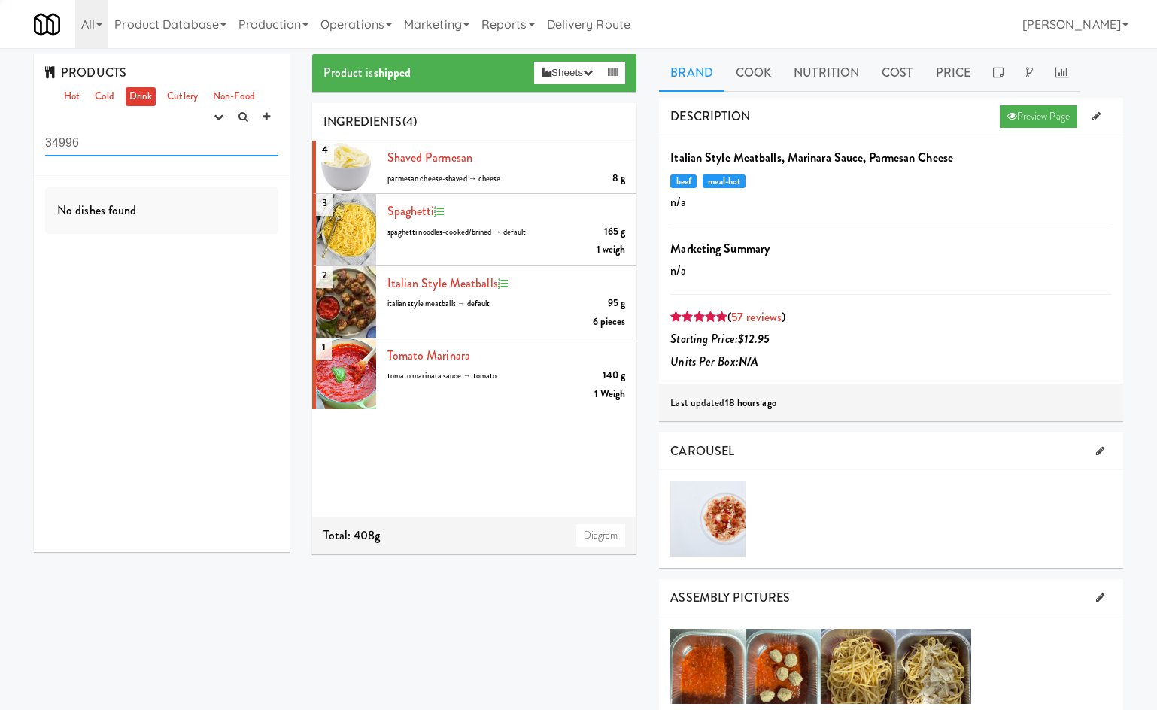
click at [125, 147] on input "34996" at bounding box center [161, 143] width 233 height 28
drag, startPoint x: 196, startPoint y: 120, endPoint x: 215, endPoint y: 117, distance: 19.8
click at [197, 120] on div "PRODUCTS Hot Cold Drink Cutlery Non-Food experimenting finalized shipped discon…" at bounding box center [162, 115] width 256 height 122
drag, startPoint x: 220, startPoint y: 117, endPoint x: 212, endPoint y: 134, distance: 18.5
click at [220, 118] on icon "button" at bounding box center [219, 117] width 10 height 10
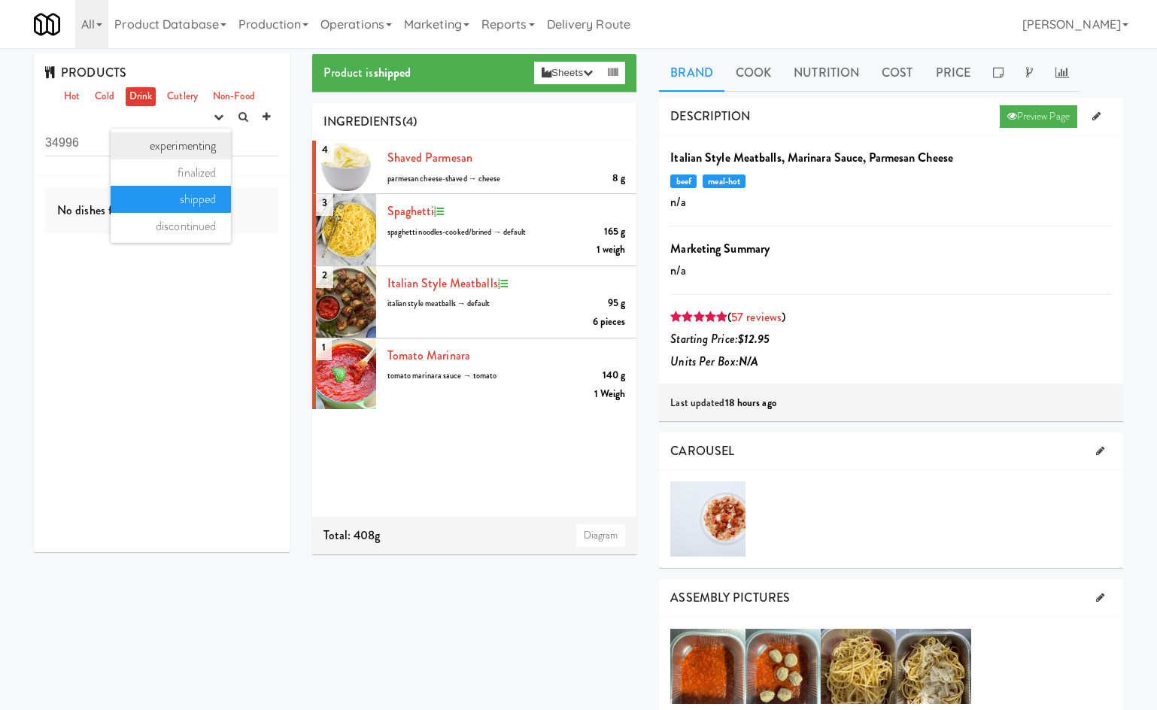
click at [209, 138] on link "experimenting" at bounding box center [171, 145] width 120 height 27
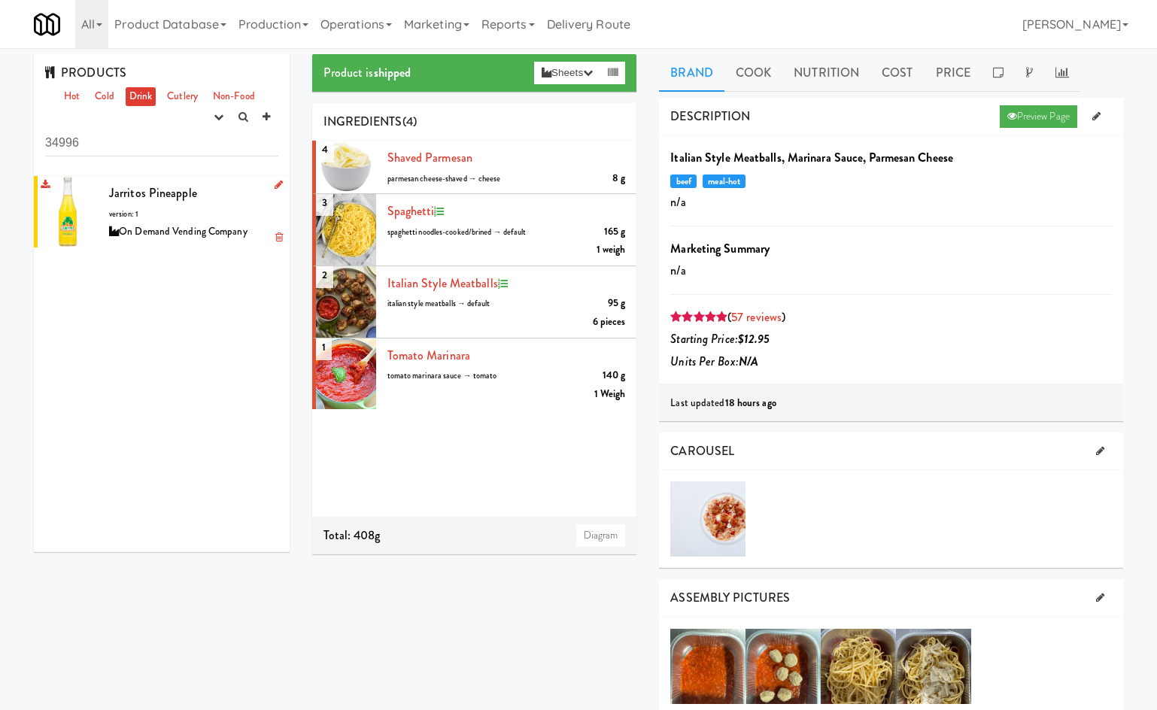
click at [168, 208] on div "Jarritos Pineapple version: 1 On Demand Vending Company" at bounding box center [193, 211] width 169 height 59
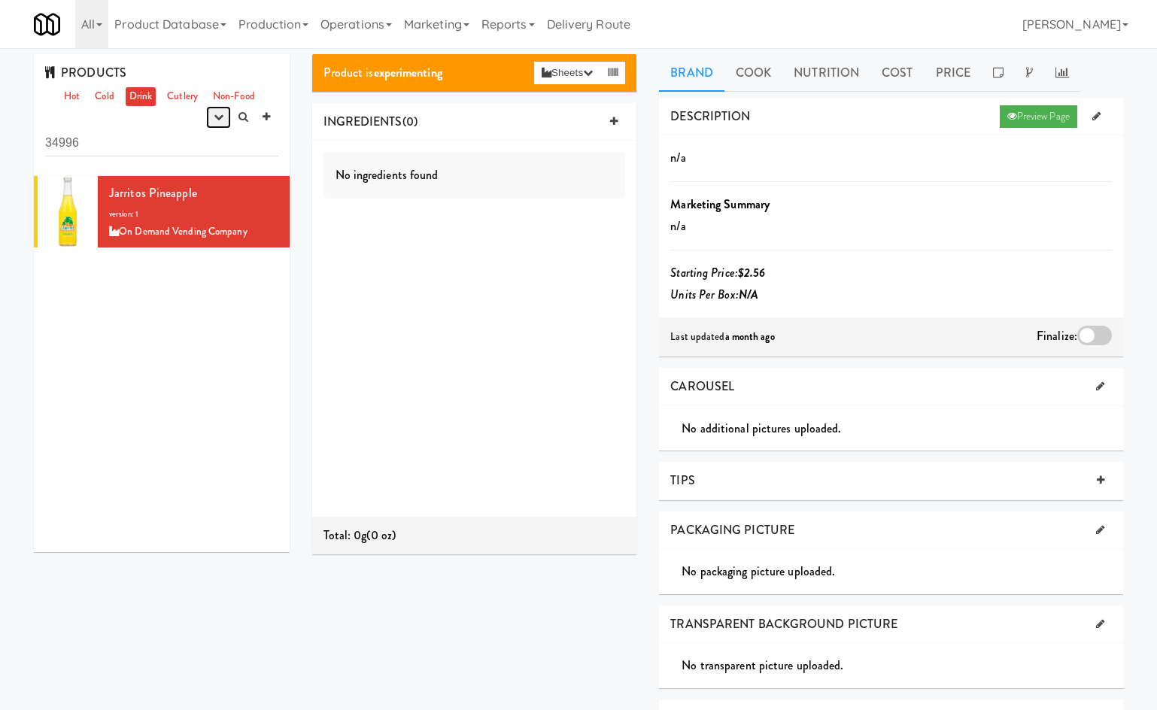
click at [223, 119] on button "button" at bounding box center [218, 117] width 25 height 23
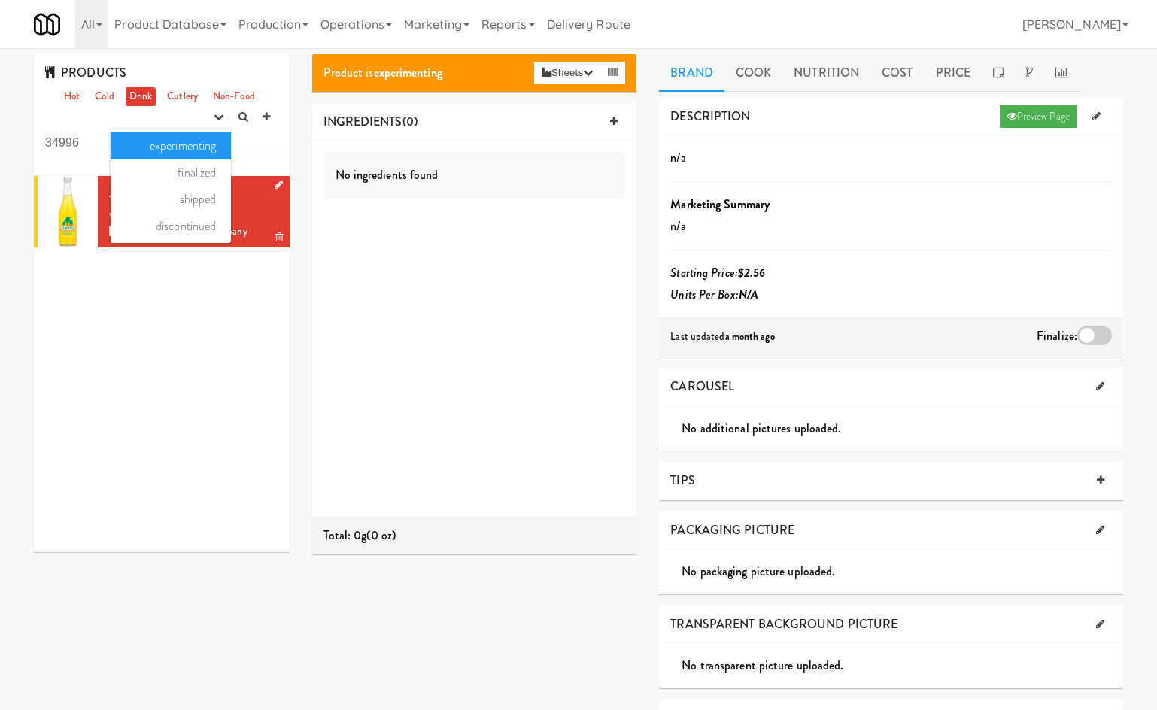
click at [269, 210] on li "Jarritos Pineapple version: 1 On Demand Vending Company" at bounding box center [162, 211] width 256 height 71
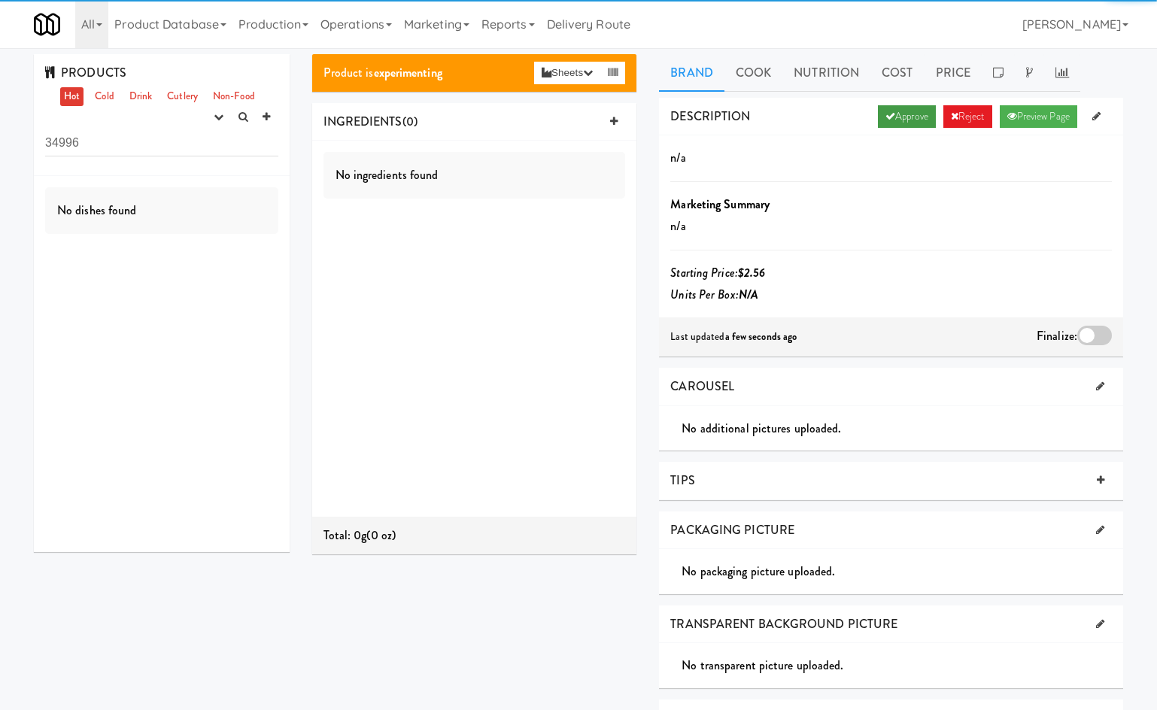
click at [905, 119] on link "Approve" at bounding box center [907, 116] width 58 height 23
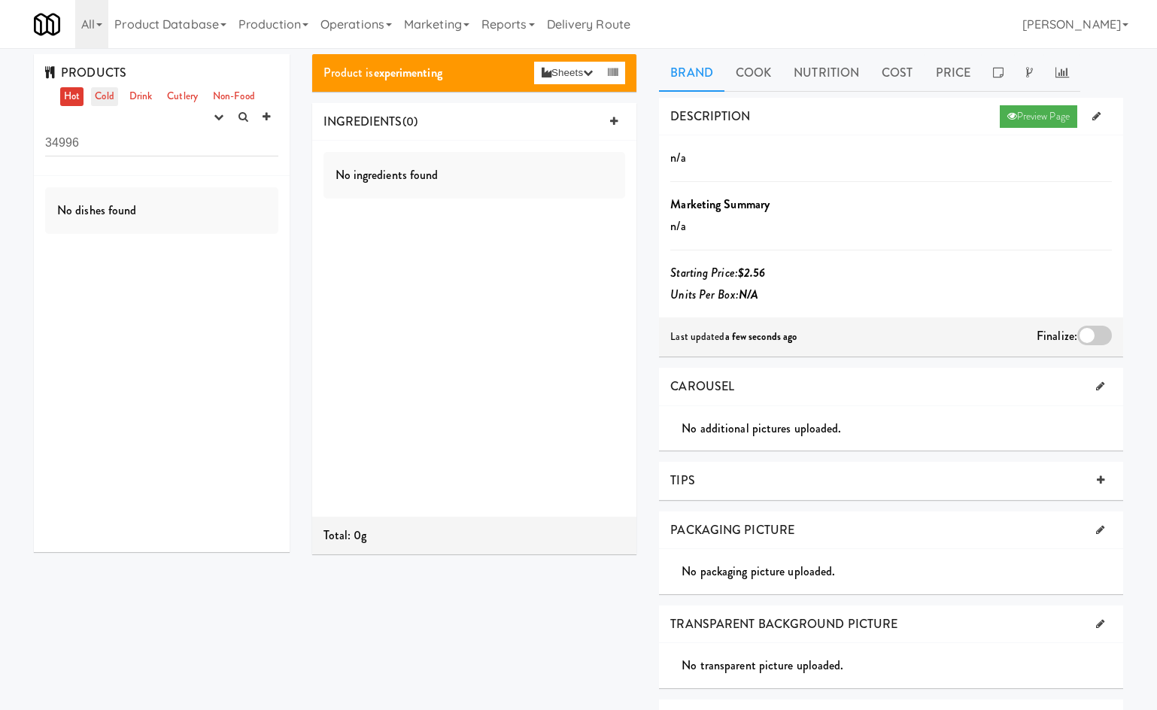
drag, startPoint x: 119, startPoint y: 92, endPoint x: 108, endPoint y: 96, distance: 11.9
click at [116, 92] on ul "Hot Cold Drink Cutlery Non-Food" at bounding box center [159, 96] width 206 height 19
click at [108, 96] on link "Cold" at bounding box center [104, 96] width 26 height 19
click at [218, 123] on button "button" at bounding box center [218, 117] width 25 height 23
click at [208, 165] on link "finalized" at bounding box center [171, 173] width 120 height 27
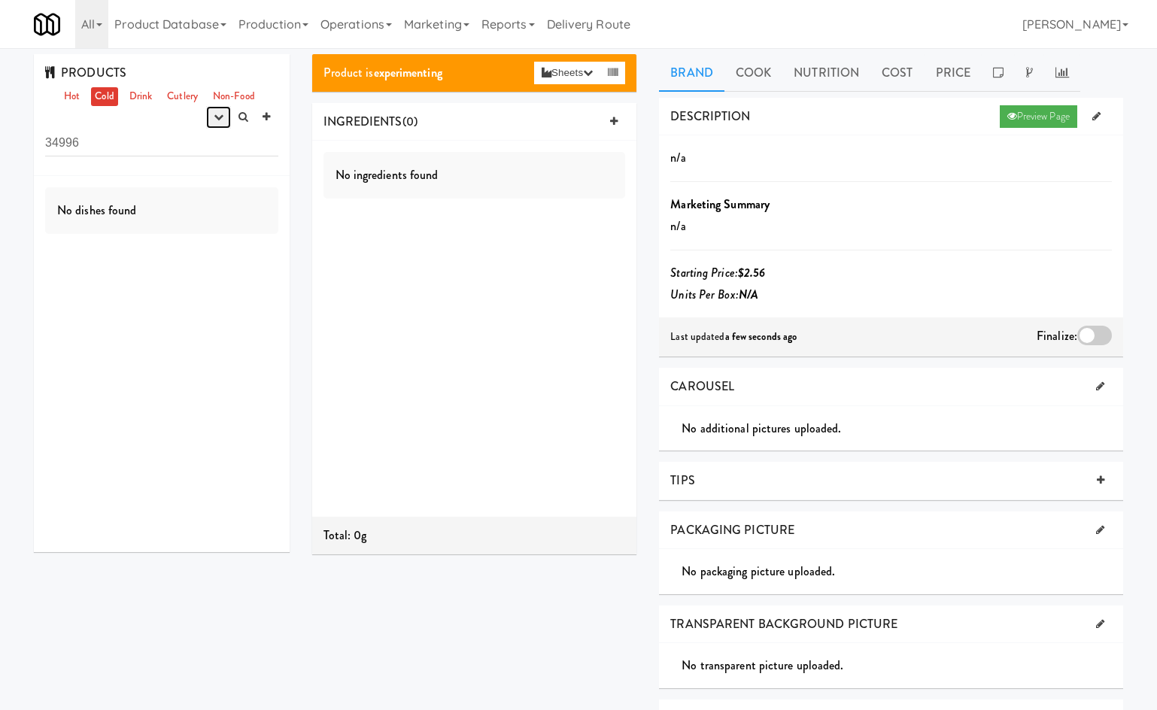
drag, startPoint x: 221, startPoint y: 120, endPoint x: 208, endPoint y: 169, distance: 50.0
click at [220, 120] on icon "button" at bounding box center [219, 117] width 10 height 10
click at [205, 202] on link "shipped" at bounding box center [171, 199] width 120 height 27
drag, startPoint x: 187, startPoint y: 150, endPoint x: 207, endPoint y: 143, distance: 21.4
click at [187, 150] on input "34996" at bounding box center [161, 143] width 233 height 28
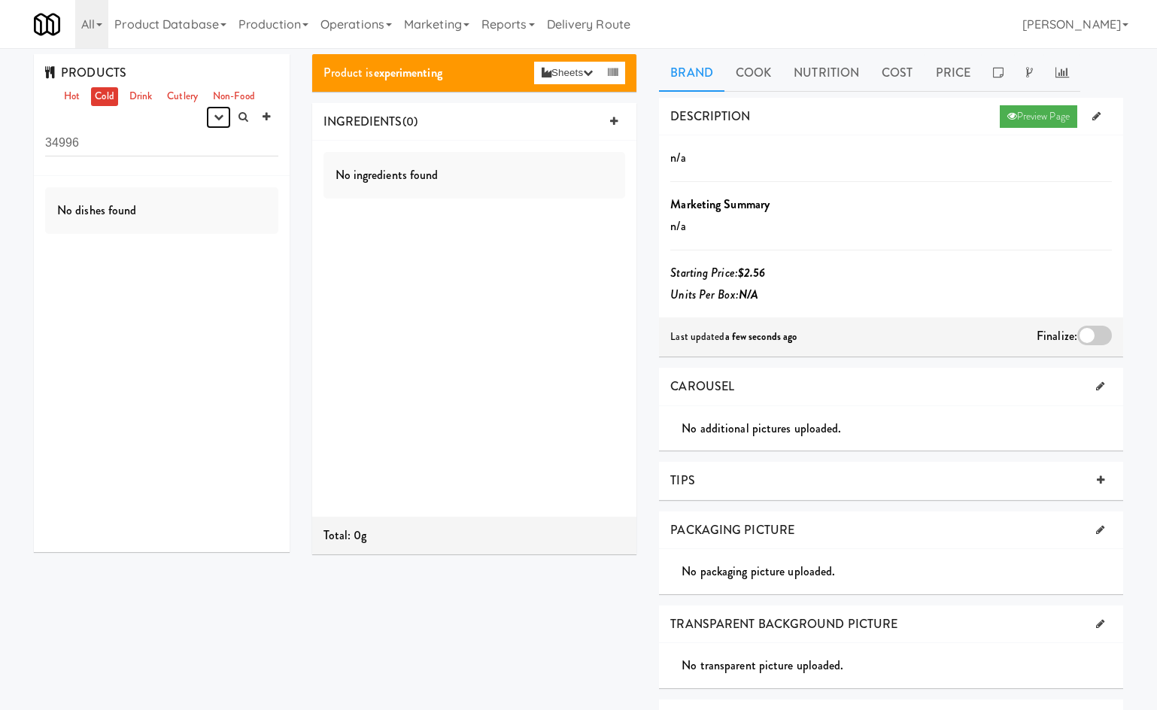
click at [206, 124] on button "button" at bounding box center [218, 117] width 25 height 23
click at [181, 143] on link "experimenting" at bounding box center [171, 145] width 120 height 27
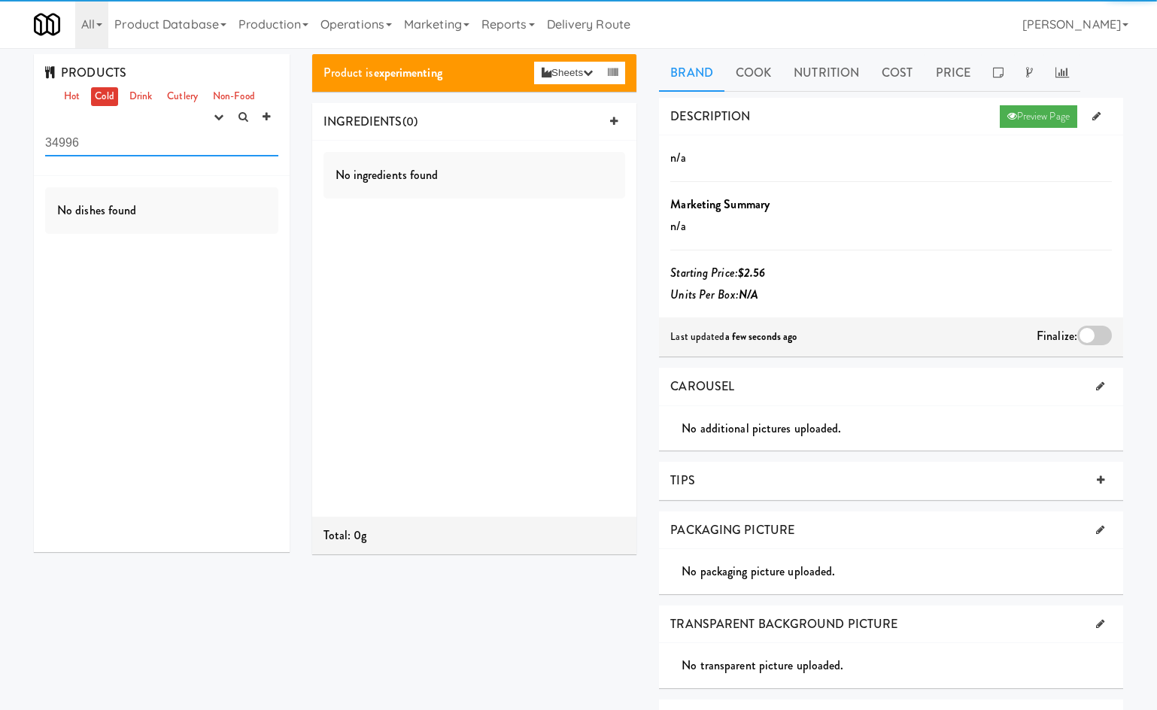
click at [183, 149] on input "34996" at bounding box center [161, 143] width 233 height 28
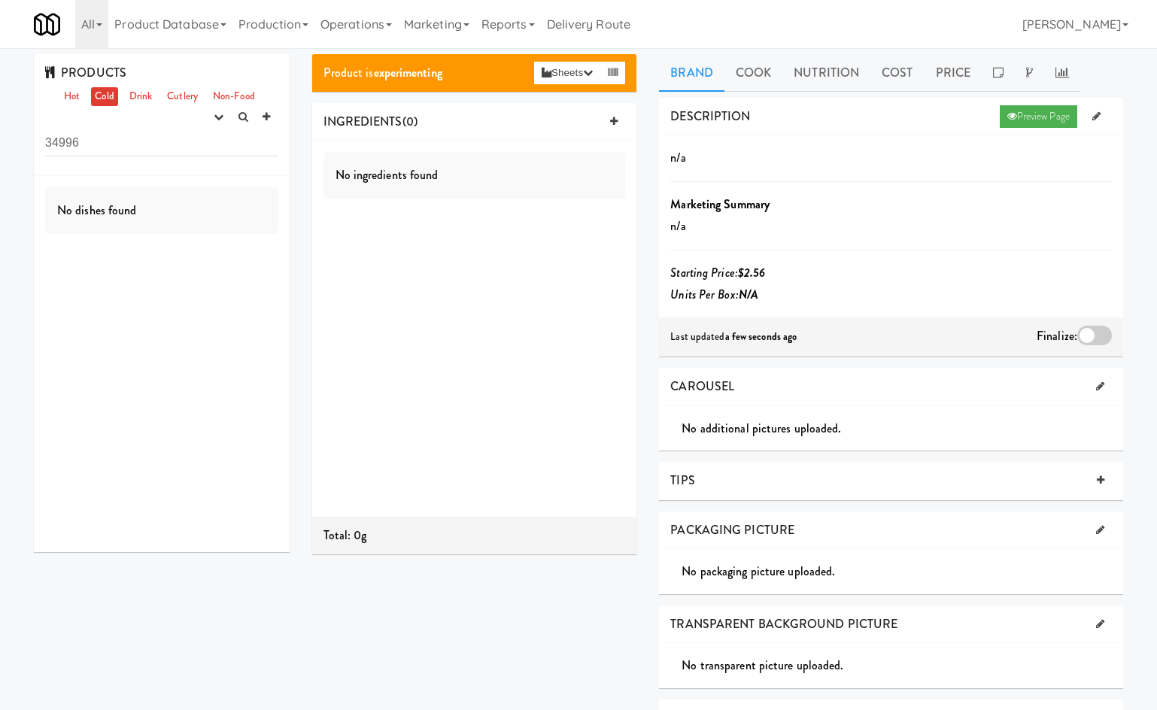
drag, startPoint x: 143, startPoint y: 90, endPoint x: 171, endPoint y: 114, distance: 36.8
click at [143, 92] on link "Drink" at bounding box center [141, 96] width 31 height 19
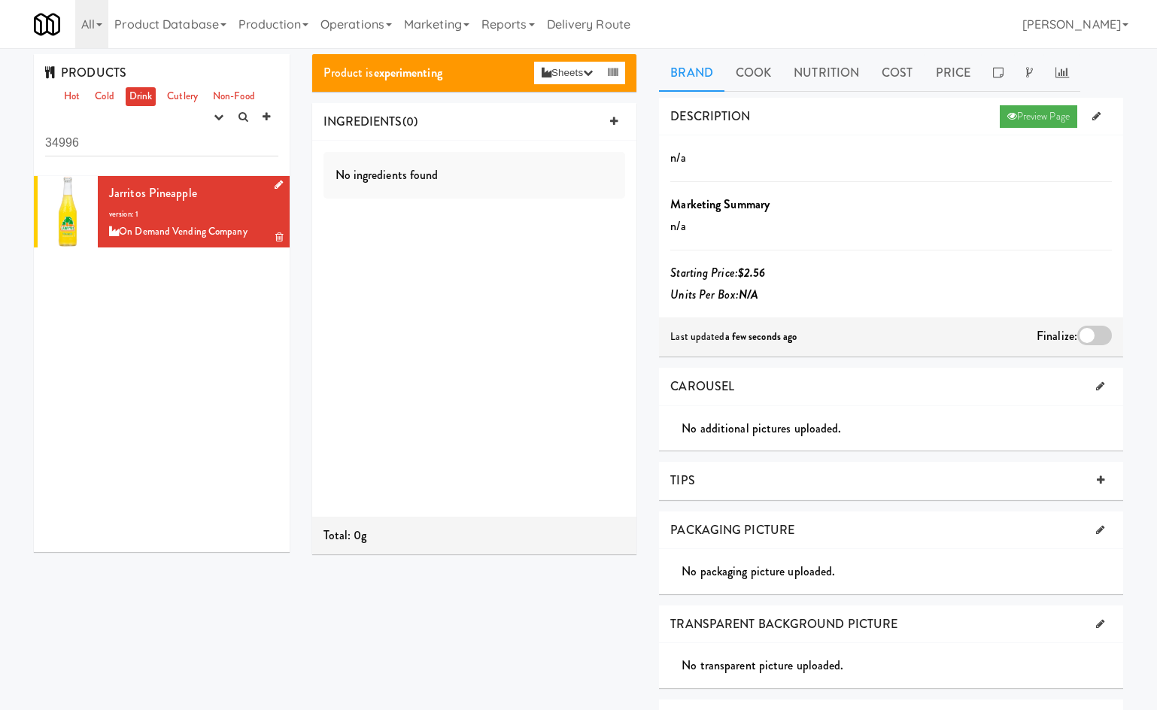
click at [194, 208] on div "Jarritos Pineapple version: 1 On Demand Vending Company" at bounding box center [193, 211] width 169 height 59
drag, startPoint x: 217, startPoint y: 115, endPoint x: 214, endPoint y: 138, distance: 22.7
click at [217, 118] on icon "button" at bounding box center [219, 117] width 10 height 10
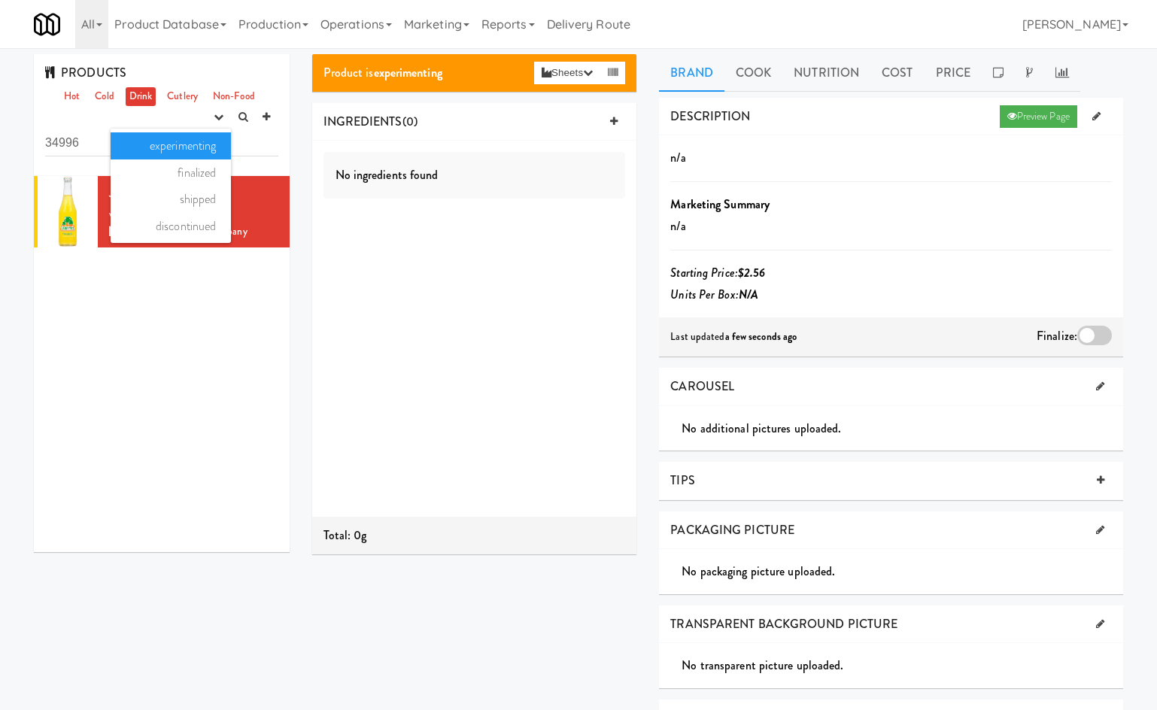
drag, startPoint x: 198, startPoint y: 170, endPoint x: 199, endPoint y: 160, distance: 10.6
click at [197, 169] on link "finalized" at bounding box center [171, 173] width 120 height 27
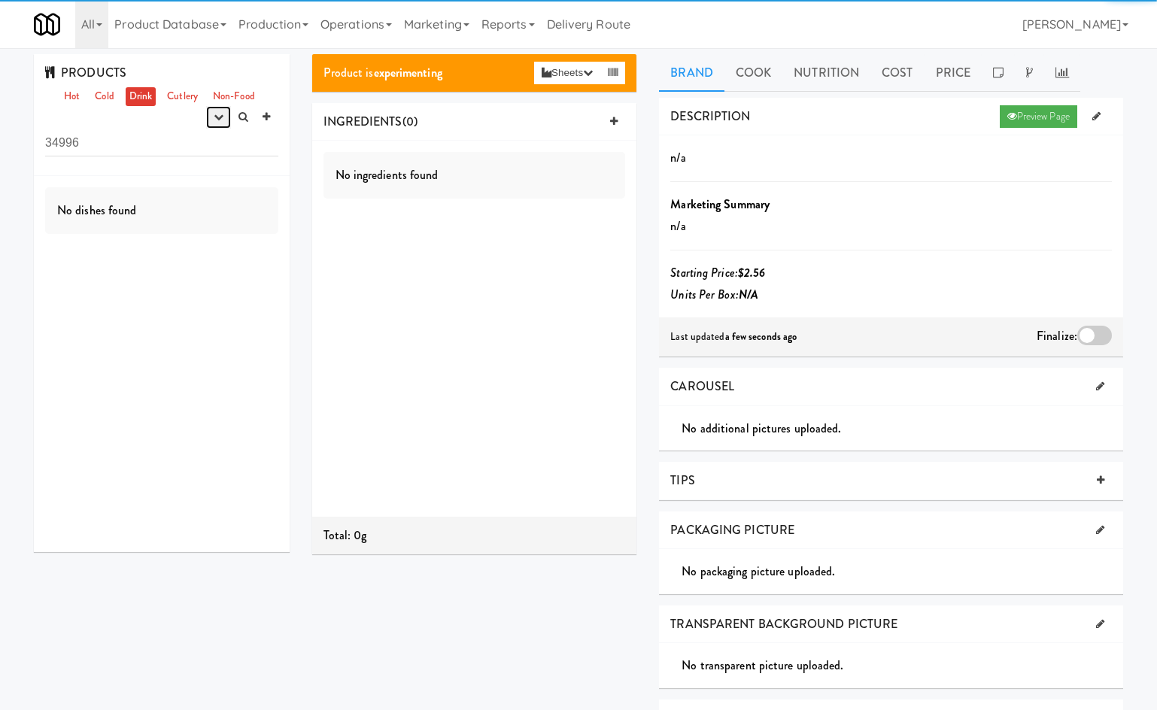
click at [213, 114] on button "button" at bounding box center [218, 117] width 25 height 23
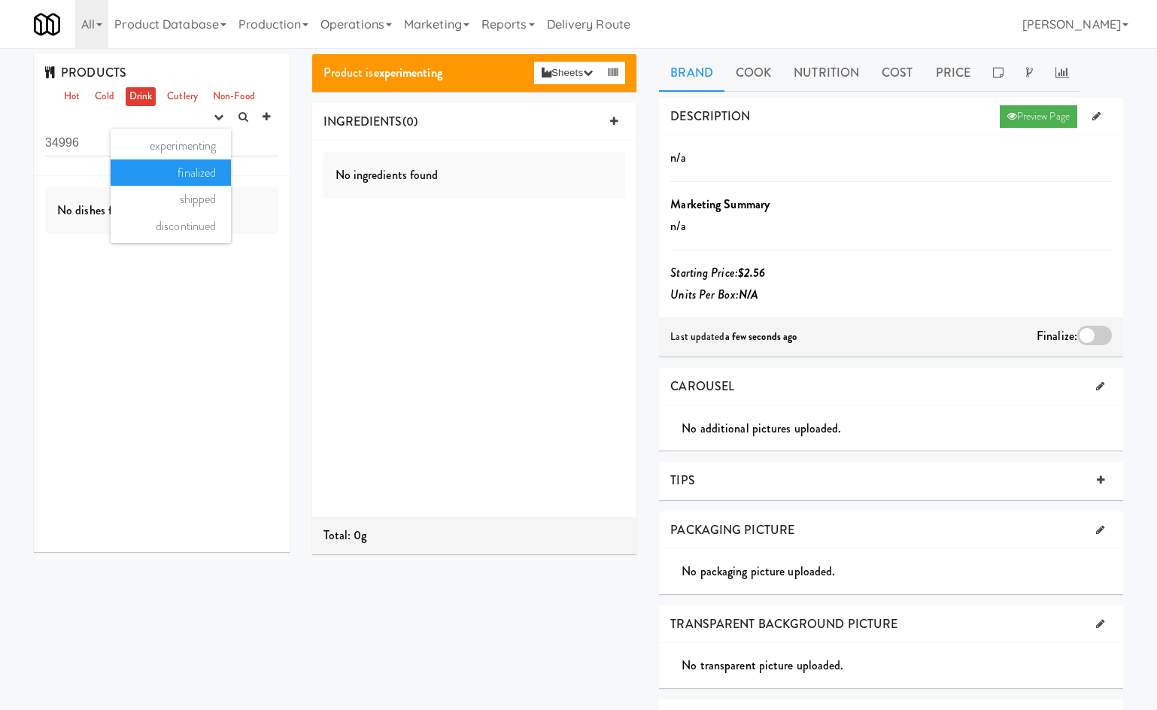
click at [169, 199] on link "shipped" at bounding box center [171, 199] width 120 height 27
drag, startPoint x: 220, startPoint y: 114, endPoint x: 207, endPoint y: 127, distance: 19.2
click at [219, 115] on icon "button" at bounding box center [219, 117] width 10 height 10
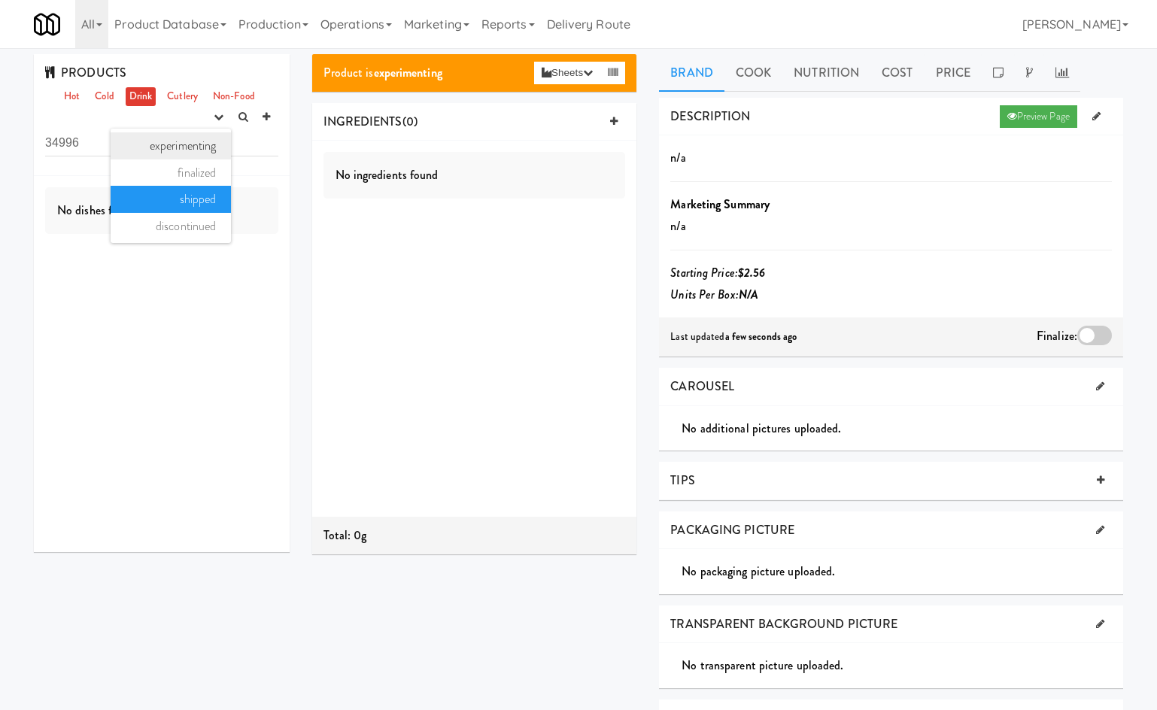
click at [197, 138] on link "experimenting" at bounding box center [171, 145] width 120 height 27
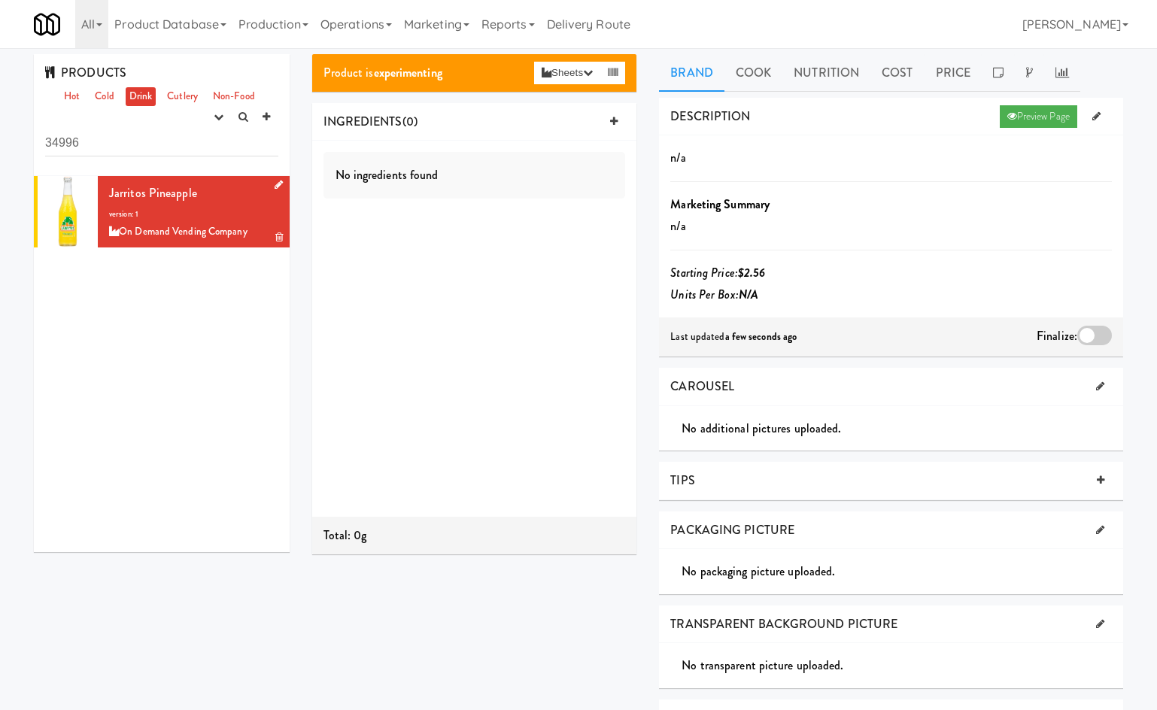
click at [192, 203] on div "Jarritos Pineapple version: 1 On Demand Vending Company" at bounding box center [193, 211] width 169 height 59
click at [214, 114] on icon "button" at bounding box center [219, 117] width 10 height 10
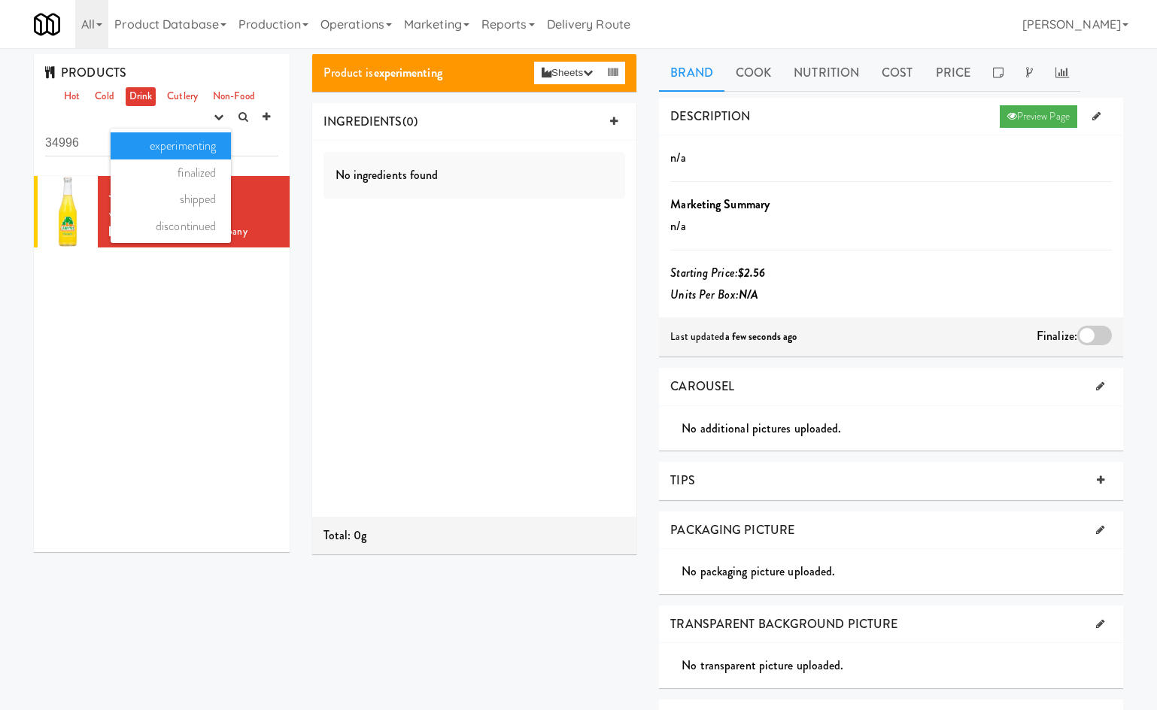
click at [189, 298] on div "Jarritos Pineapple version: 1 On Demand Vending Company" at bounding box center [162, 364] width 256 height 376
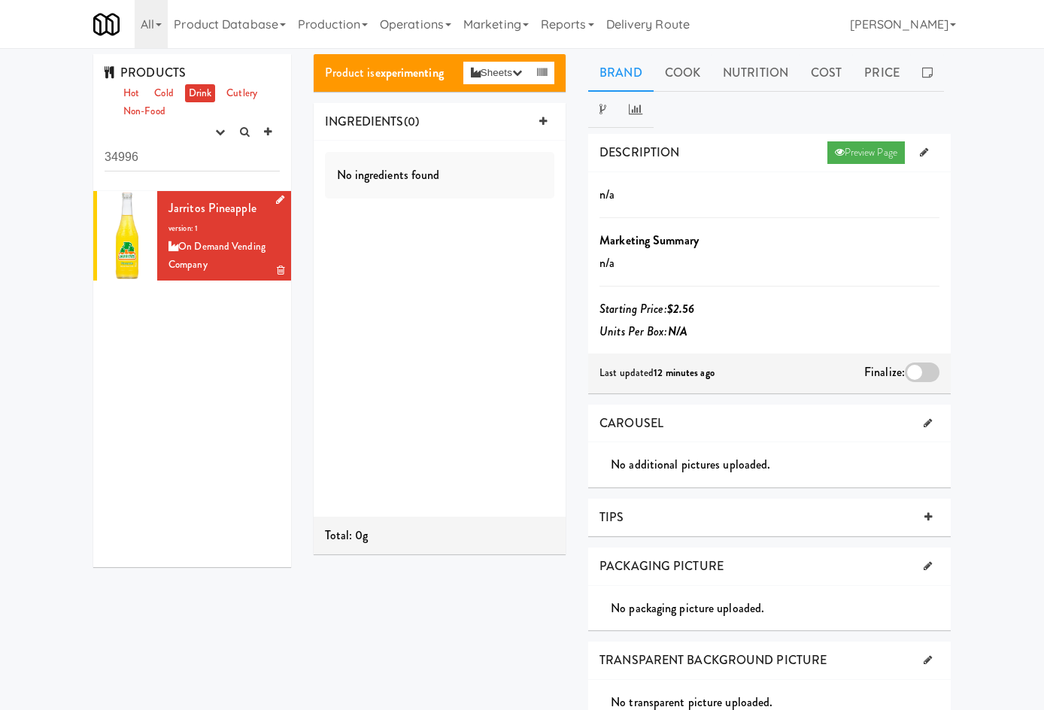
click at [172, 249] on div "On Demand Vending Company" at bounding box center [224, 256] width 111 height 37
click at [215, 128] on icon "button" at bounding box center [220, 132] width 10 height 10
click at [940, 373] on div at bounding box center [922, 373] width 35 height 20
click at [0, 0] on input "checkbox" at bounding box center [0, 0] width 0 height 0
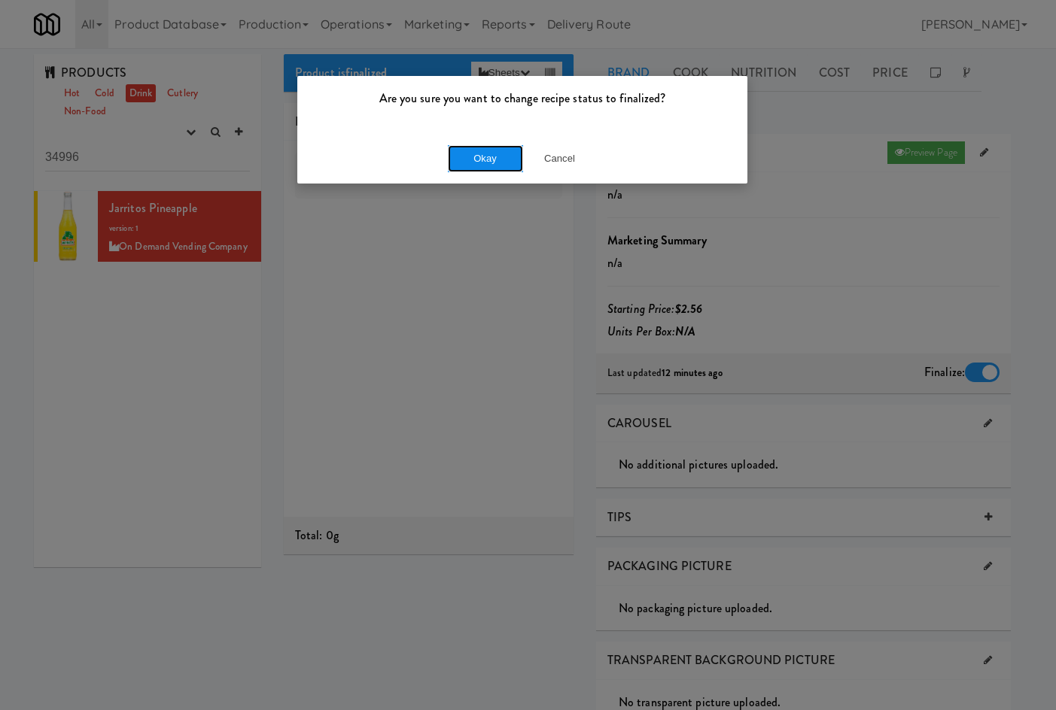
click at [498, 166] on button "Okay" at bounding box center [485, 158] width 75 height 27
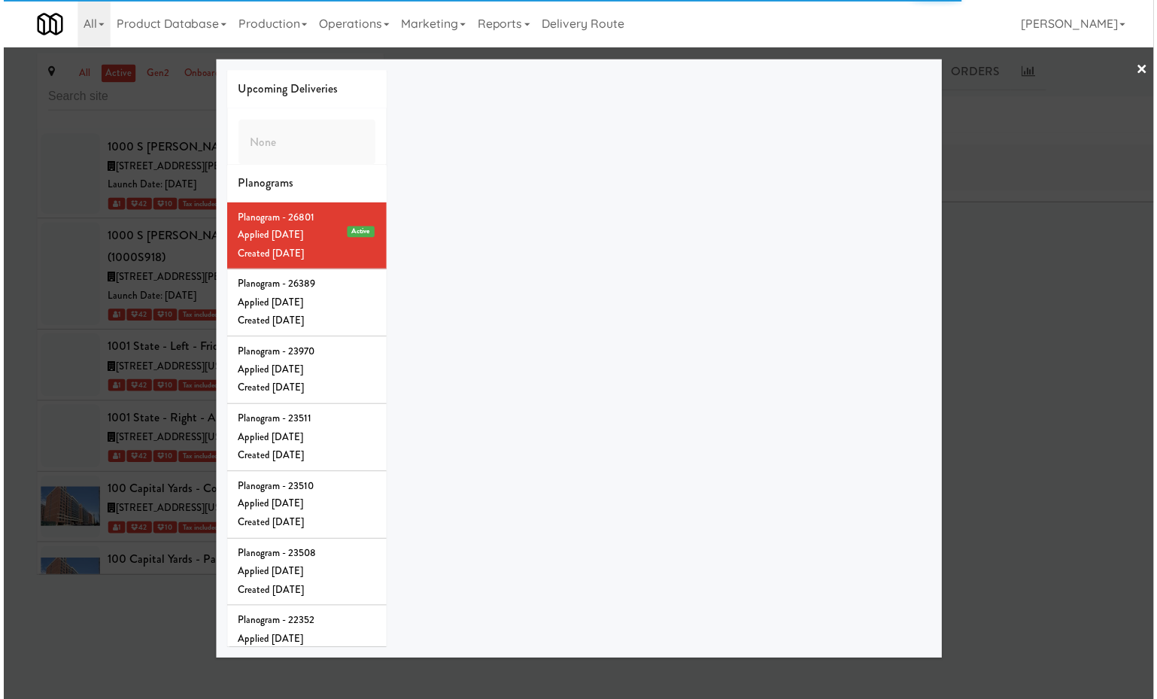
scroll to position [12861, 0]
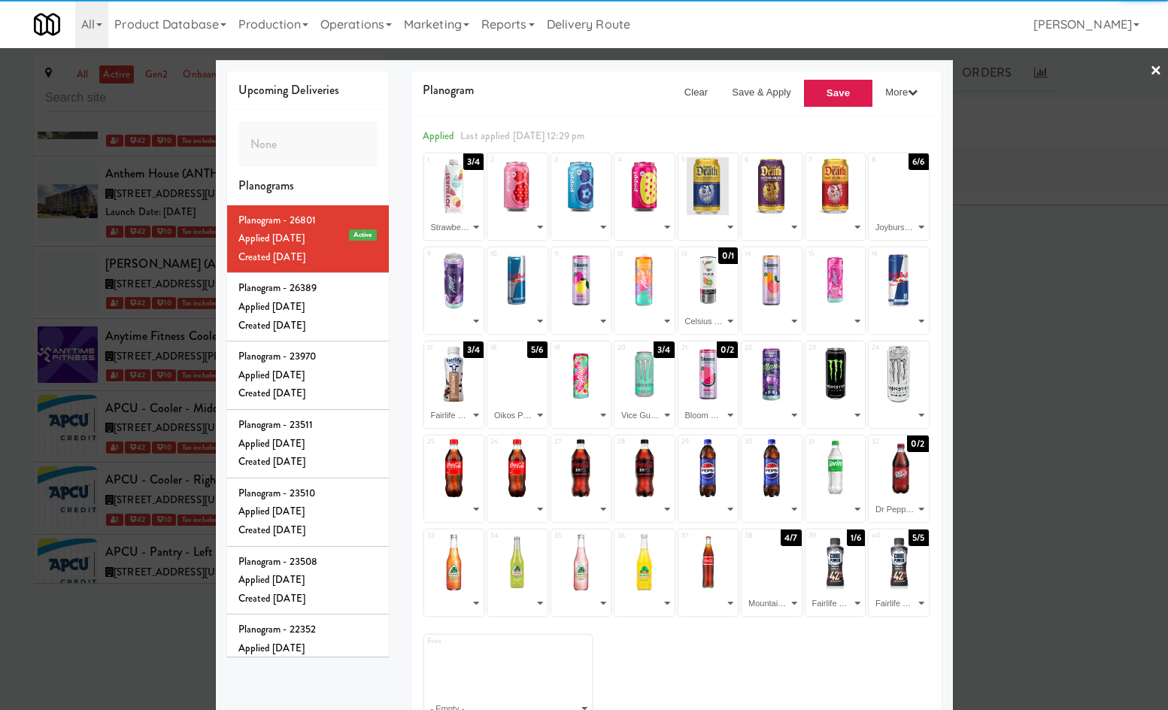
select select "number:285016"
select select "number:285021"
select select "number:265917"
select select "number:285020"
select select "number:285019"
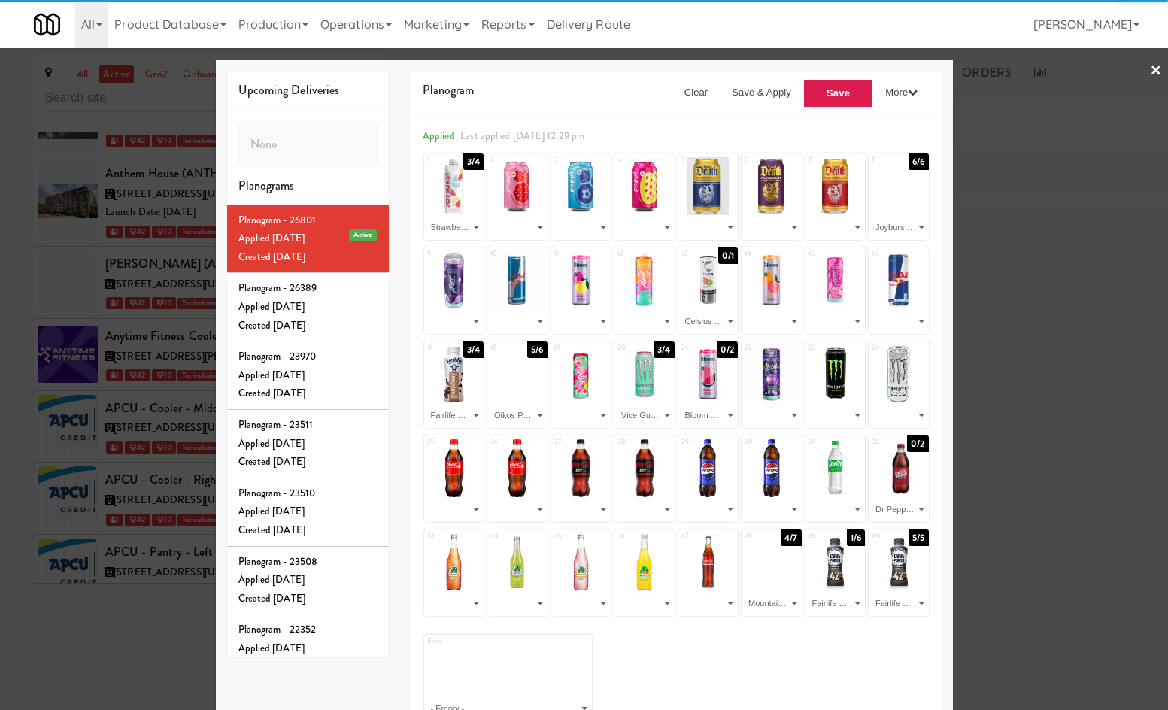
select select "number:282308"
select select "number:265927"
select select "number:265914"
select select "number:268934"
select select "number:285018"
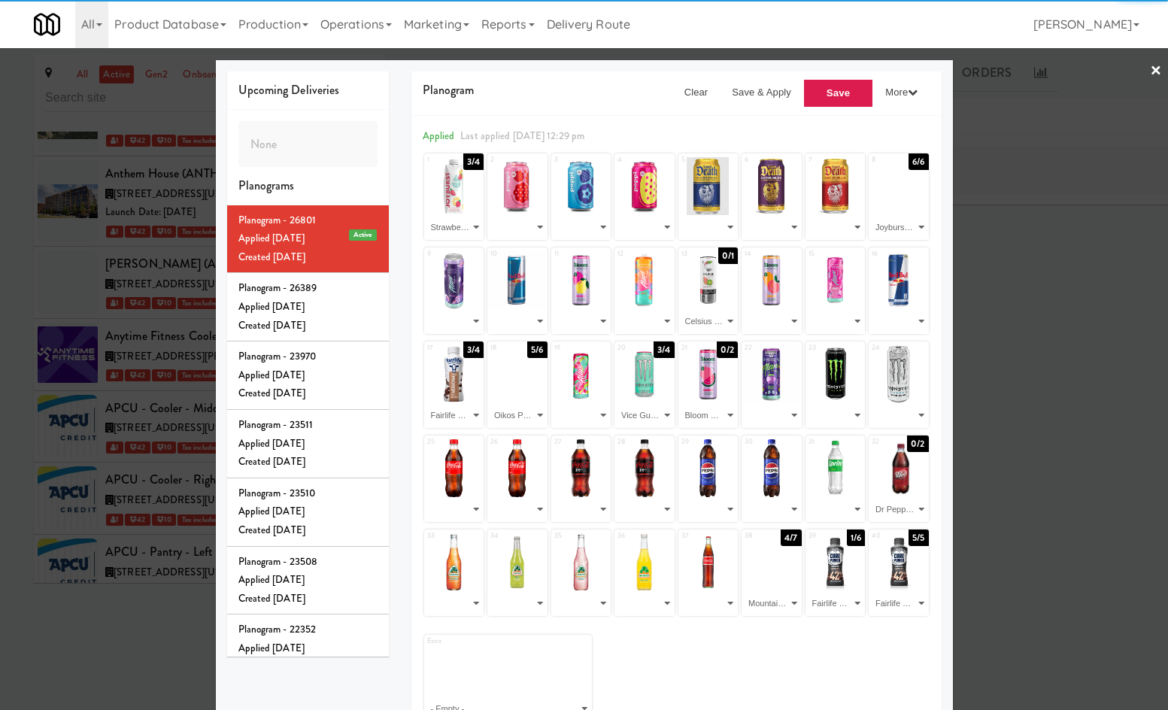
select select "number:285017"
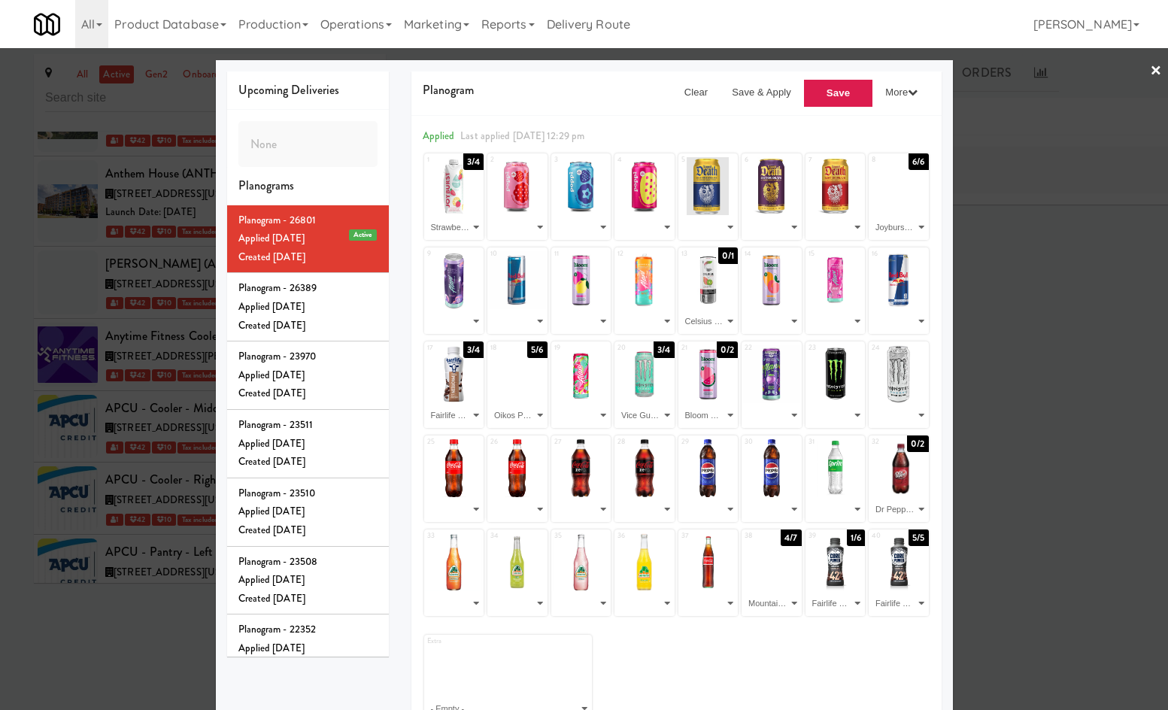
click at [1035, 579] on div at bounding box center [584, 355] width 1168 height 710
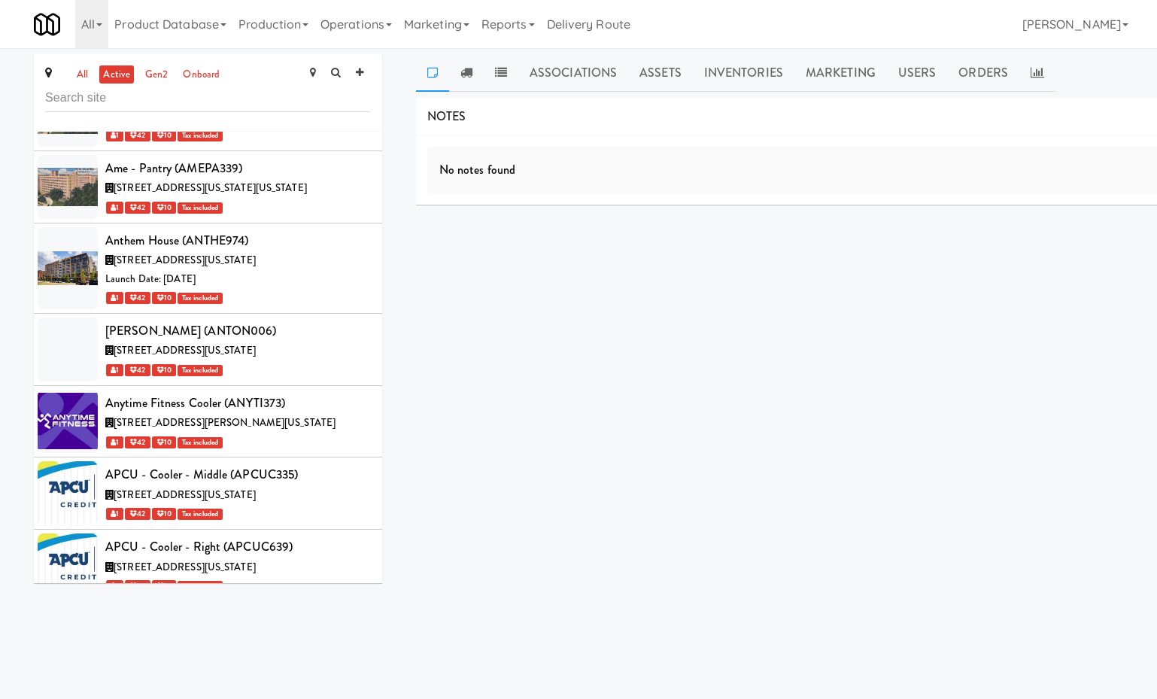
scroll to position [12883, 0]
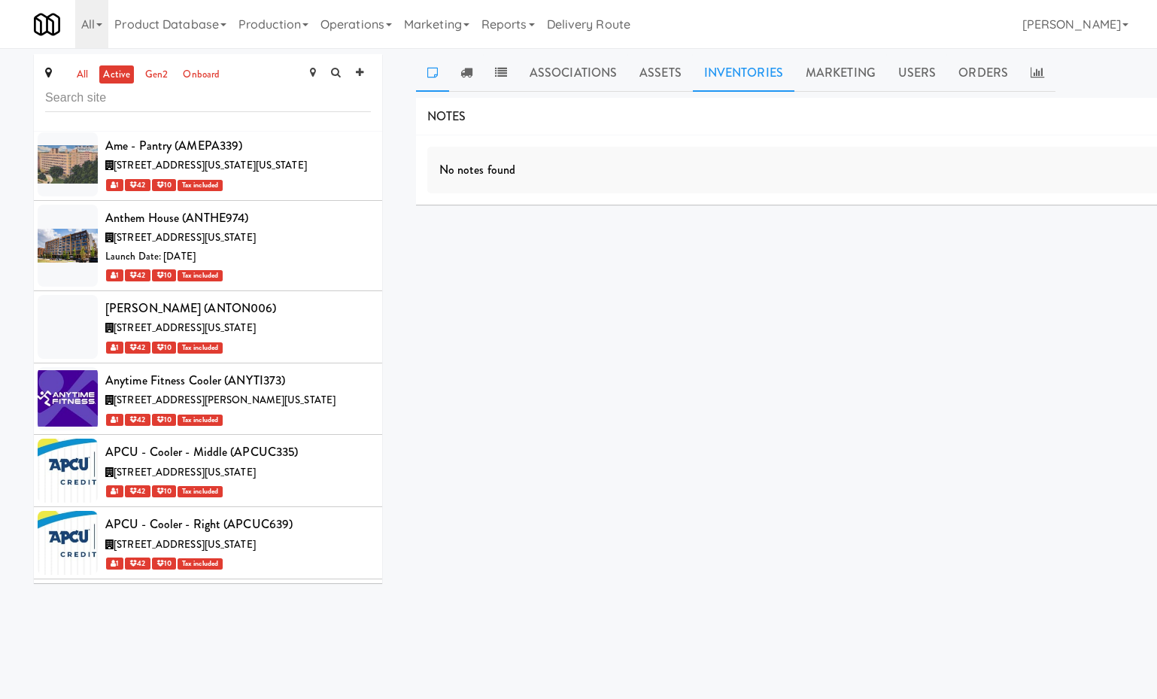
click at [740, 84] on link "Inventories" at bounding box center [744, 73] width 102 height 38
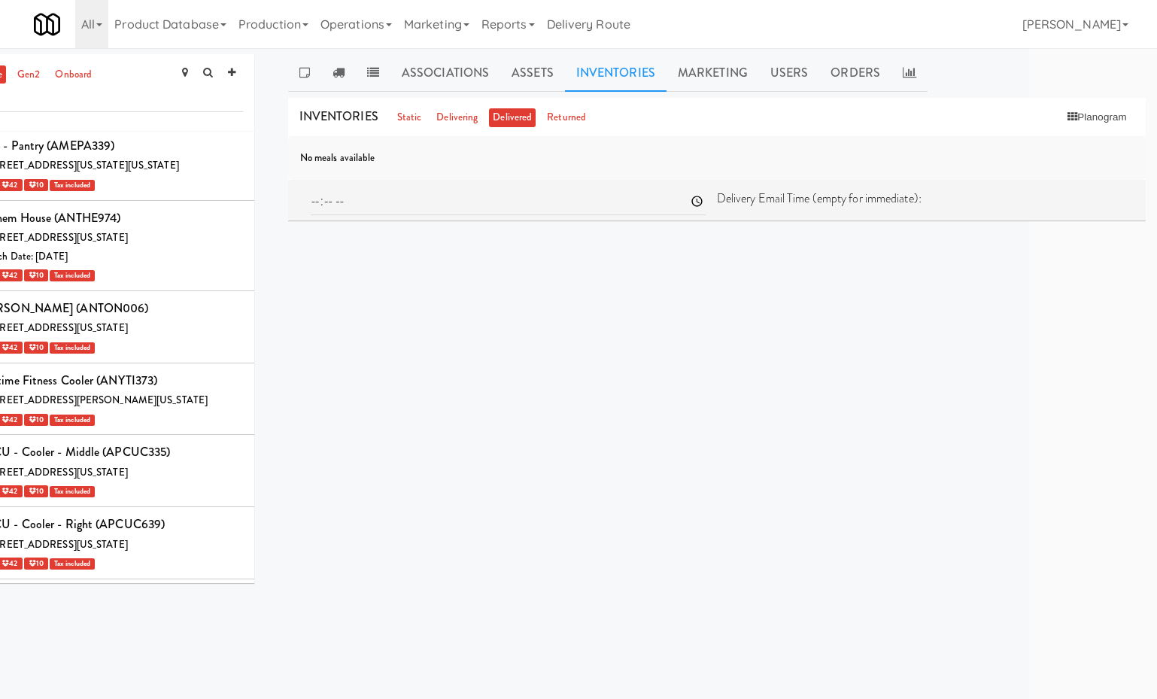
drag, startPoint x: 832, startPoint y: 276, endPoint x: 1142, endPoint y: 243, distance: 311.8
click at [1087, 120] on button "Planogram" at bounding box center [1097, 117] width 74 height 23
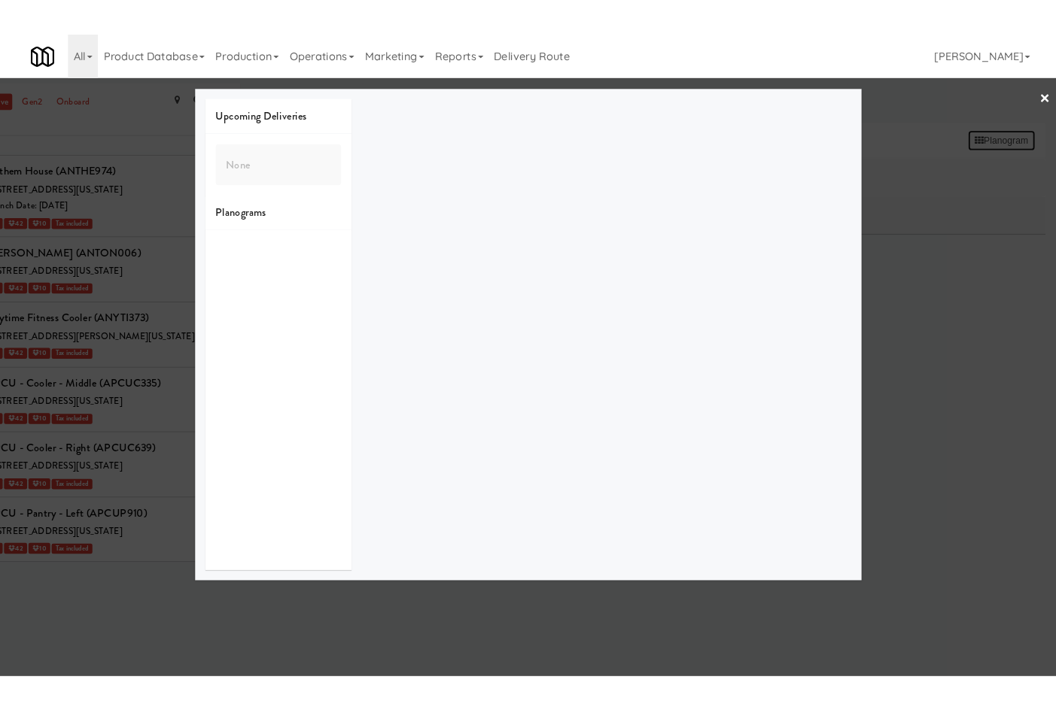
scroll to position [12861, 0]
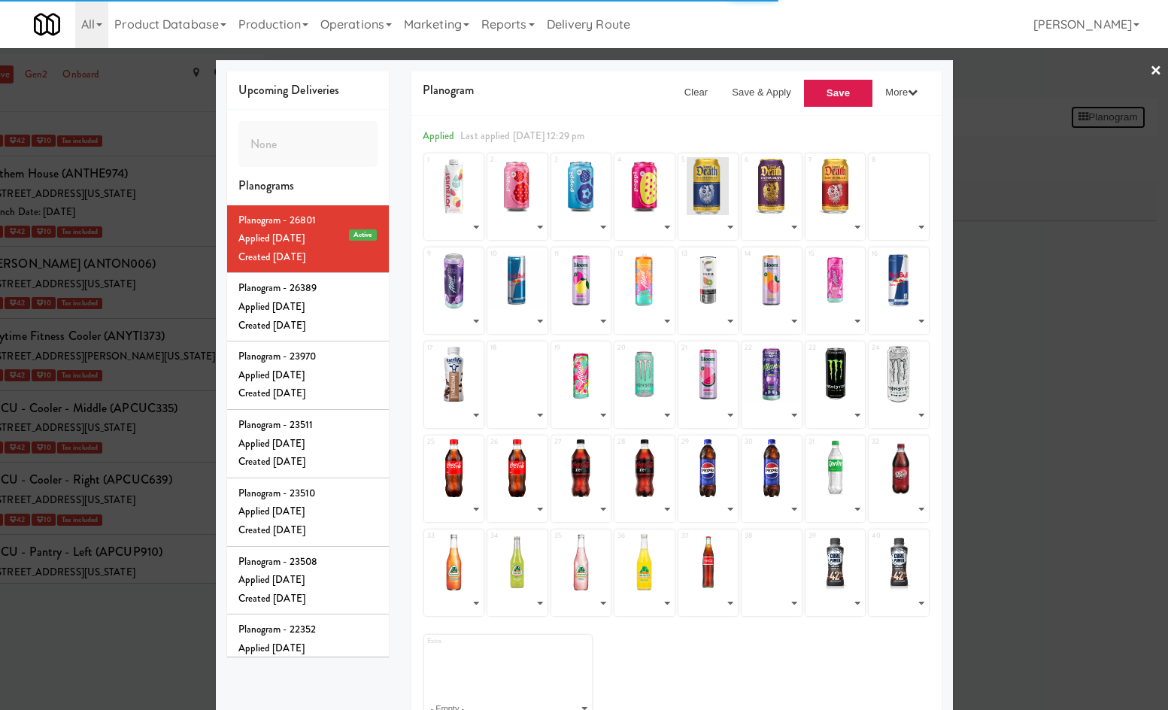
select select "number:285016"
select select "number:285021"
select select "number:265917"
select select "number:285020"
select select "number:285019"
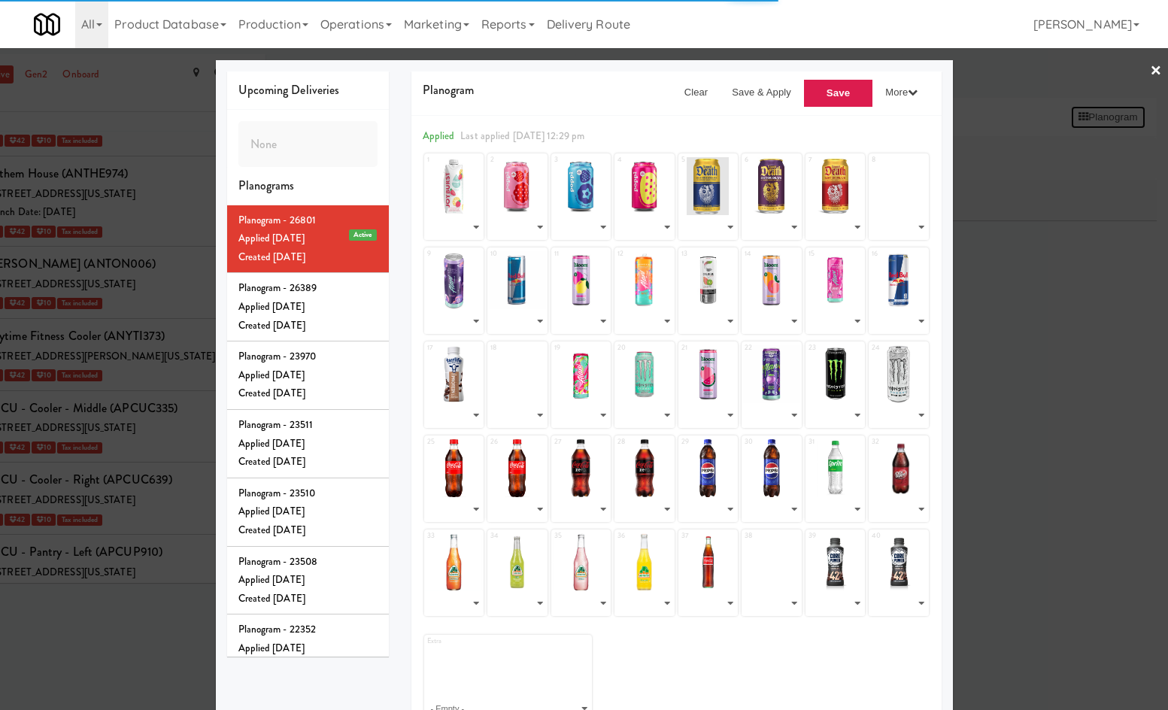
select select "number:282308"
select select "number:265927"
select select "number:265914"
select select "number:268934"
select select "number:285018"
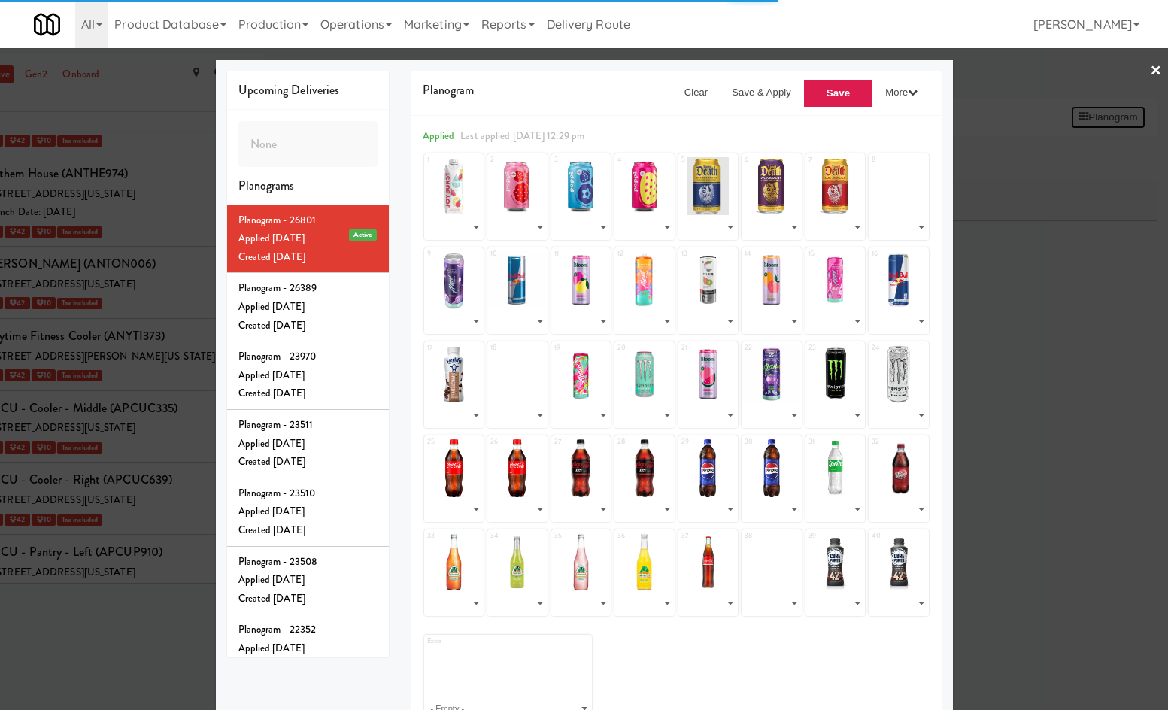
select select "number:285017"
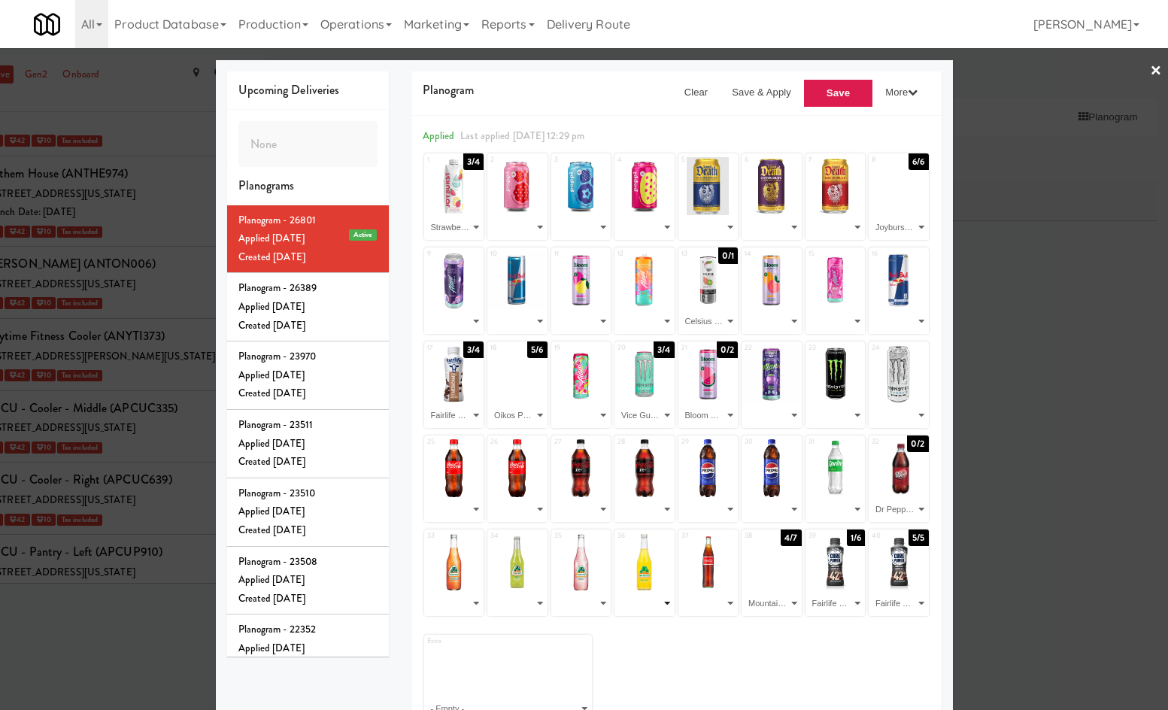
click at [624, 609] on select "- Empty - Fairlife Core Power Elite - Chocolate (1/6) Fairlife Core Power Elite…" at bounding box center [645, 603] width 56 height 25
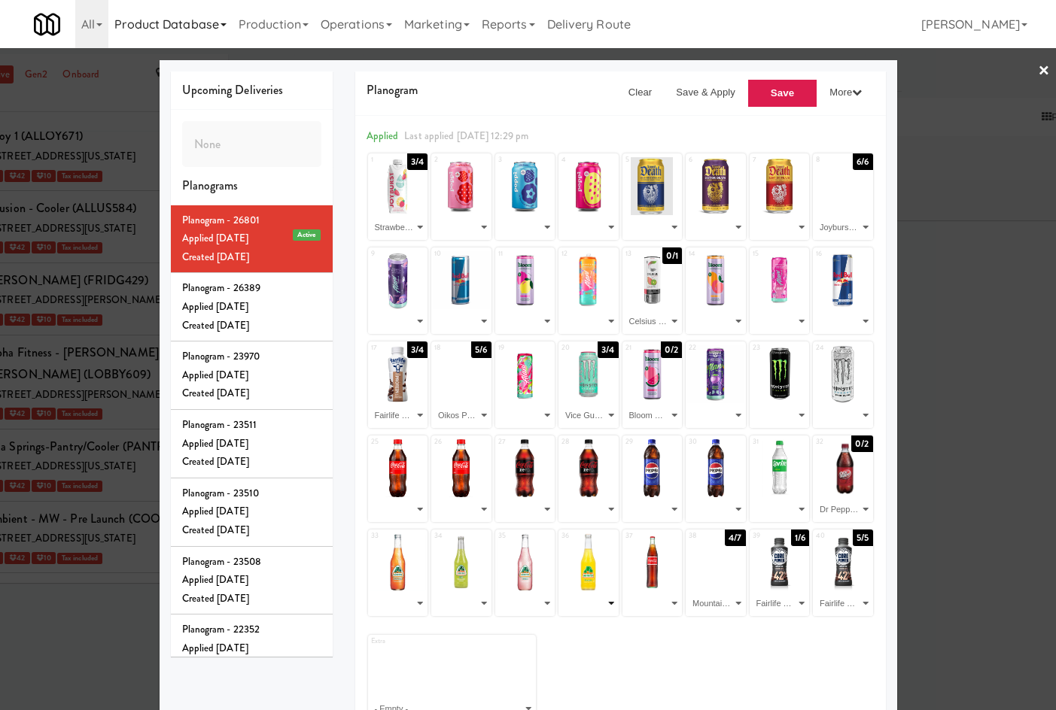
scroll to position [13683, 0]
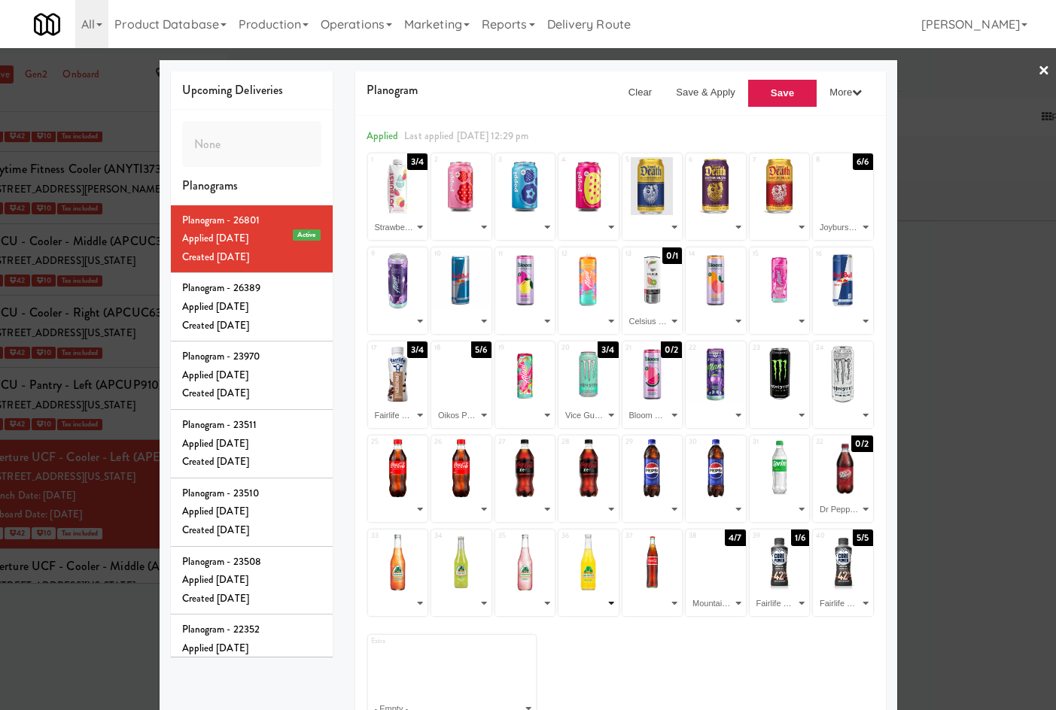
click at [609, 603] on select "- Empty - Fairlife Core Power Elite - Chocolate (1/6) Fairlife Core Power Elite…" at bounding box center [589, 603] width 56 height 25
click at [543, 604] on select "- Empty - Fairlife Core Power Elite - Chocolate (1/6) Fairlife Core Power Elite…" at bounding box center [525, 603] width 56 height 25
click at [456, 606] on select "- Empty - Fairlife Core Power Elite - Chocolate (1/6) Fairlife Core Power Elite…" at bounding box center [461, 603] width 56 height 25
click at [400, 604] on select "- Empty - Fairlife Core Power Elite - Chocolate (1/6) Fairlife Core Power Elite…" at bounding box center [398, 603] width 56 height 25
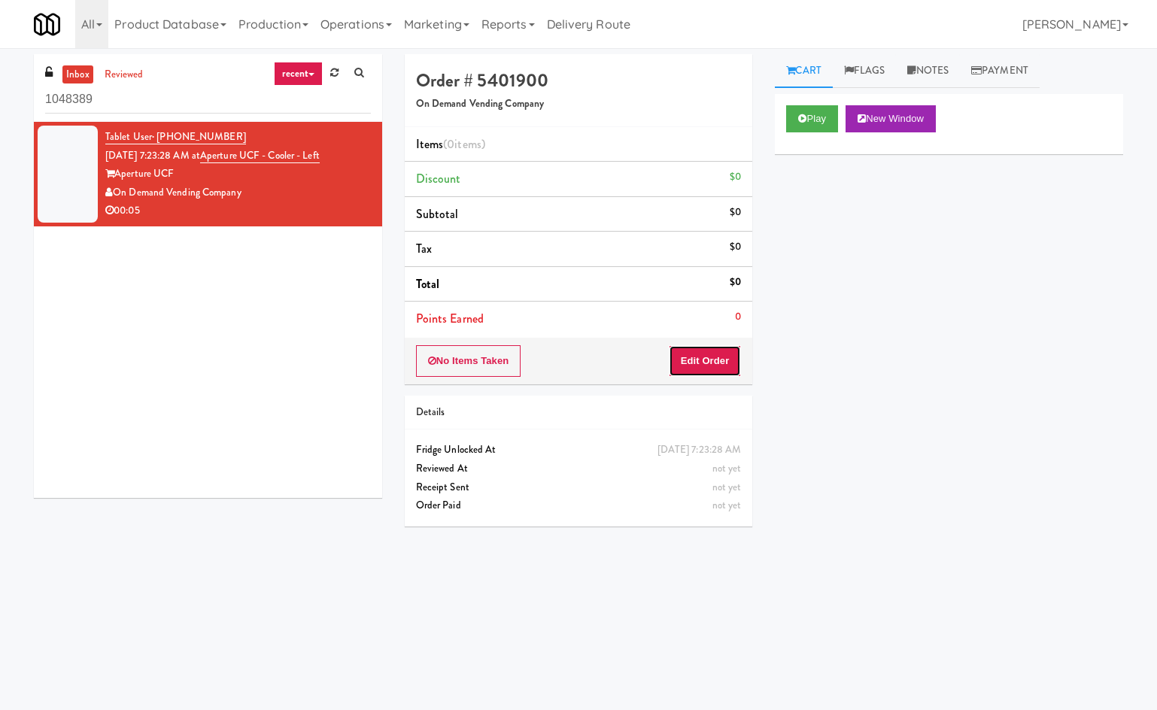
click at [703, 363] on button "Edit Order" at bounding box center [705, 361] width 73 height 32
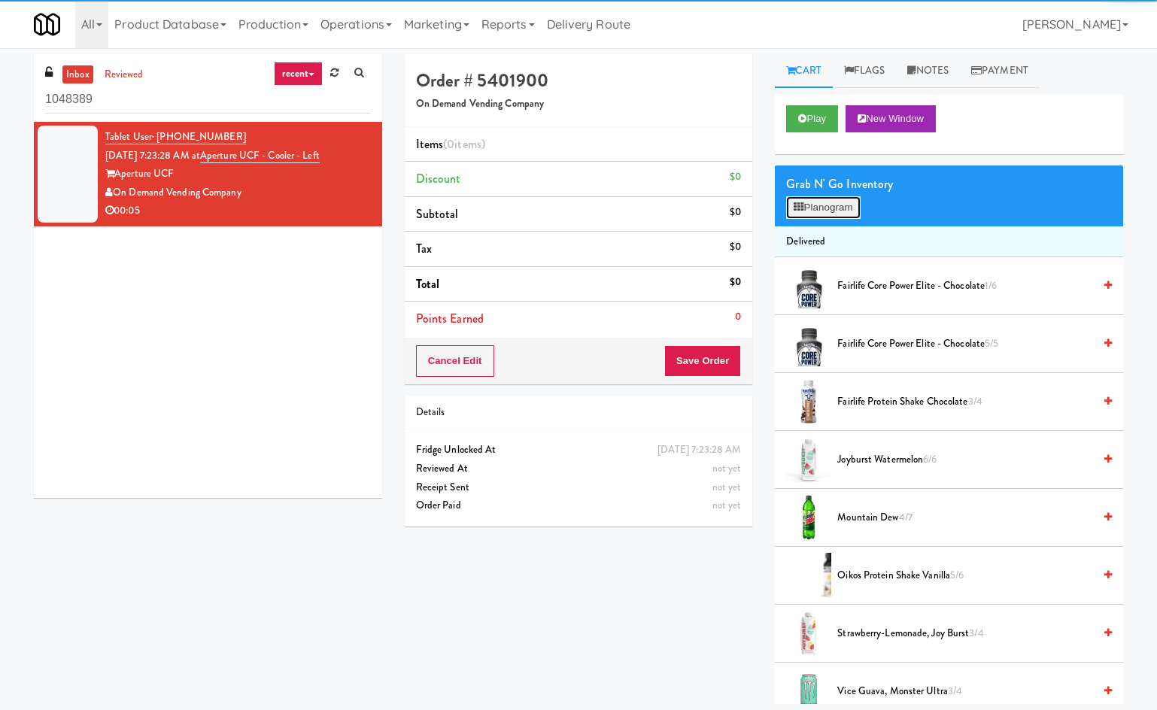
click at [820, 204] on button "Planogram" at bounding box center [823, 207] width 74 height 23
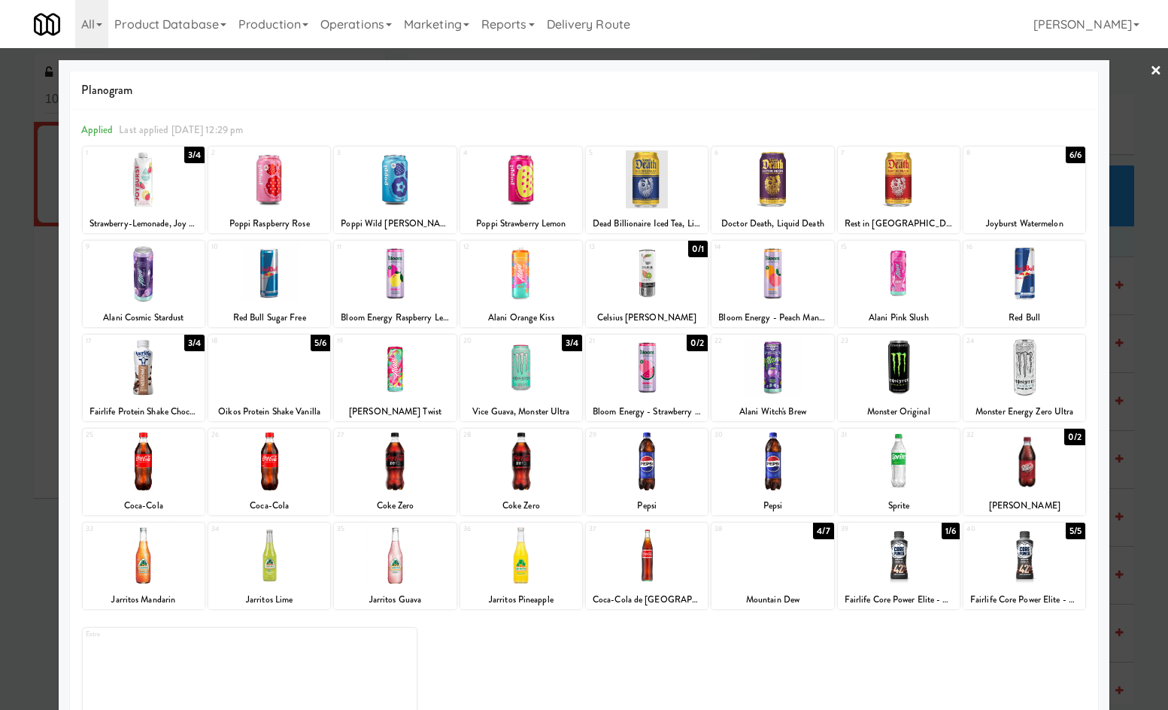
click at [1150, 76] on link "×" at bounding box center [1156, 71] width 12 height 47
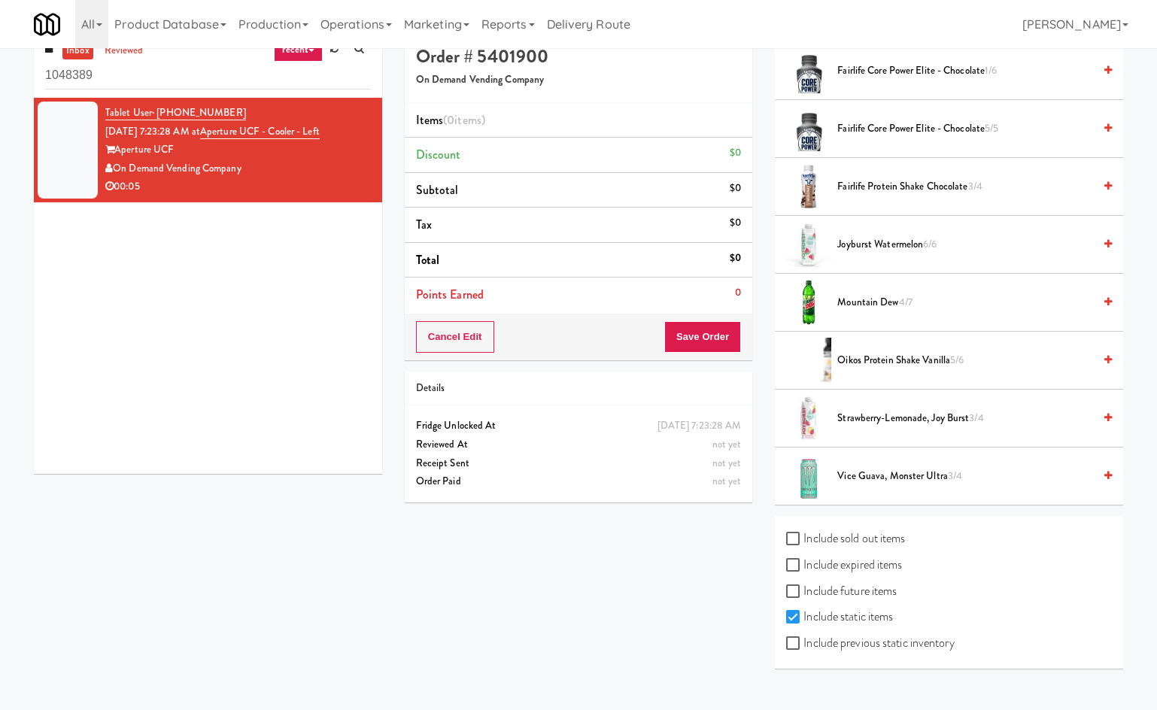
scroll to position [48, 0]
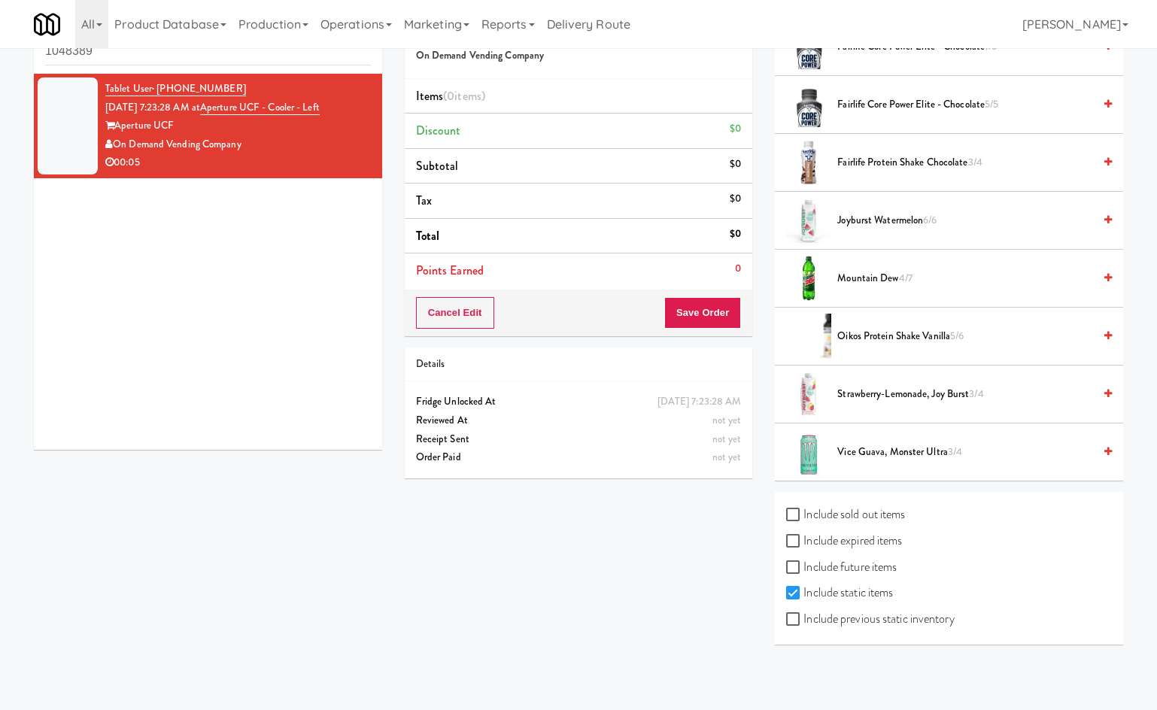
click at [879, 567] on label "Include future items" at bounding box center [841, 567] width 111 height 23
click at [804, 567] on input "Include future items" at bounding box center [794, 568] width 17 height 12
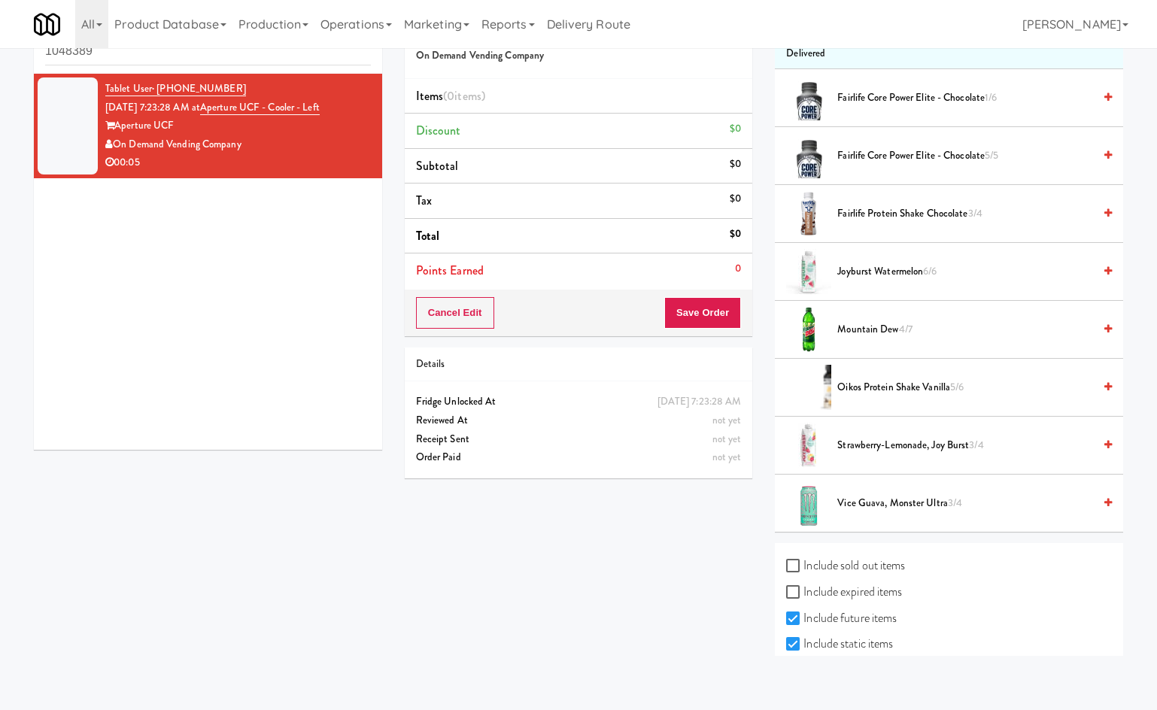
scroll to position [191, 0]
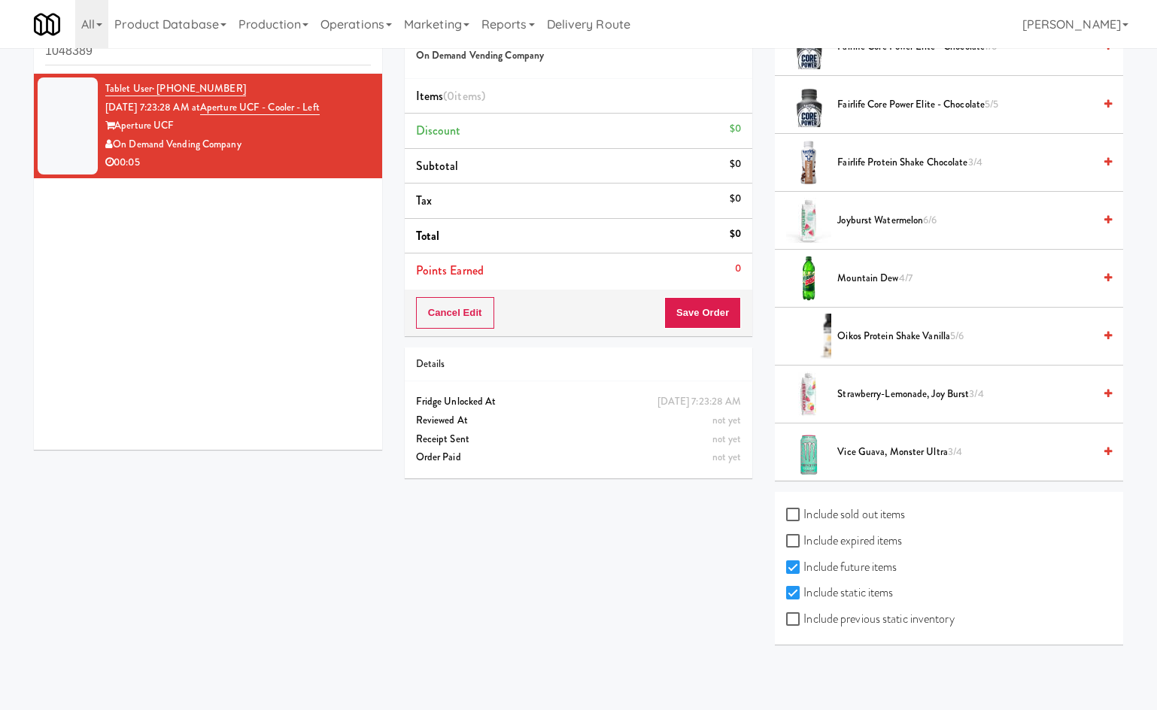
click at [869, 561] on label "Include future items" at bounding box center [841, 567] width 111 height 23
click at [804, 562] on input "Include future items" at bounding box center [794, 568] width 17 height 12
checkbox input "false"
click at [915, 620] on label "Include previous static inventory" at bounding box center [870, 619] width 168 height 23
click at [804, 620] on input "Include previous static inventory" at bounding box center [794, 620] width 17 height 12
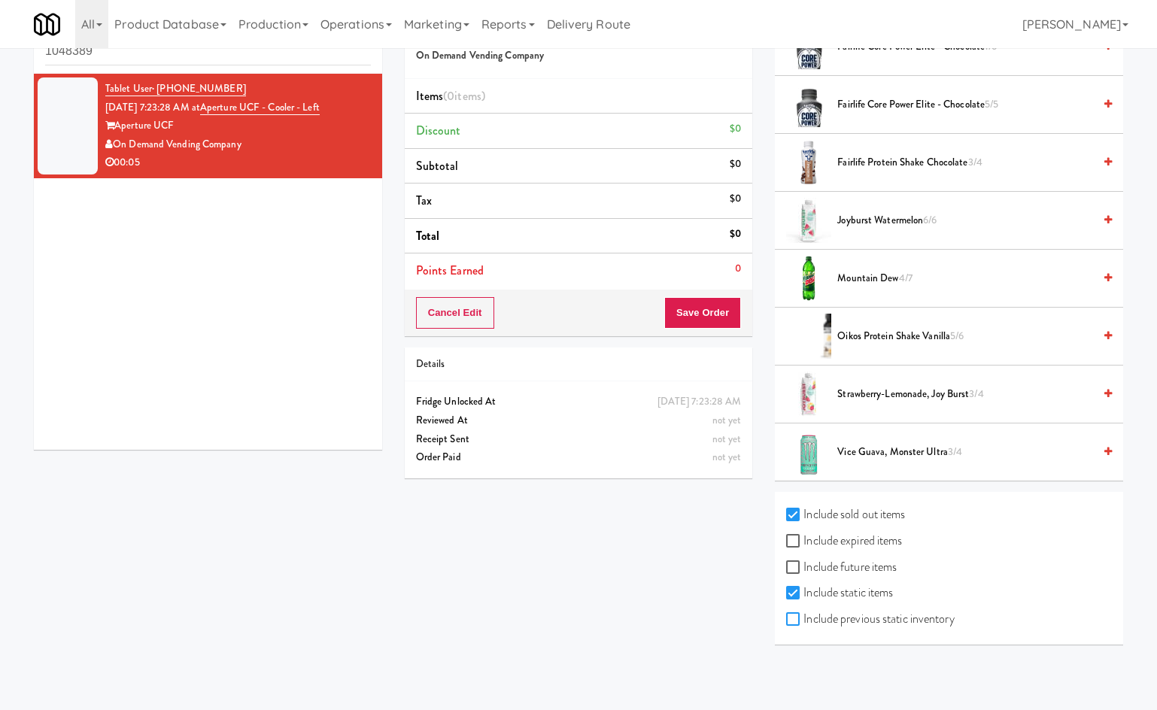
checkbox input "true"
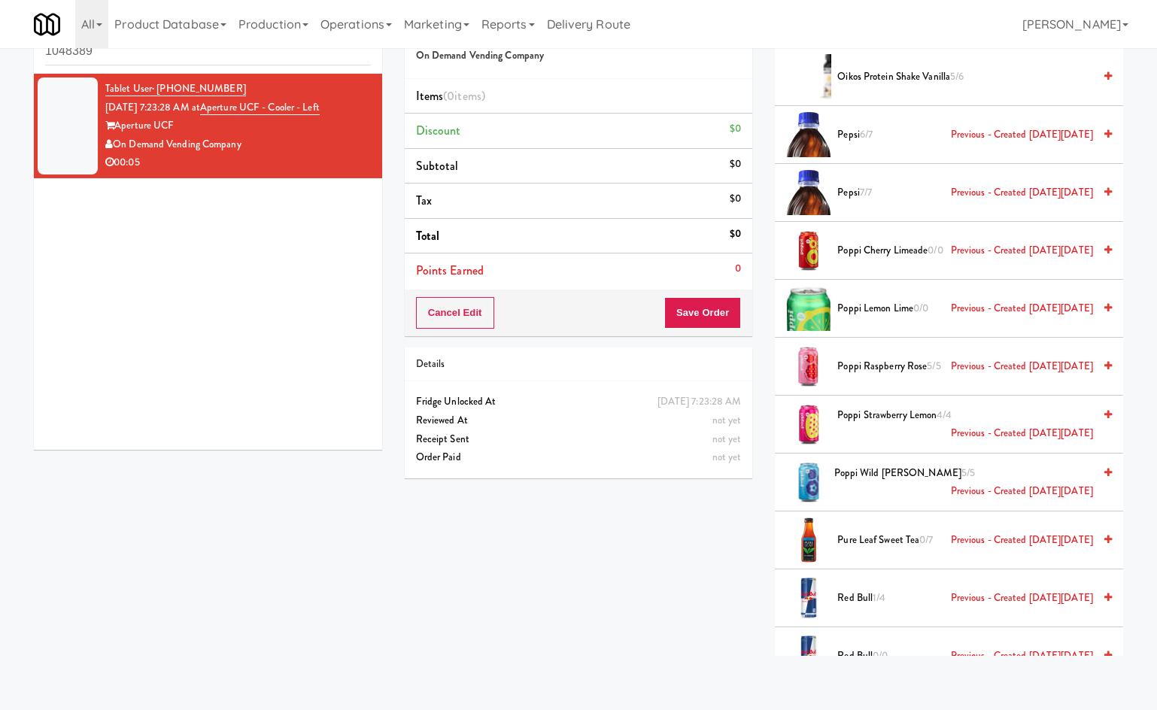
scroll to position [3609, 0]
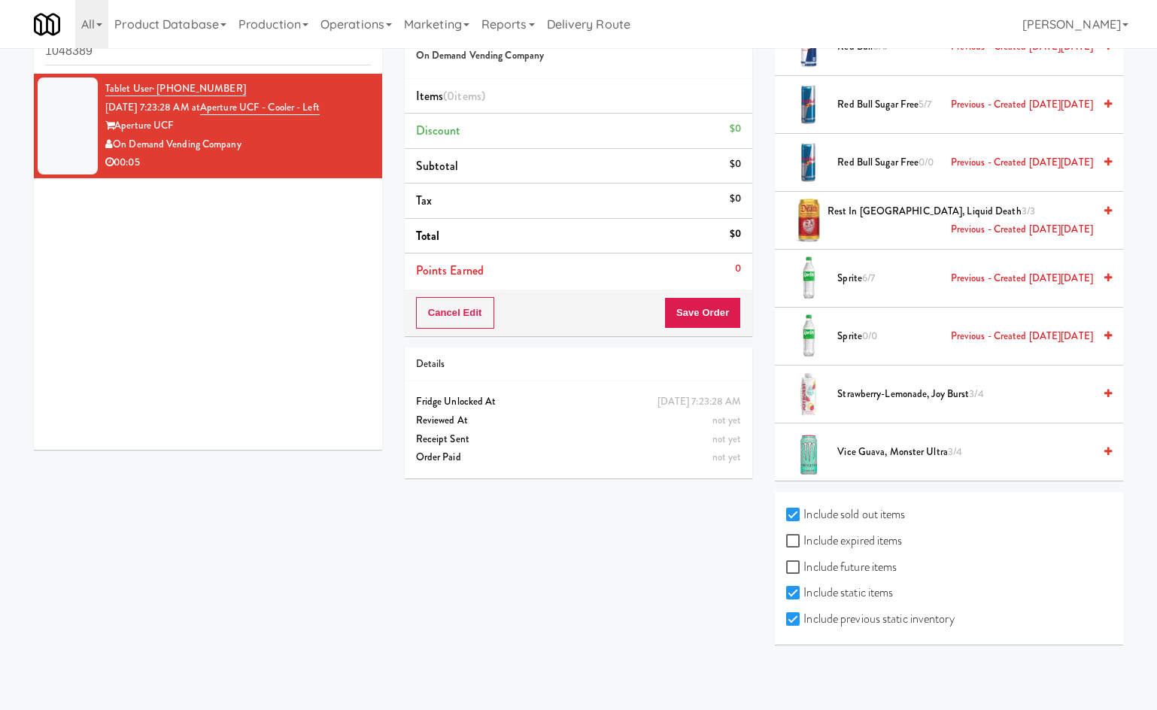
click at [874, 620] on label "Include previous static inventory" at bounding box center [870, 619] width 168 height 23
click at [804, 620] on input "Include previous static inventory" at bounding box center [794, 620] width 17 height 12
checkbox input "false"
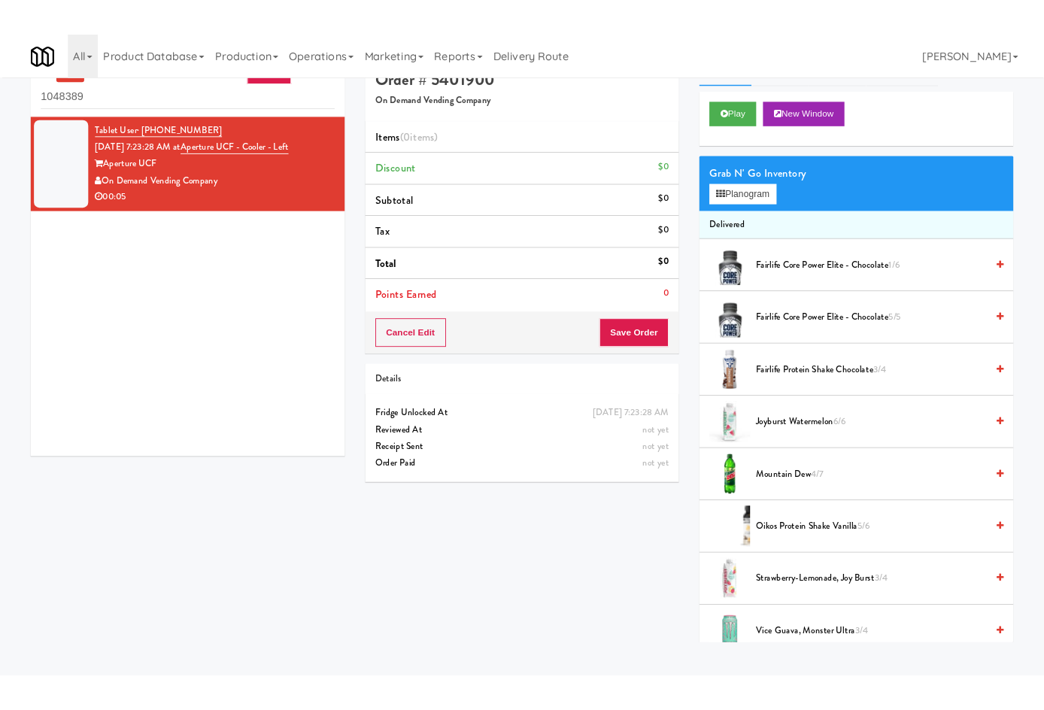
scroll to position [0, 0]
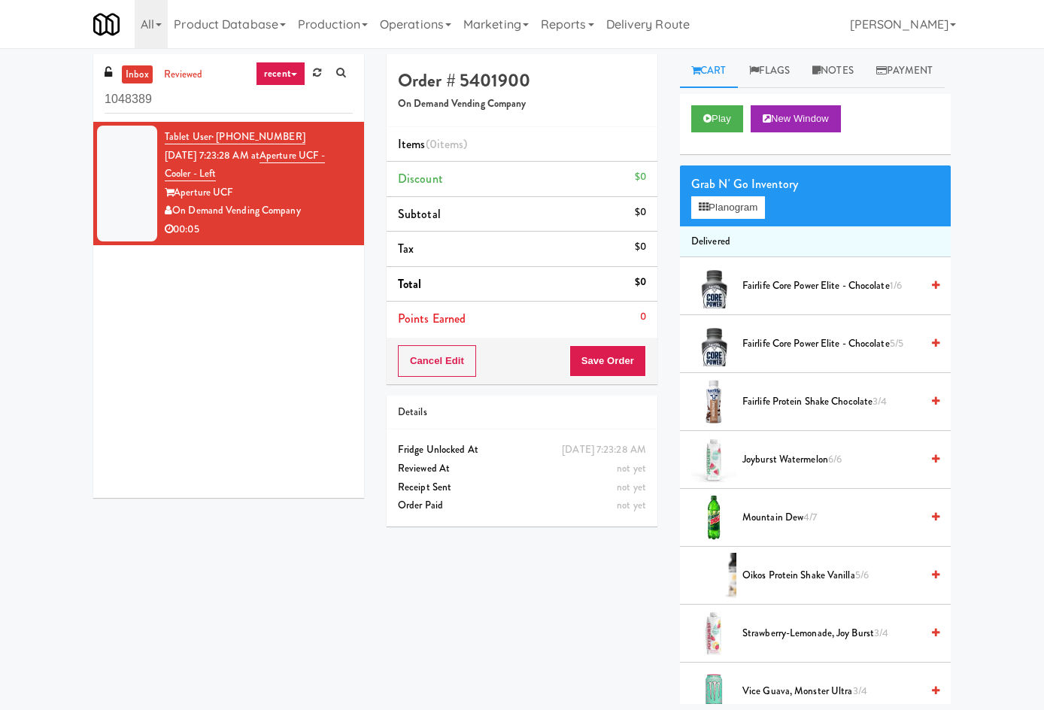
click at [281, 221] on div "00:05" at bounding box center [259, 229] width 188 height 19
click at [755, 205] on button "Planogram" at bounding box center [728, 207] width 74 height 23
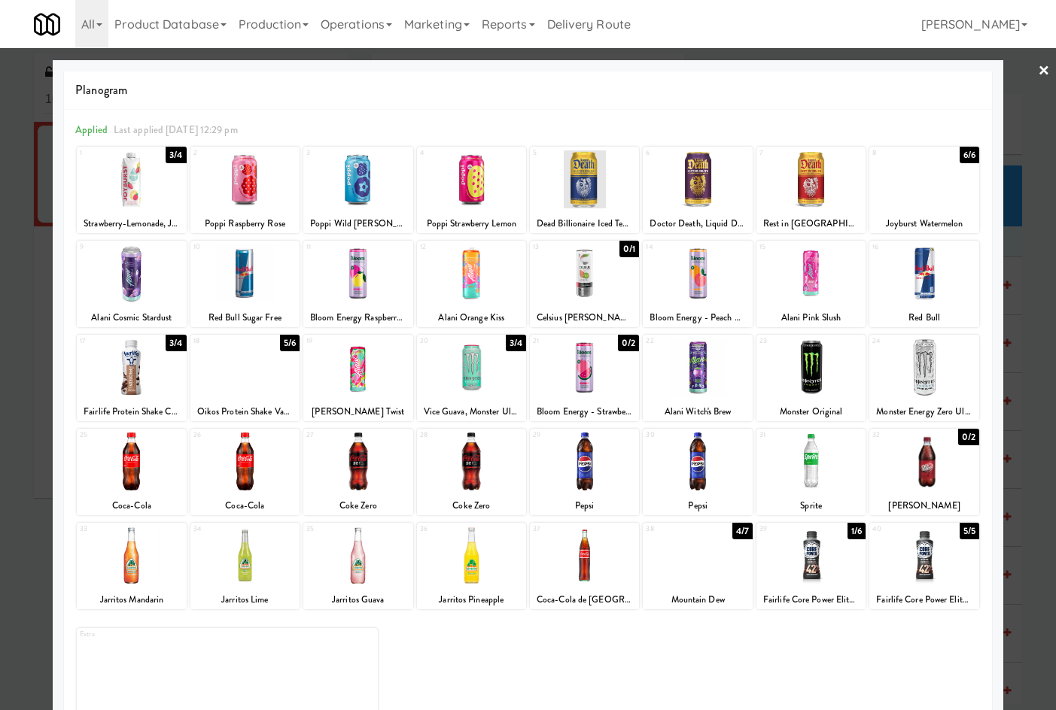
click at [46, 439] on div at bounding box center [528, 355] width 1056 height 710
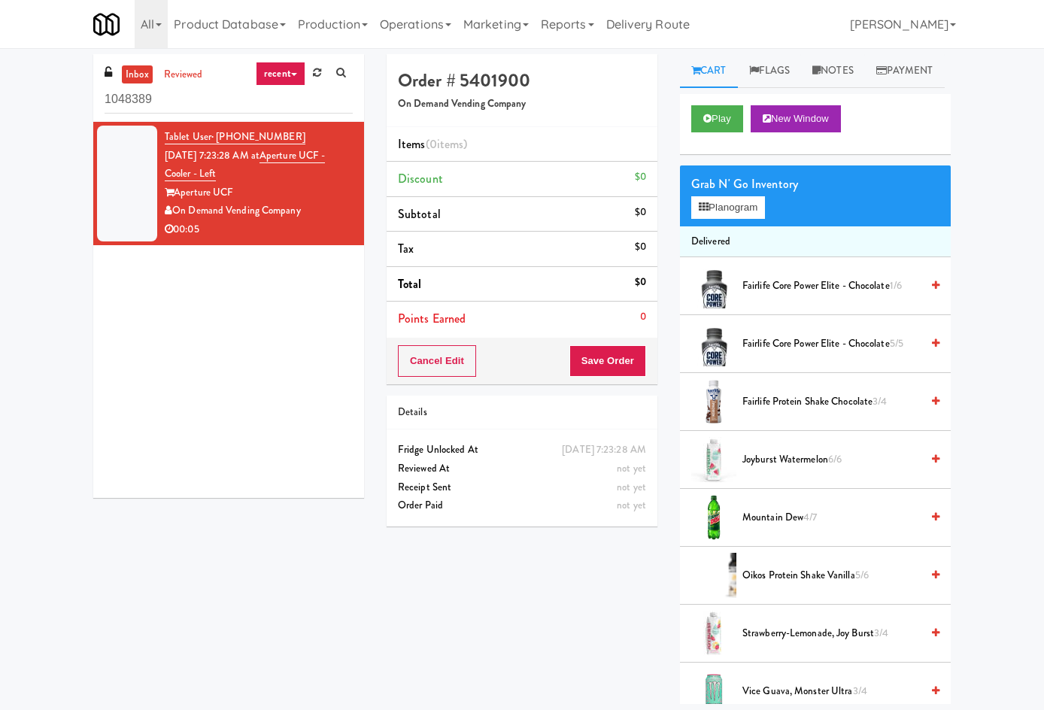
drag, startPoint x: 120, startPoint y: 207, endPoint x: 248, endPoint y: 196, distance: 129.2
click at [248, 196] on div "Tablet User · (813) 777-6922 [DATE] 7:23:28 AM at Aperture UCF - Cooler - Left …" at bounding box center [259, 183] width 188 height 111
click at [217, 351] on div "Tablet User · (813) 777-6922 Sep 19, 2025 7:23:28 AM at Aperture UCF - Cooler -…" at bounding box center [228, 310] width 271 height 376
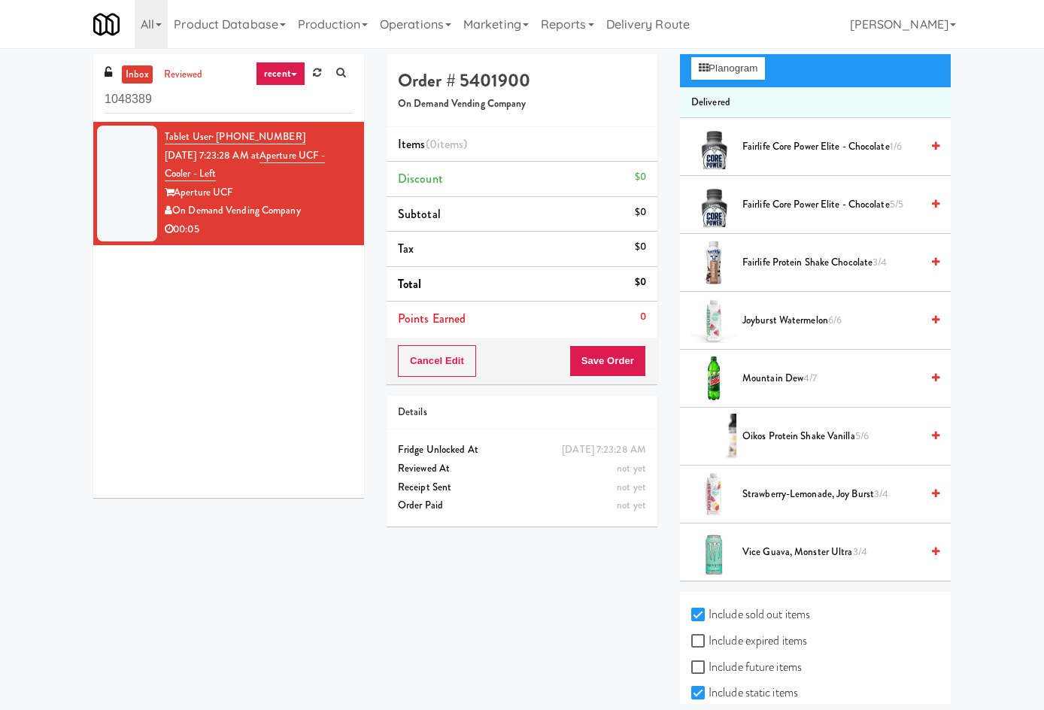
scroll to position [74, 0]
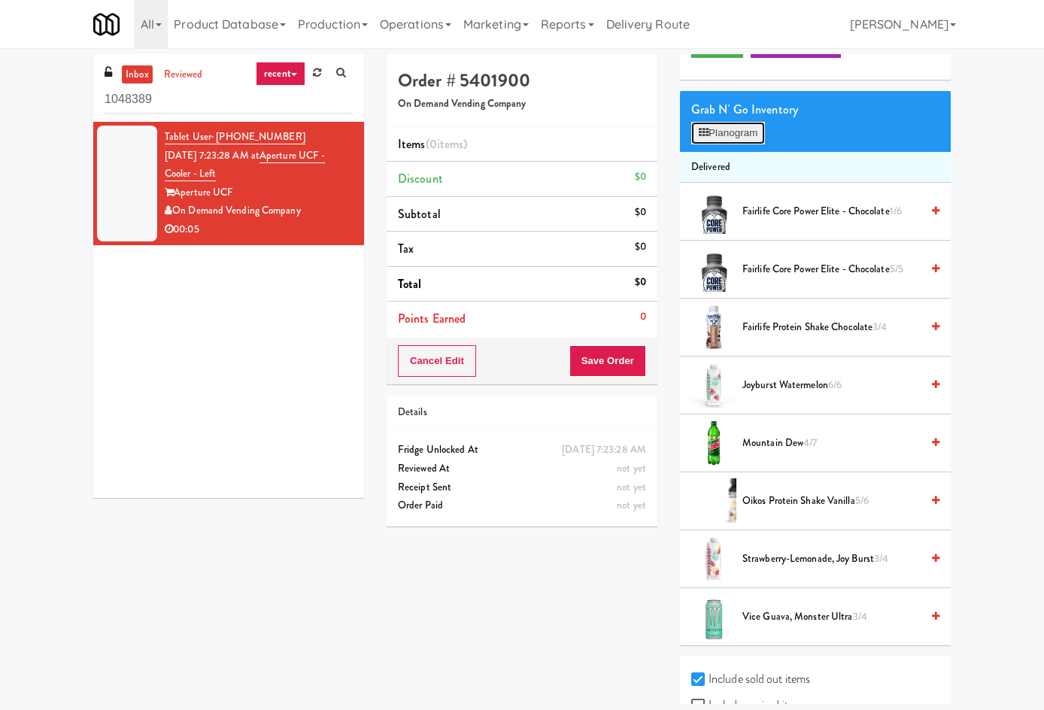
click at [765, 130] on button "Planogram" at bounding box center [728, 133] width 74 height 23
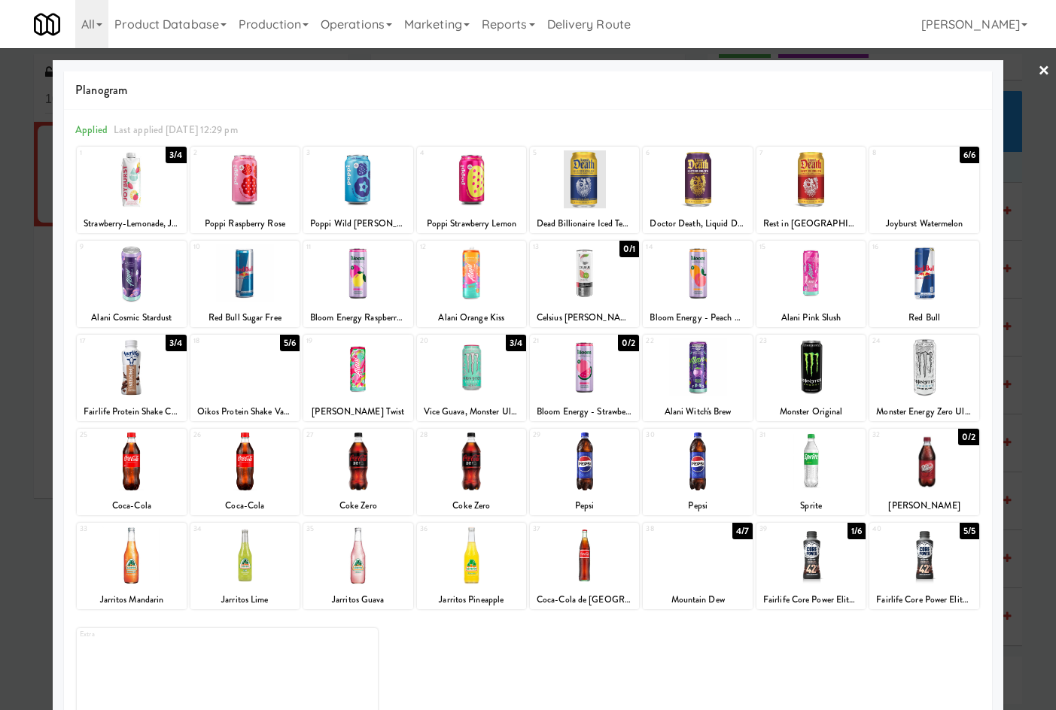
click at [1038, 65] on link "×" at bounding box center [1044, 71] width 12 height 47
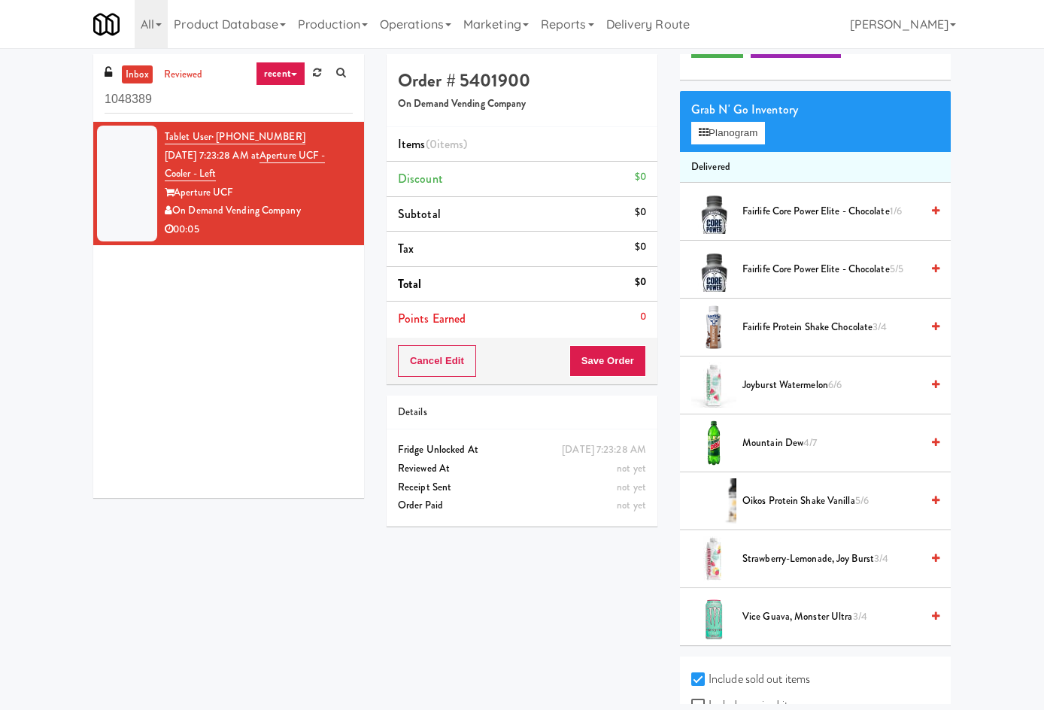
drag, startPoint x: 257, startPoint y: 208, endPoint x: 114, endPoint y: 210, distance: 142.2
click at [165, 210] on div "On Demand Vending Company" at bounding box center [259, 211] width 188 height 19
copy div "On Demand Vending Company"
drag, startPoint x: 214, startPoint y: 172, endPoint x: 235, endPoint y: 158, distance: 24.8
click at [225, 153] on div "Tablet User · (813) 777-6922 Sep 19, 2025 7:23:28 AM at Aperture UCF - Cooler -…" at bounding box center [259, 183] width 188 height 111
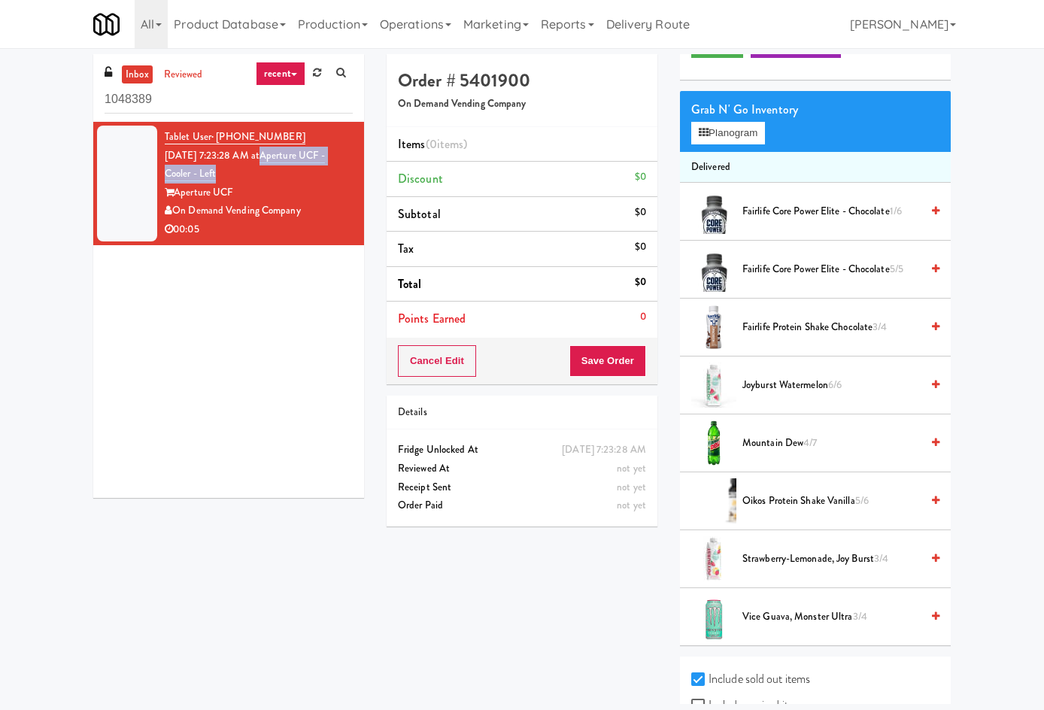
copy link "Aperture UCF - Cooler - Left"
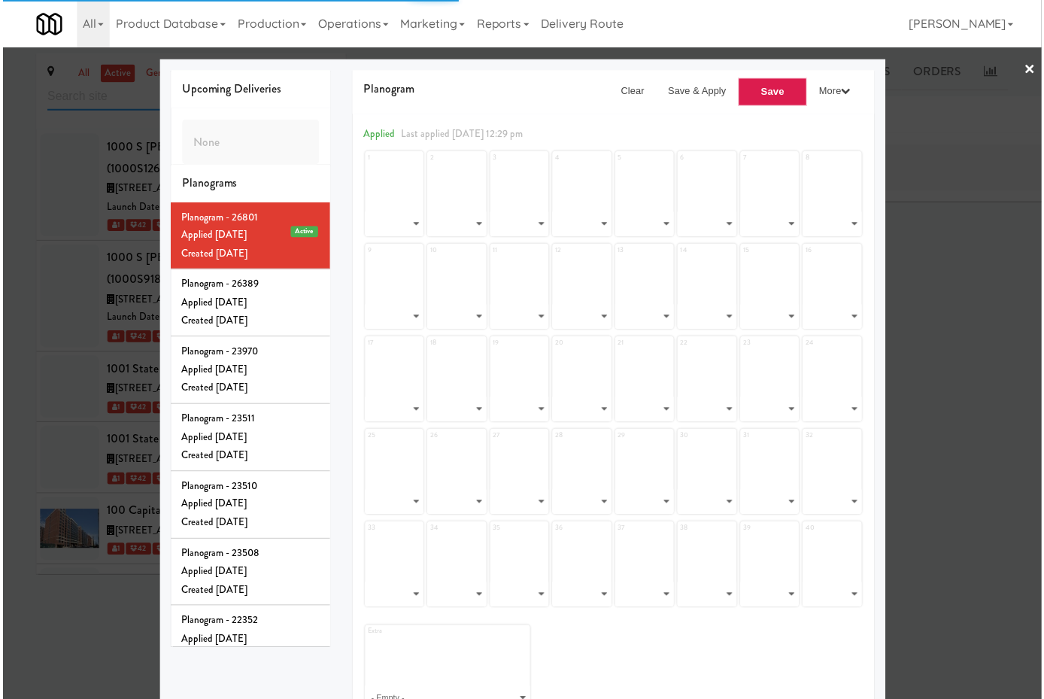
scroll to position [13083, 0]
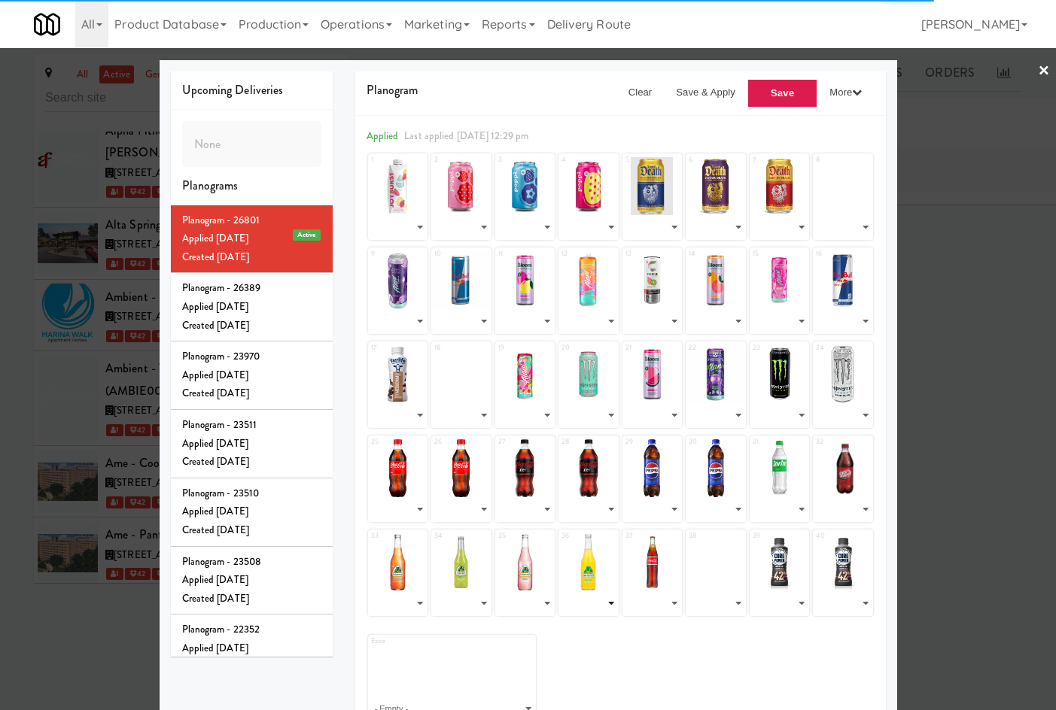
click at [594, 606] on select "- Empty -" at bounding box center [589, 603] width 56 height 25
select select "number:285016"
select select "number:285021"
select select "number:265917"
select select "number:285020"
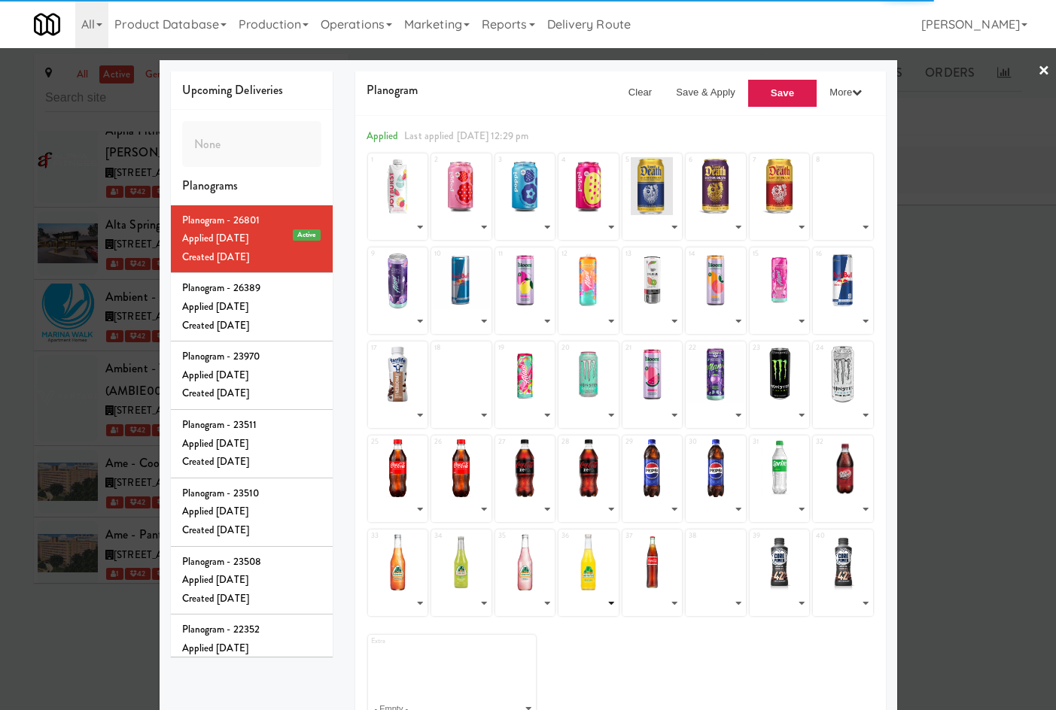
select select "number:285019"
select select "number:282308"
select select "number:265927"
select select "number:265914"
select select "number:268934"
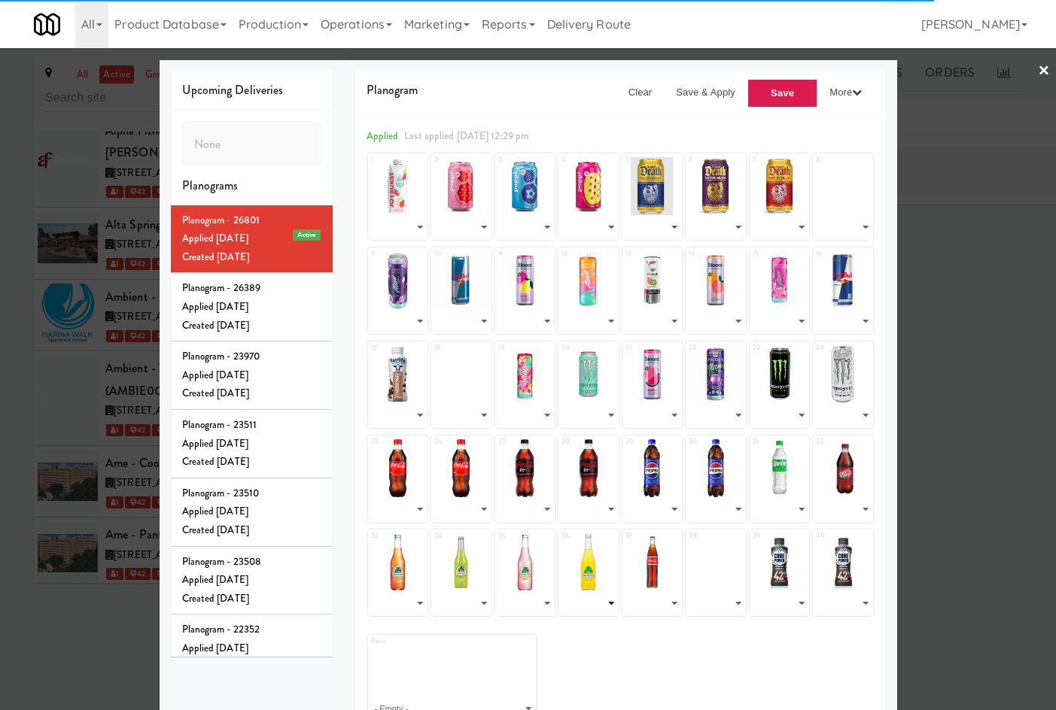
select select "number:285018"
select select "number:285017"
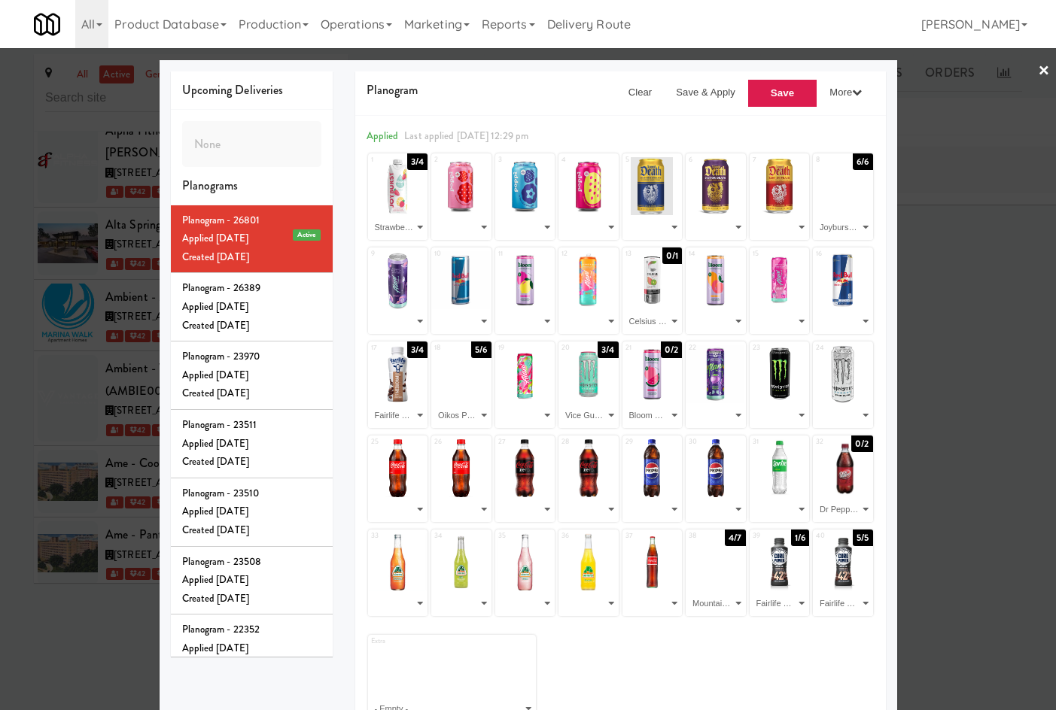
click at [615, 646] on div "Extra - Empty - Fairlife Core Power Elite - Chocolate (1/6) Fairlife Core Power…" at bounding box center [620, 673] width 505 height 98
click at [946, 569] on div at bounding box center [528, 355] width 1056 height 710
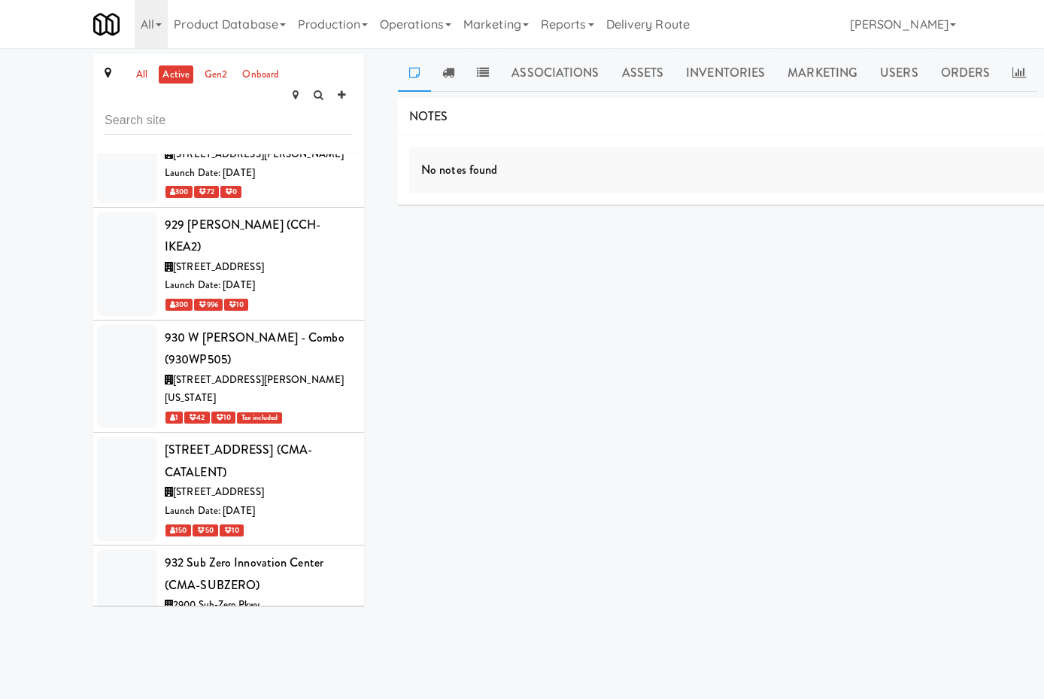
scroll to position [13286, 0]
